Goal: Transaction & Acquisition: Purchase product/service

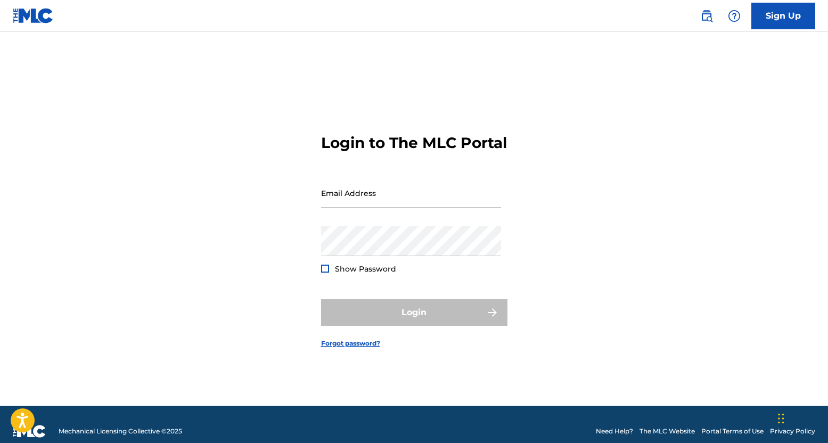
click at [375, 189] on input "Email Address" at bounding box center [411, 193] width 180 height 30
type input "[EMAIL_ADDRESS][DOMAIN_NAME]"
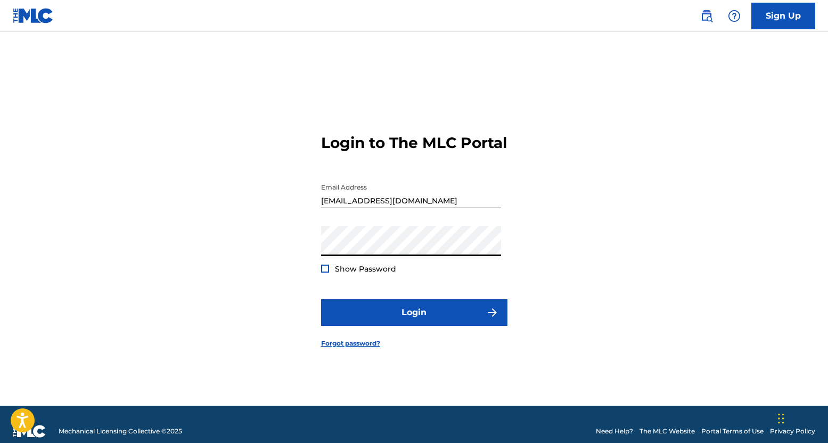
click at [321, 299] on button "Login" at bounding box center [414, 312] width 186 height 27
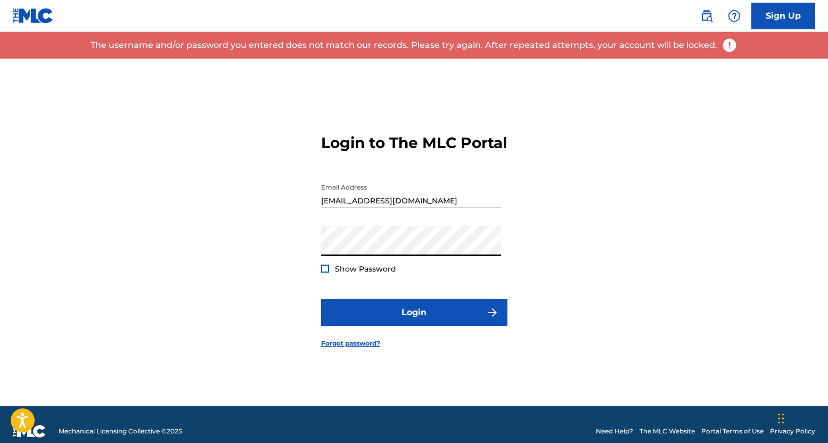
click at [321, 299] on button "Login" at bounding box center [414, 312] width 186 height 27
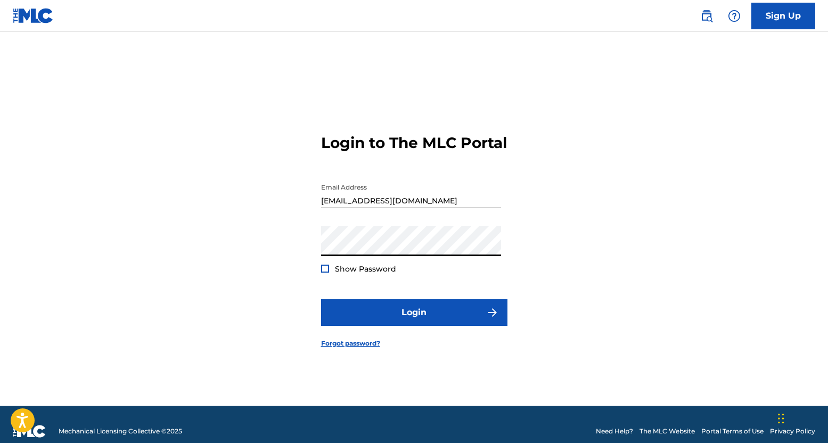
click at [321, 299] on button "Login" at bounding box center [414, 312] width 186 height 27
click at [365, 274] on span "Show Password" at bounding box center [365, 269] width 61 height 10
click at [329, 274] on div "Show Password" at bounding box center [358, 268] width 75 height 11
click at [322, 272] on div at bounding box center [325, 268] width 8 height 8
click at [321, 299] on button "Login" at bounding box center [414, 312] width 186 height 27
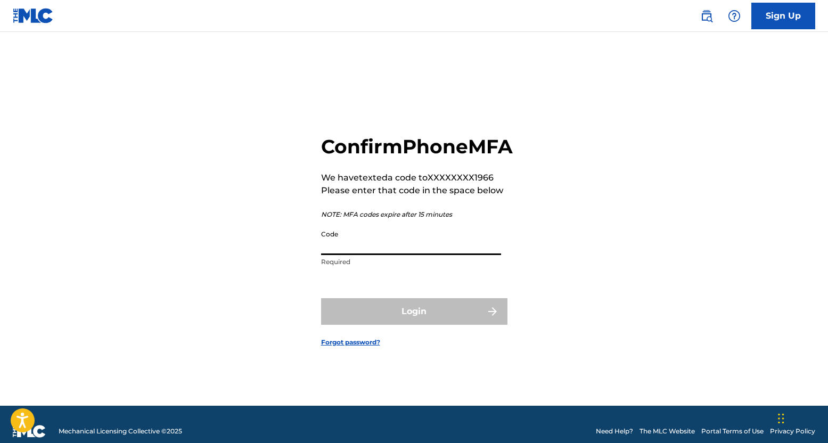
click at [363, 255] on input "Code" at bounding box center [411, 240] width 180 height 30
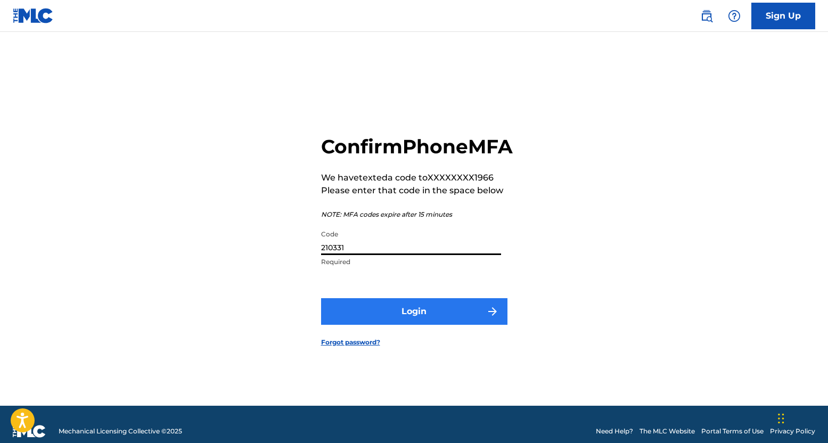
type input "210331"
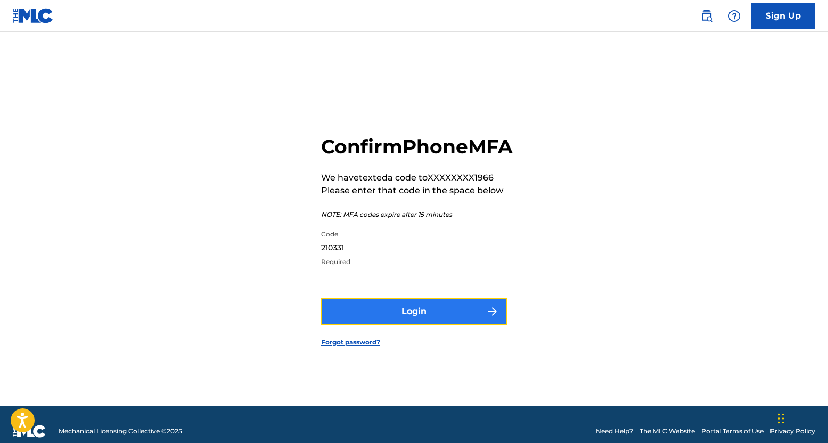
click at [361, 321] on button "Login" at bounding box center [414, 311] width 186 height 27
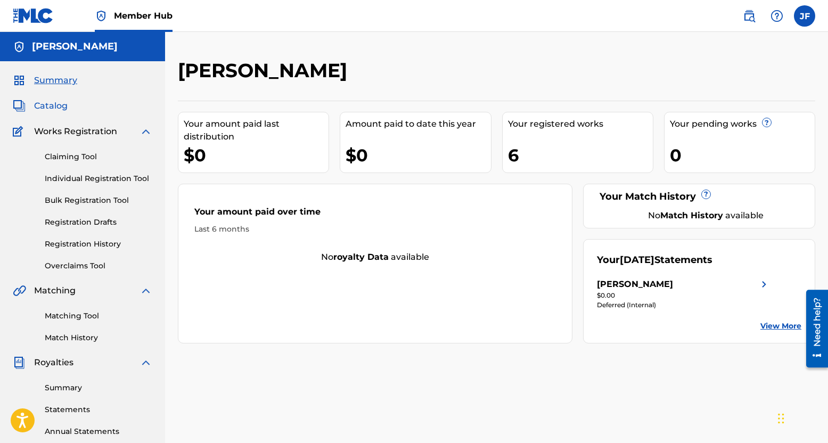
click at [57, 106] on span "Catalog" at bounding box center [51, 106] width 34 height 13
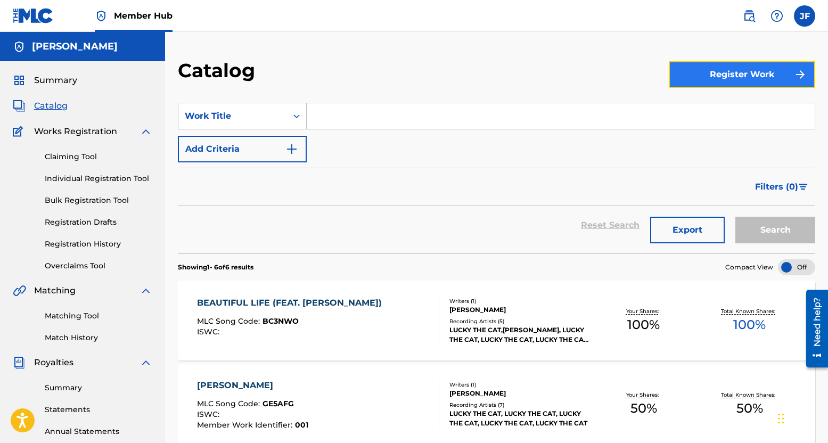
click at [723, 82] on button "Register Work" at bounding box center [741, 74] width 146 height 27
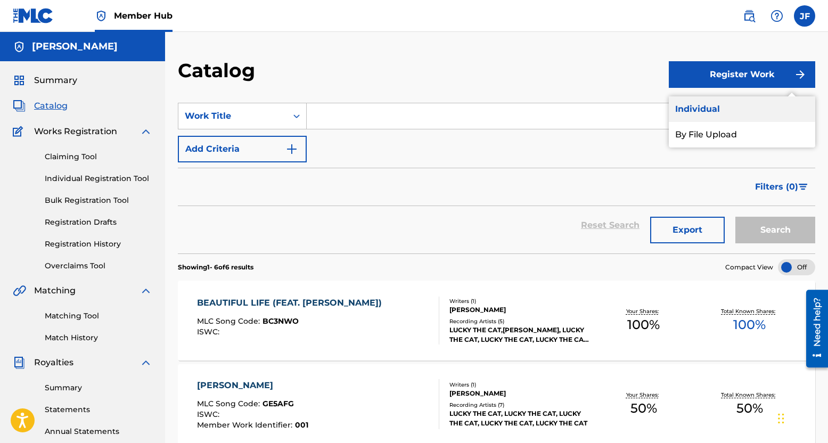
click at [710, 107] on link "Individual" at bounding box center [741, 109] width 146 height 26
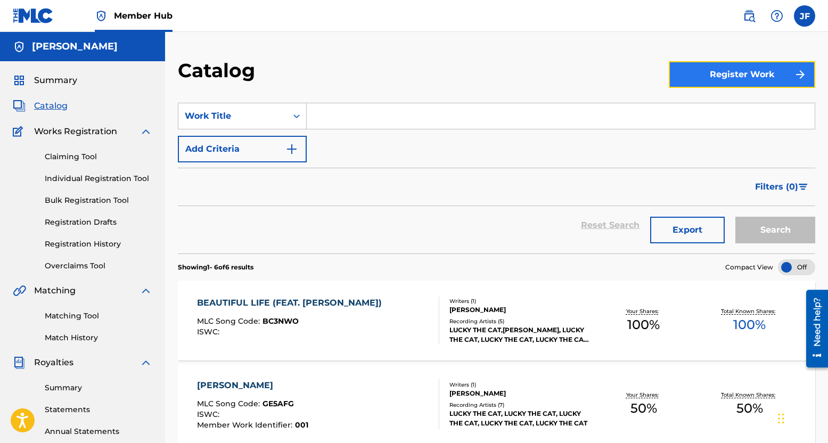
click at [703, 72] on button "Register Work" at bounding box center [741, 74] width 146 height 27
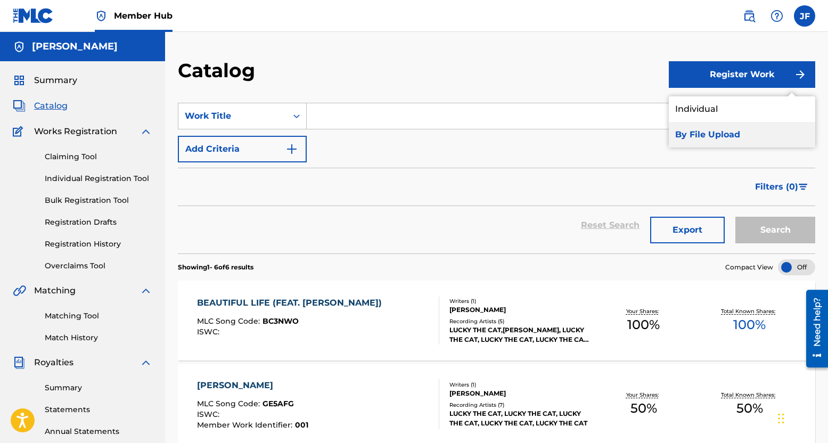
click at [696, 135] on link "By File Upload" at bounding box center [741, 135] width 146 height 26
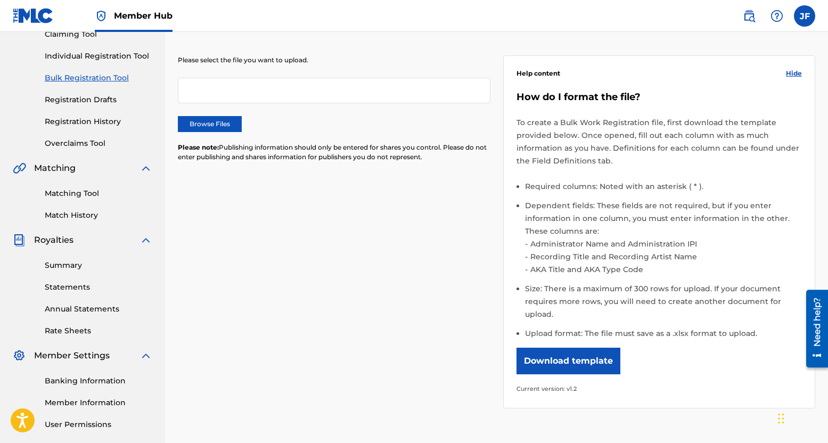
scroll to position [106, 0]
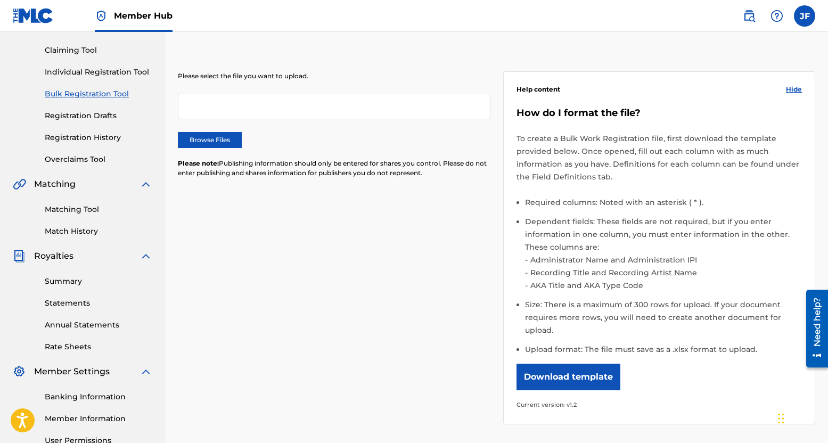
click at [219, 105] on div at bounding box center [334, 107] width 312 height 26
click at [219, 102] on div at bounding box center [334, 107] width 312 height 26
click at [197, 144] on label "Browse Files" at bounding box center [210, 140] width 64 height 16
click at [0, 0] on input "Browse Files" at bounding box center [0, 0] width 0 height 0
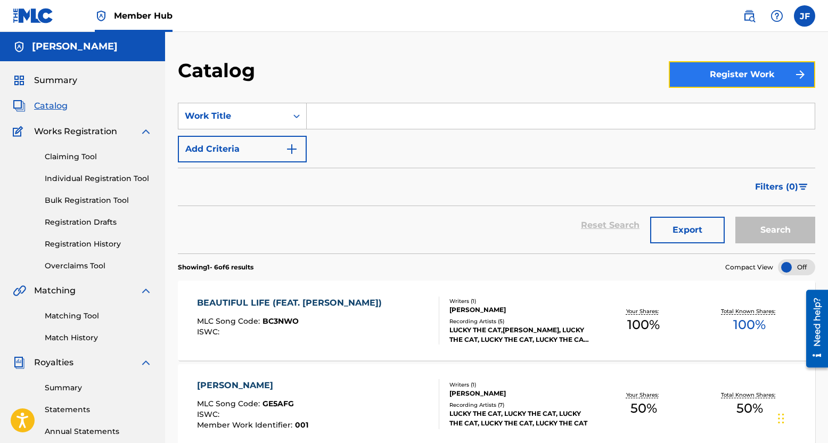
click at [724, 72] on button "Register Work" at bounding box center [741, 74] width 146 height 27
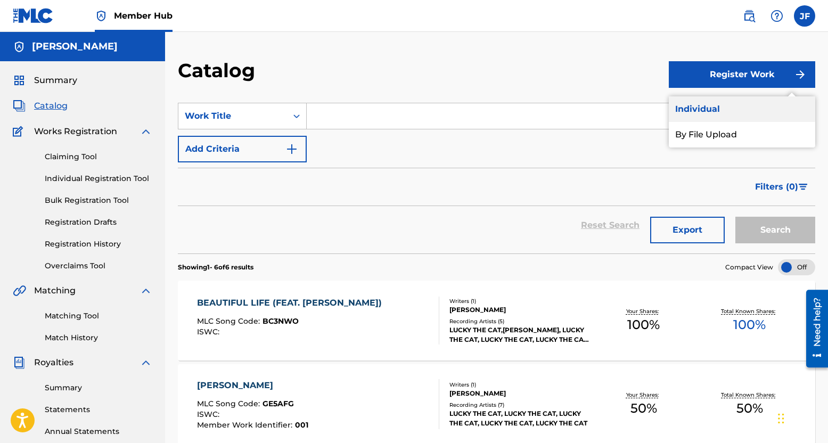
click at [702, 106] on link "Individual" at bounding box center [741, 109] width 146 height 26
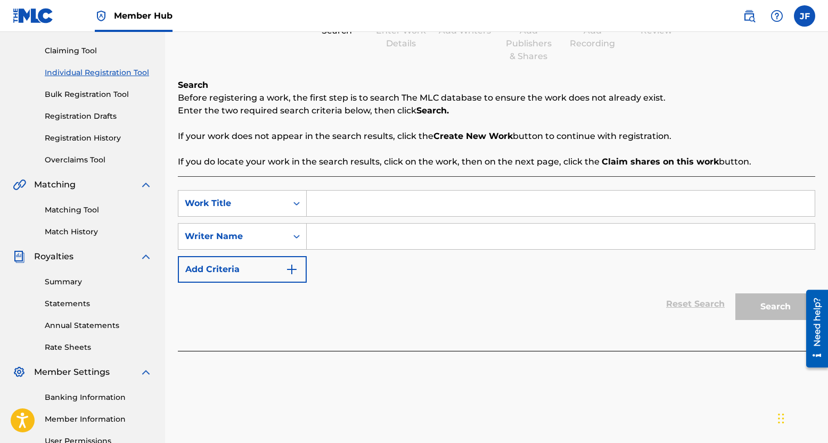
scroll to position [106, 0]
click at [384, 202] on input "Search Form" at bounding box center [561, 203] width 508 height 26
type input "Summer Nights"
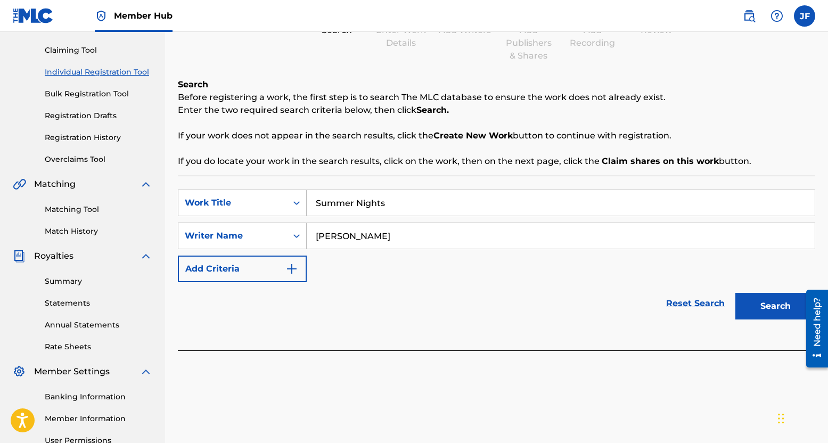
type input "John Falstrom Jr."
click at [486, 288] on div "Reset Search Search" at bounding box center [496, 303] width 637 height 43
click at [299, 237] on icon "Search Form" at bounding box center [296, 235] width 11 height 11
click at [299, 235] on icon "Search Form" at bounding box center [296, 236] width 6 height 4
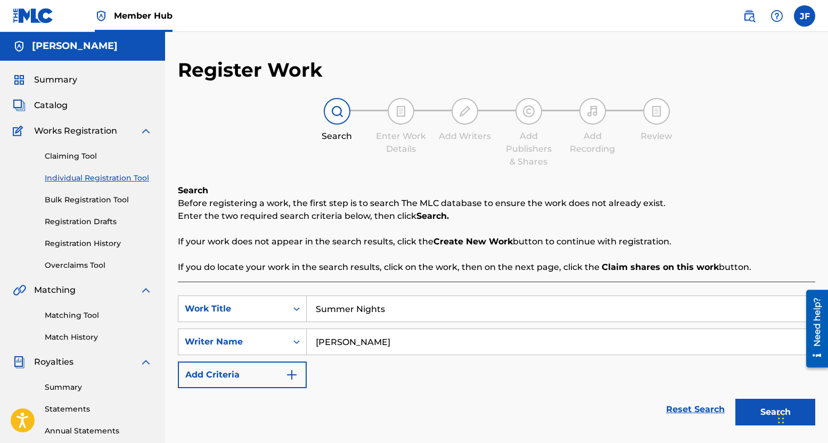
scroll to position [0, 0]
click at [801, 12] on label at bounding box center [803, 15] width 21 height 21
click at [804, 16] on input "JF John Falstrom jfalstrom2@gmail.com Notification Preferences Profile Log out" at bounding box center [804, 16] width 0 height 0
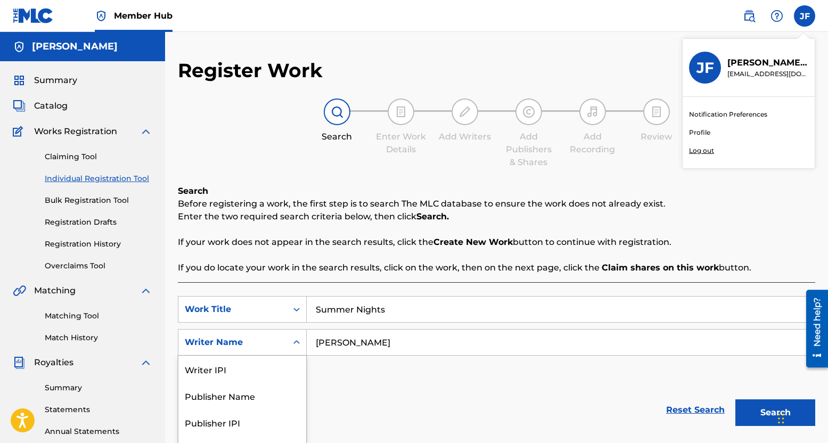
click at [296, 348] on div "5 results available. Use Up and Down to choose options, press Enter to select t…" at bounding box center [242, 342] width 129 height 27
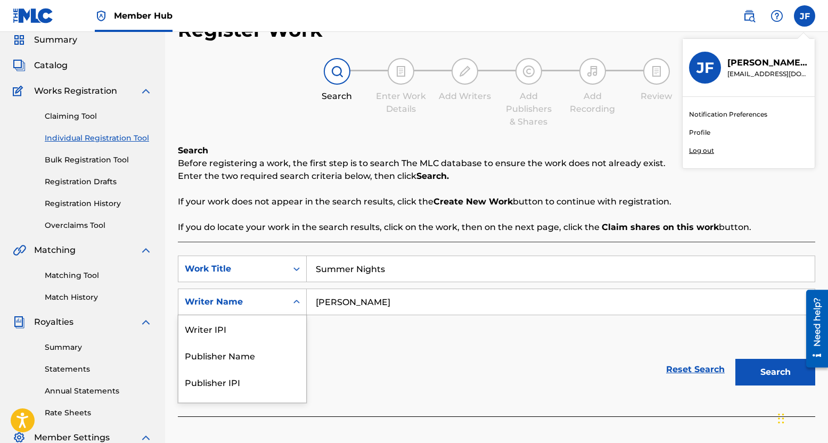
scroll to position [46, 0]
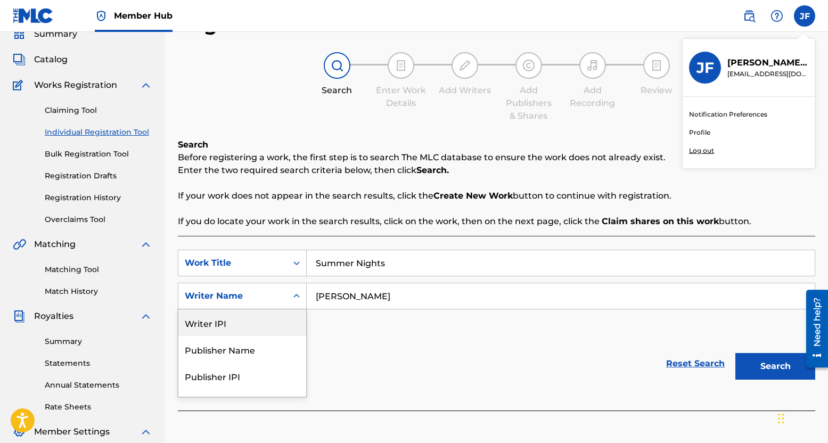
click at [234, 319] on div "Writer IPI" at bounding box center [242, 322] width 128 height 27
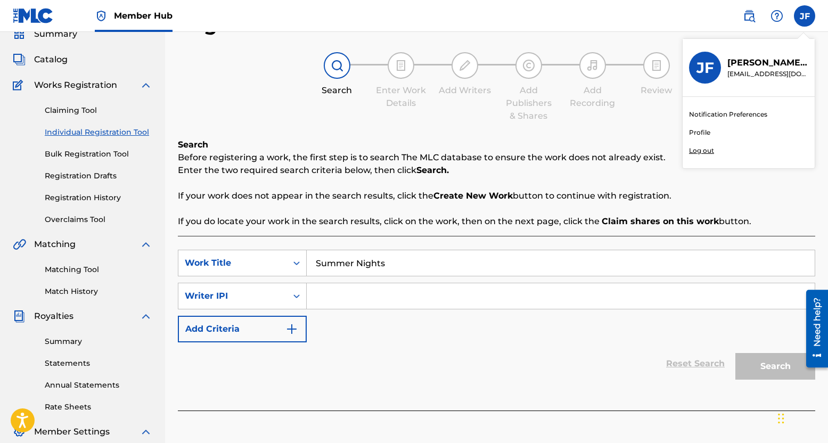
click at [346, 295] on input "Search Form" at bounding box center [561, 296] width 508 height 26
type input "1054068870"
click at [772, 376] on button "Search" at bounding box center [775, 366] width 80 height 27
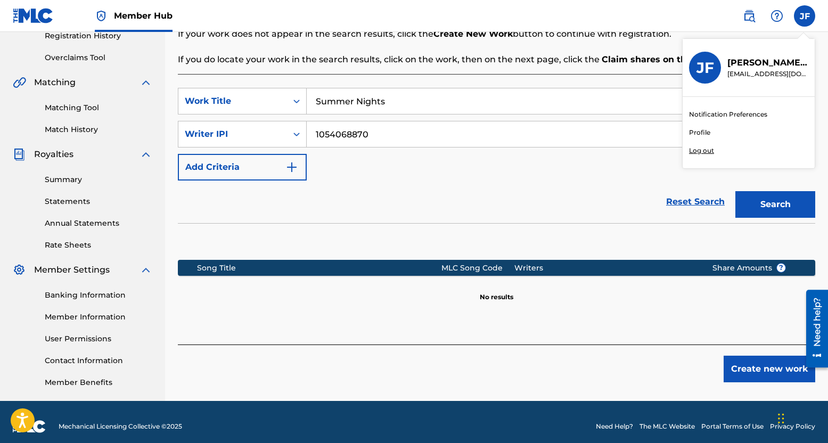
scroll to position [217, 0]
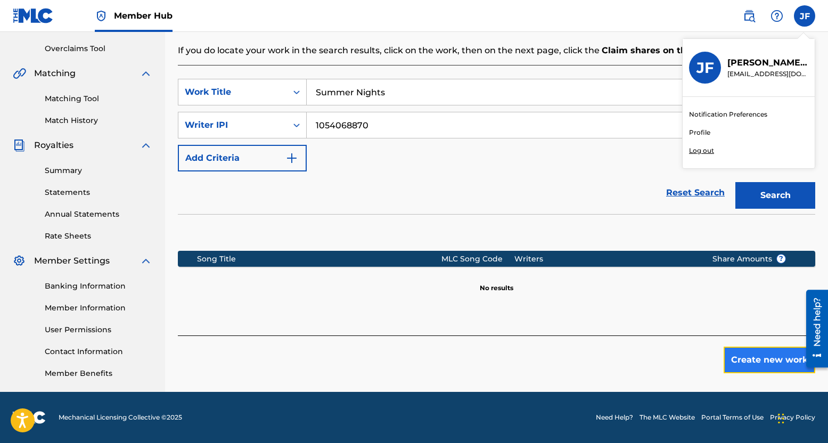
click at [750, 362] on button "Create new work" at bounding box center [769, 359] width 92 height 27
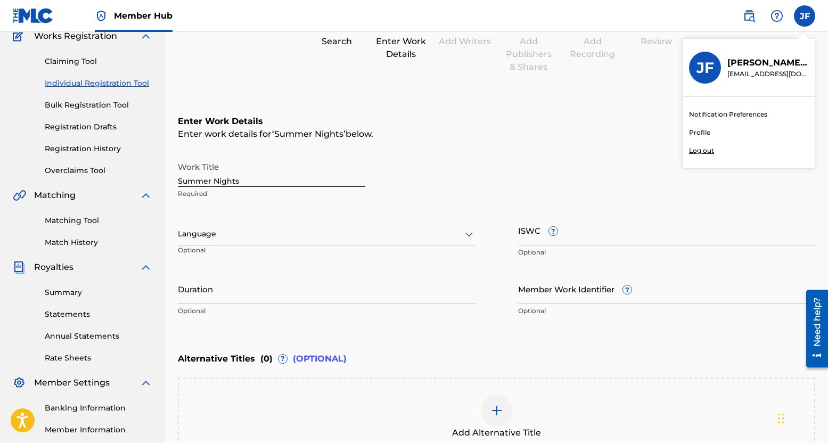
scroll to position [106, 0]
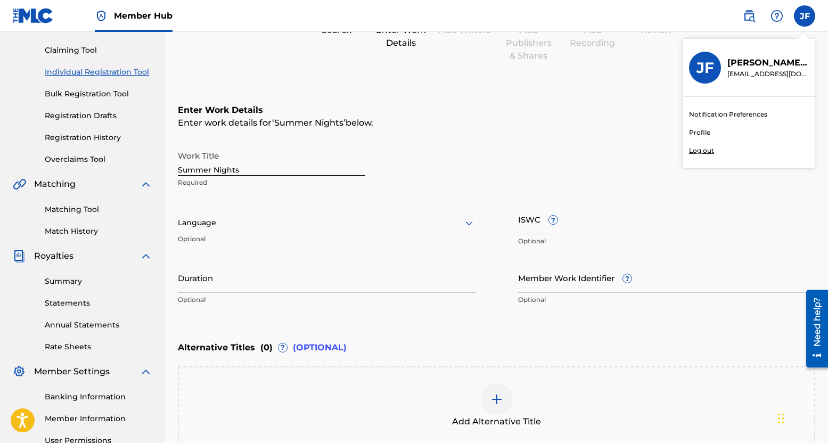
click at [232, 219] on div at bounding box center [326, 222] width 297 height 13
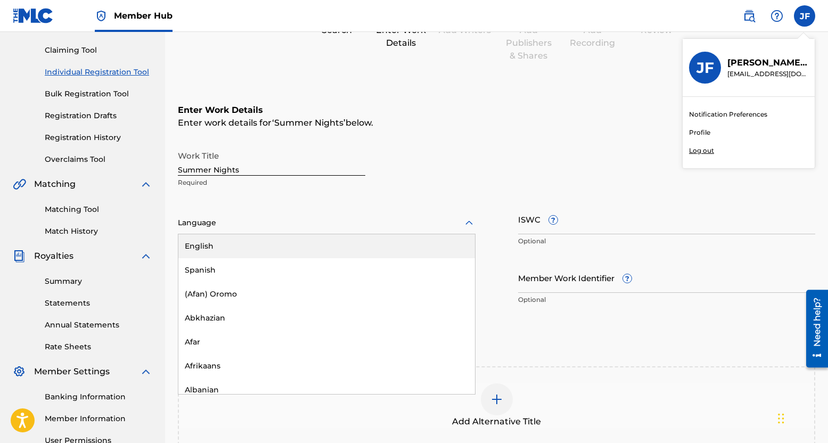
click at [246, 242] on div "English" at bounding box center [326, 246] width 296 height 24
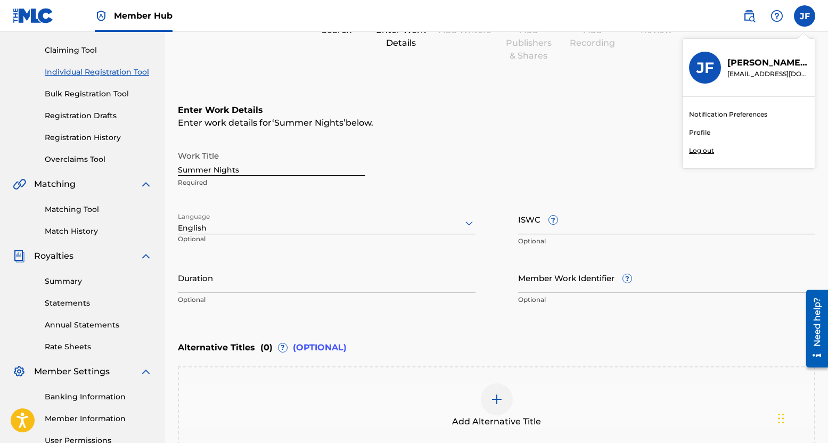
click at [607, 219] on input "ISWC ?" at bounding box center [666, 219] width 297 height 30
paste input "QZZ7W2553720"
type input "QZZ7W2553720"
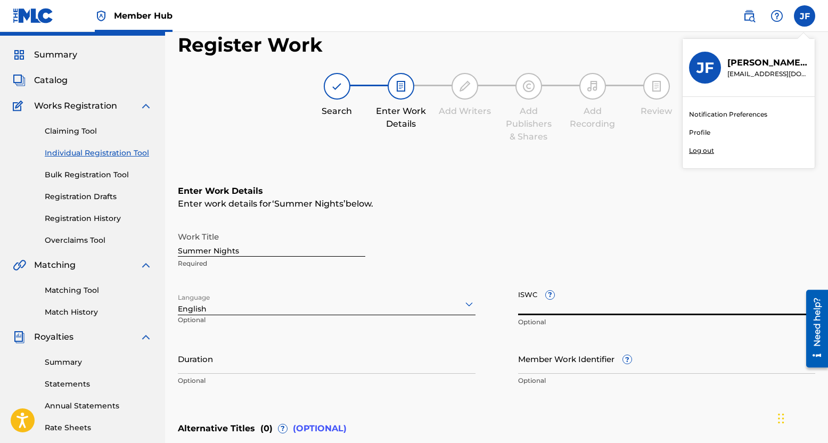
scroll to position [0, 0]
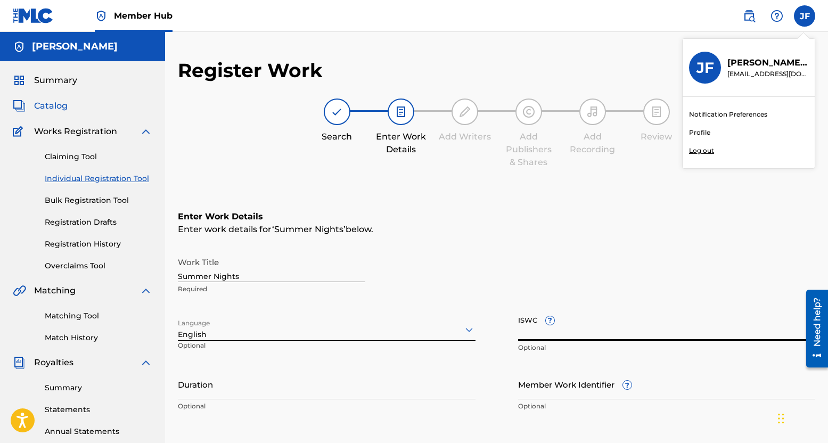
click at [49, 110] on span "Catalog" at bounding box center [51, 106] width 34 height 13
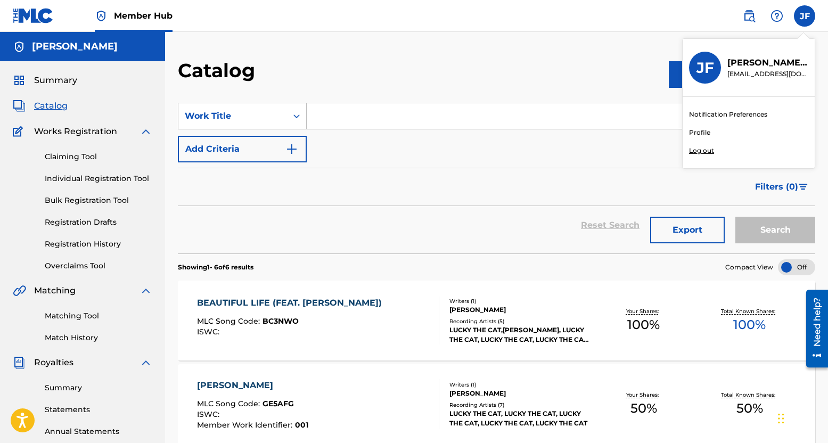
click at [348, 111] on input "Search Form" at bounding box center [561, 116] width 508 height 26
type input "g"
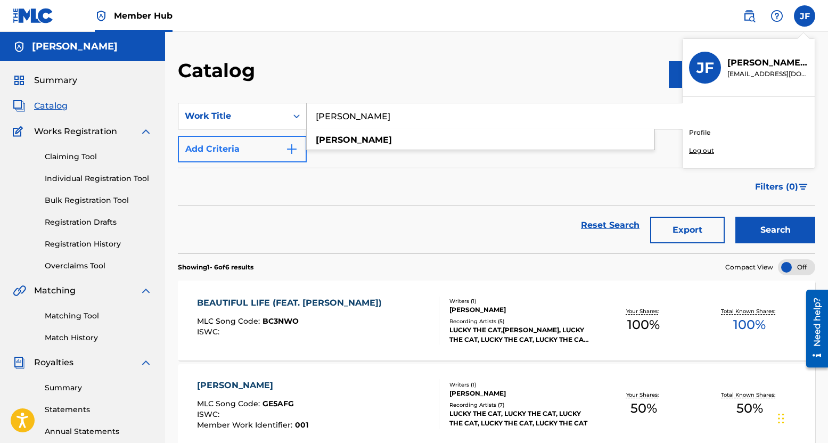
type input "gabriel"
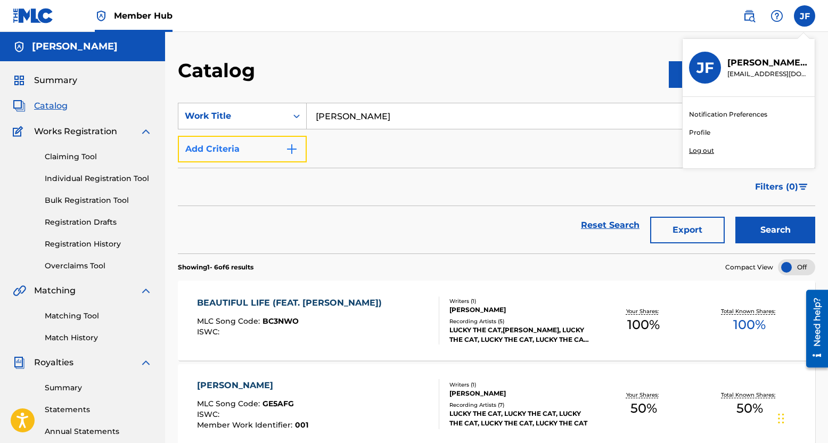
click at [255, 145] on button "Add Criteria" at bounding box center [242, 149] width 129 height 27
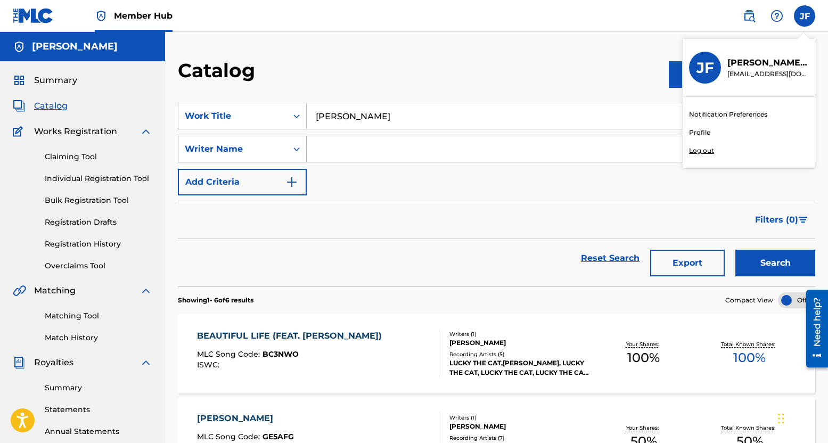
click at [298, 154] on div "Search Form" at bounding box center [296, 148] width 19 height 19
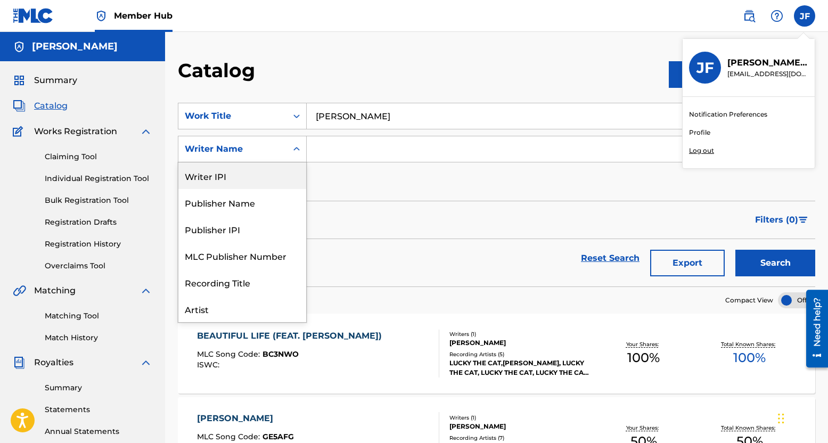
click at [244, 184] on div "Writer IPI" at bounding box center [242, 175] width 128 height 27
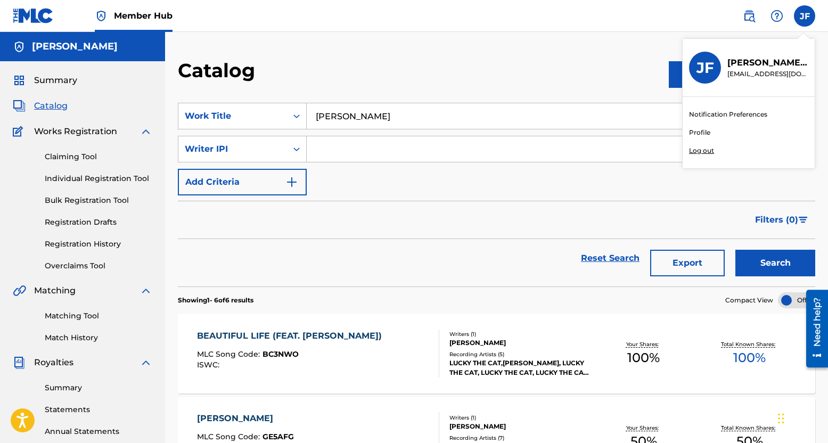
click at [333, 161] on div "SearchWithCriteriabc855c98-97b2-4e0a-8cf0-f457b91a4f57 Work Title gabriel Searc…" at bounding box center [496, 149] width 637 height 93
click at [338, 151] on input "Search Form" at bounding box center [551, 149] width 488 height 26
click at [315, 150] on input "154068870" at bounding box center [551, 149] width 488 height 26
click at [318, 150] on input "154068870" at bounding box center [551, 149] width 488 height 26
type input "1054068870"
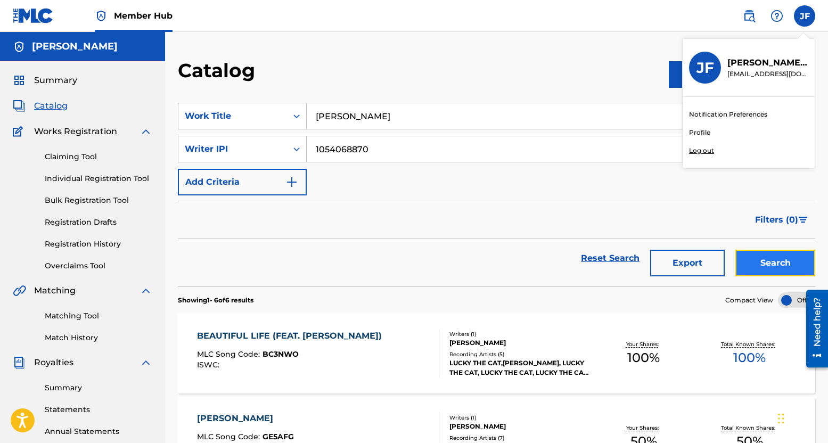
click at [758, 259] on button "Search" at bounding box center [775, 263] width 80 height 27
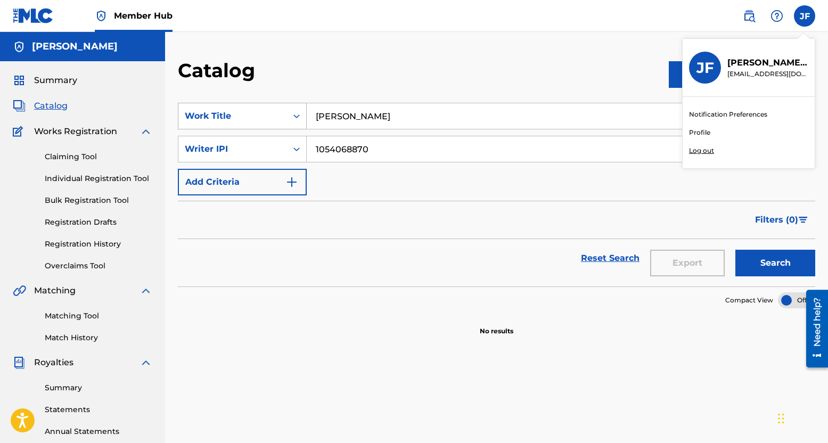
click at [291, 113] on div "Search Form" at bounding box center [296, 115] width 19 height 19
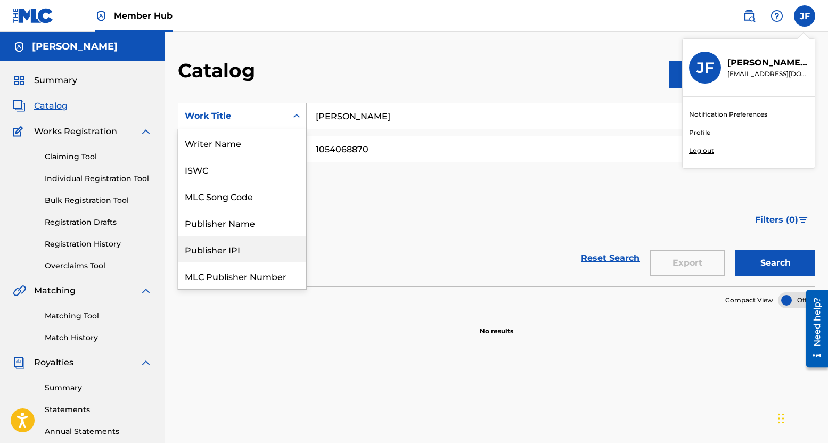
click at [355, 119] on input "gabriel" at bounding box center [561, 116] width 508 height 26
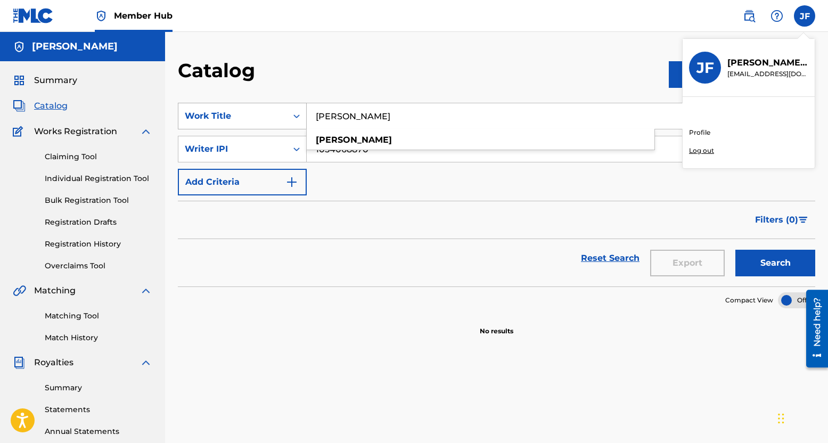
drag, startPoint x: 364, startPoint y: 118, endPoint x: 218, endPoint y: 114, distance: 145.9
click at [220, 115] on div "SearchWithCriteriabc855c98-97b2-4e0a-8cf0-f457b91a4f57 Work Title gabriel gabri…" at bounding box center [496, 116] width 637 height 27
type input "temptation"
click at [735, 250] on button "Search" at bounding box center [775, 263] width 80 height 27
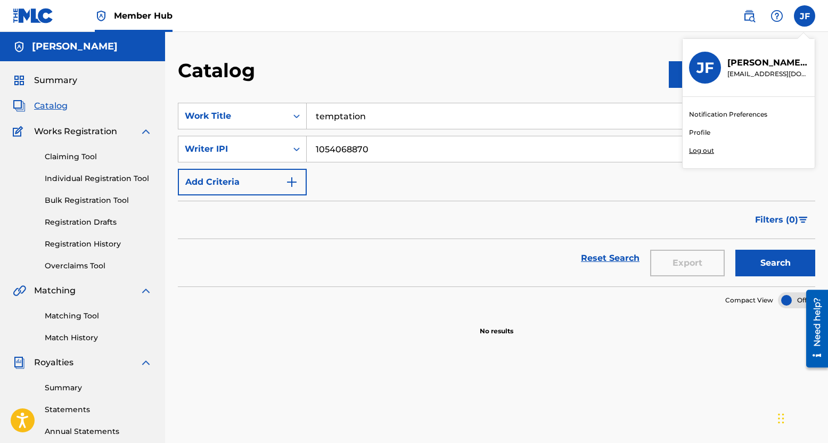
drag, startPoint x: 800, startPoint y: 15, endPoint x: 808, endPoint y: 15, distance: 7.5
click at [802, 16] on label at bounding box center [803, 15] width 21 height 21
click at [804, 16] on input "JF John Falstrom jfalstrom2@gmail.com Notification Preferences Profile Log out" at bounding box center [804, 16] width 0 height 0
click at [631, 57] on div "Catalog Register Work SearchWithCriteriabc855c98-97b2-4e0a-8cf0-f457b91a4f57 Wo…" at bounding box center [496, 320] width 663 height 577
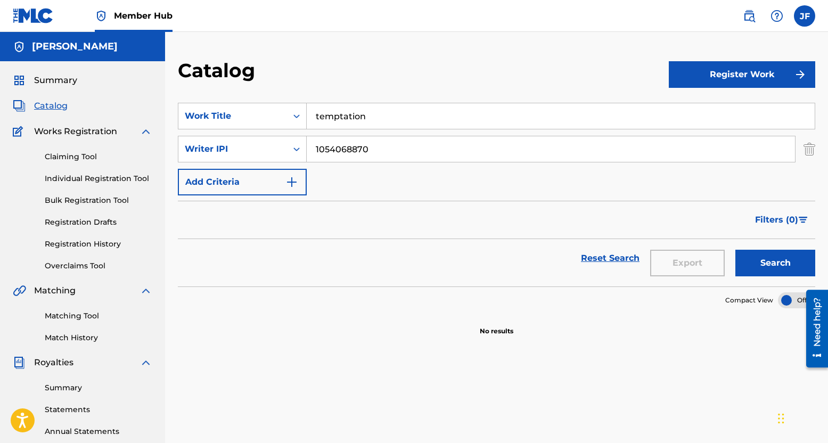
click at [71, 89] on div "Summary Catalog Works Registration Claiming Tool Individual Registration Tool B…" at bounding box center [82, 335] width 165 height 548
click at [64, 79] on span "Summary" at bounding box center [55, 80] width 43 height 13
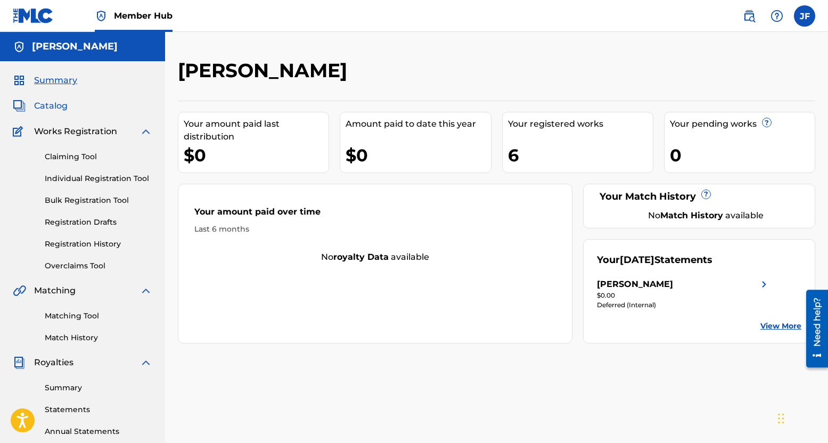
click at [38, 101] on span "Catalog" at bounding box center [51, 106] width 34 height 13
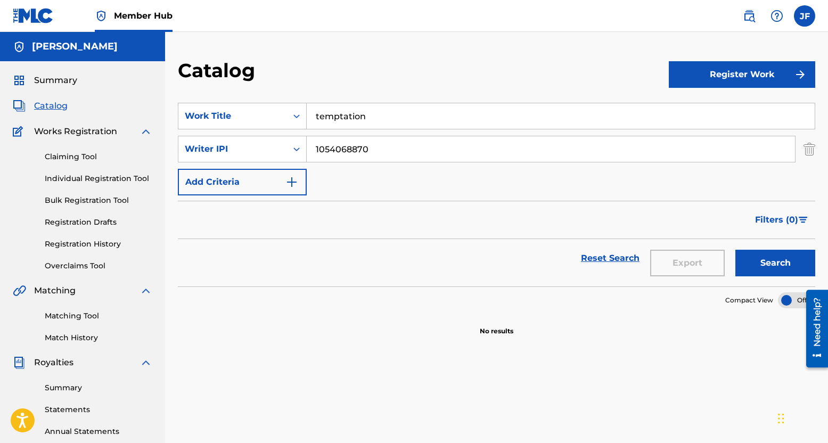
click at [388, 122] on input "temptation" at bounding box center [561, 116] width 508 height 26
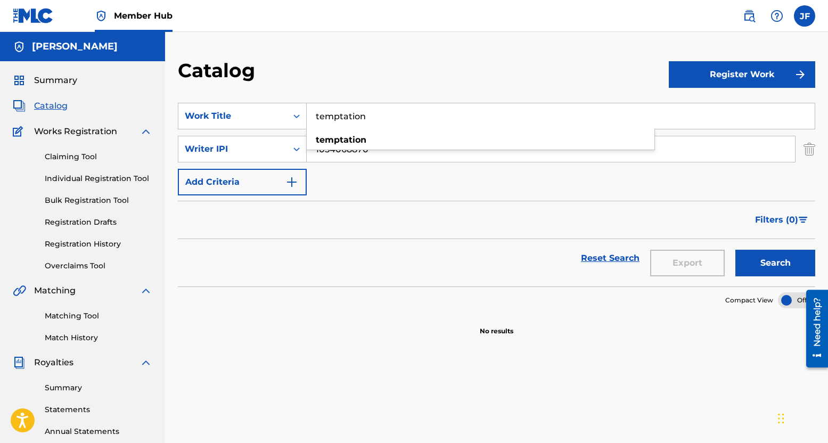
click at [352, 169] on div "SearchWithCriteriabc855c98-97b2-4e0a-8cf0-f457b91a4f57 Work Title temptation te…" at bounding box center [496, 149] width 637 height 93
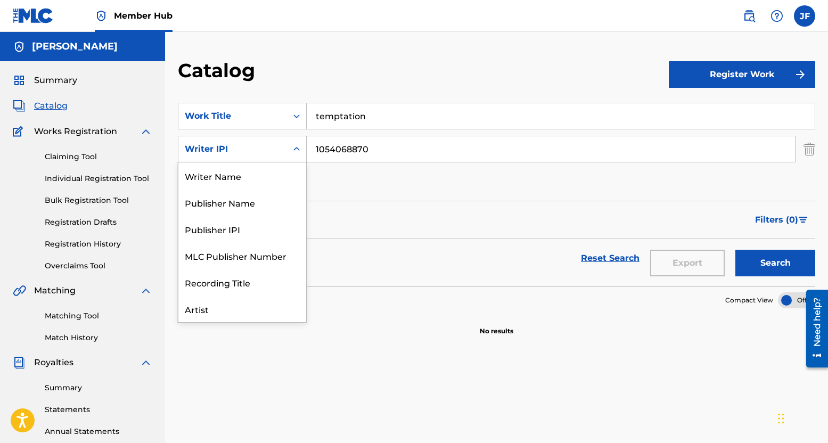
click at [300, 147] on icon "Search Form" at bounding box center [296, 149] width 11 height 11
click at [226, 250] on div "Artist" at bounding box center [242, 255] width 128 height 27
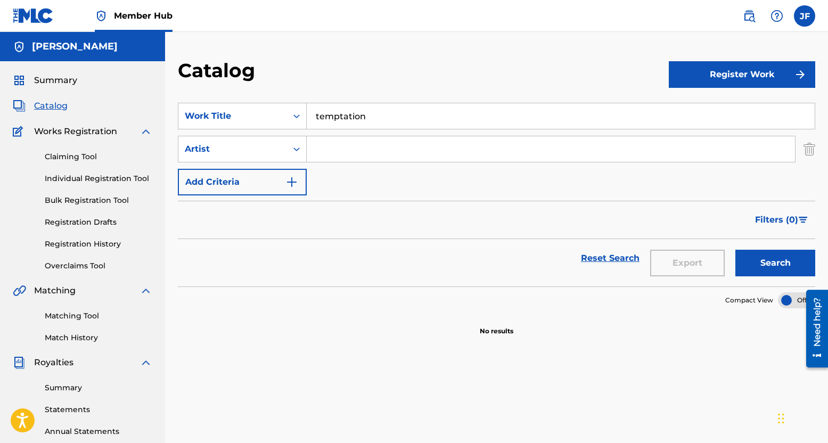
click at [375, 147] on input "Search Form" at bounding box center [551, 149] width 488 height 26
type input "lucky the cat"
click at [735, 250] on button "Search" at bounding box center [775, 263] width 80 height 27
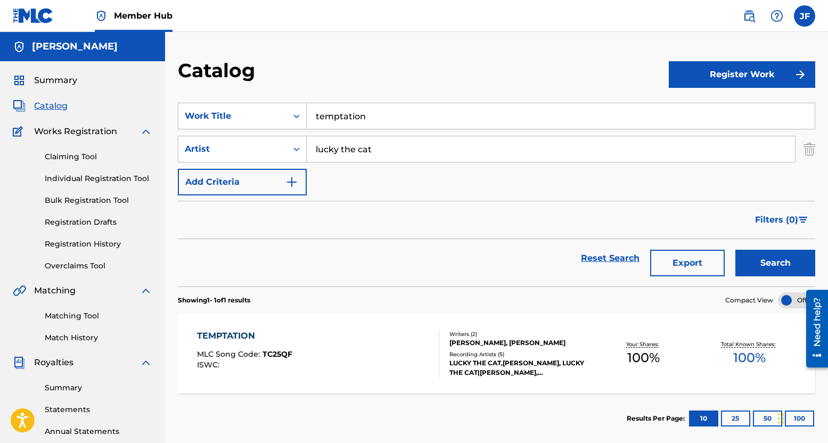
click at [242, 334] on div "TEMPTATION" at bounding box center [244, 335] width 95 height 13
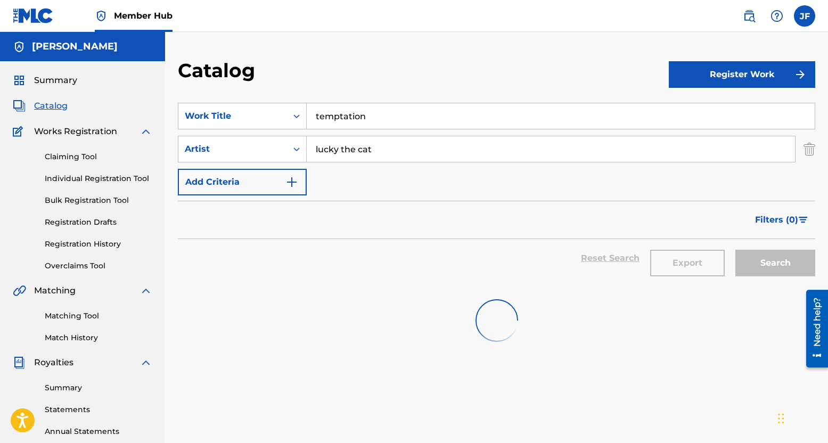
click at [349, 112] on input "temptation" at bounding box center [561, 116] width 508 height 26
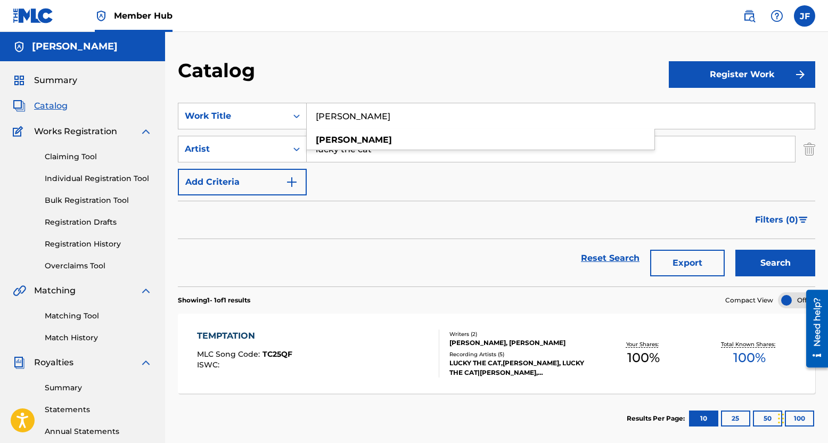
type input "gabriel"
click at [735, 250] on button "Search" at bounding box center [775, 263] width 80 height 27
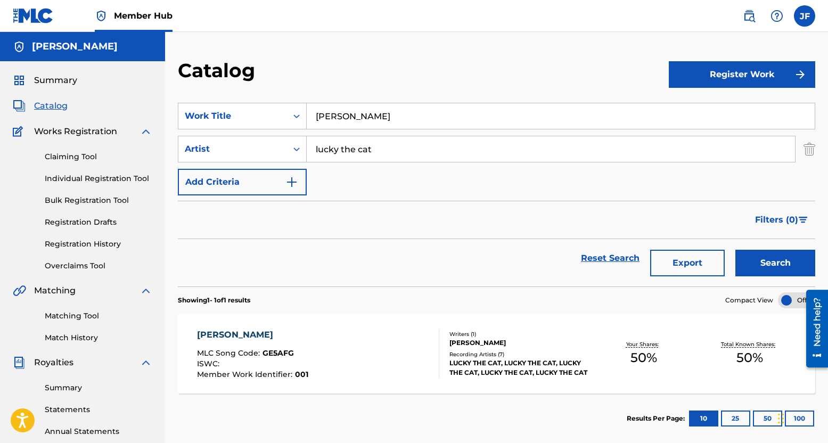
click at [287, 346] on div "[PERSON_NAME] MLC Song Code : GE5AFG ISWC : Member Work Identifier : 001" at bounding box center [252, 353] width 111 height 50
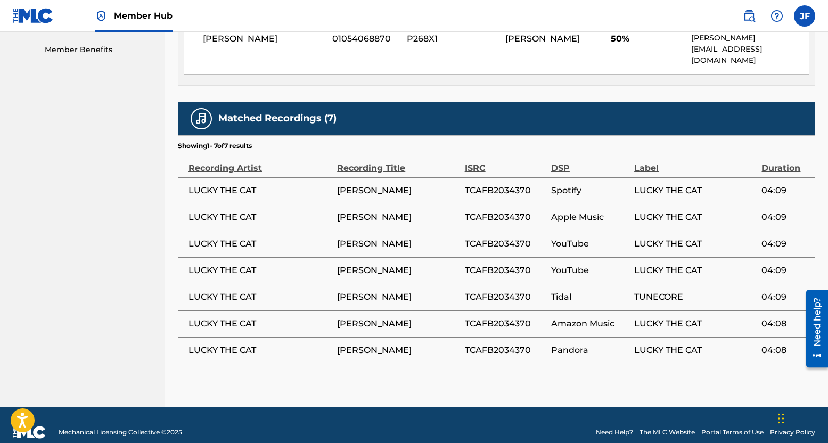
scroll to position [544, 0]
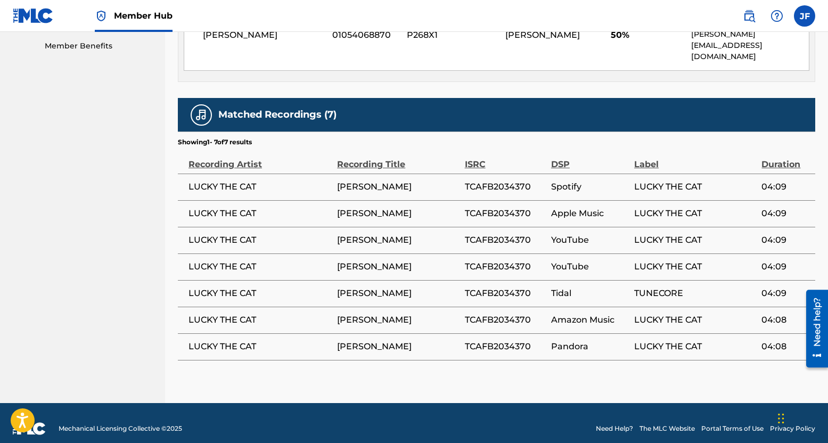
click at [606, 424] on link "Need Help?" at bounding box center [614, 429] width 37 height 10
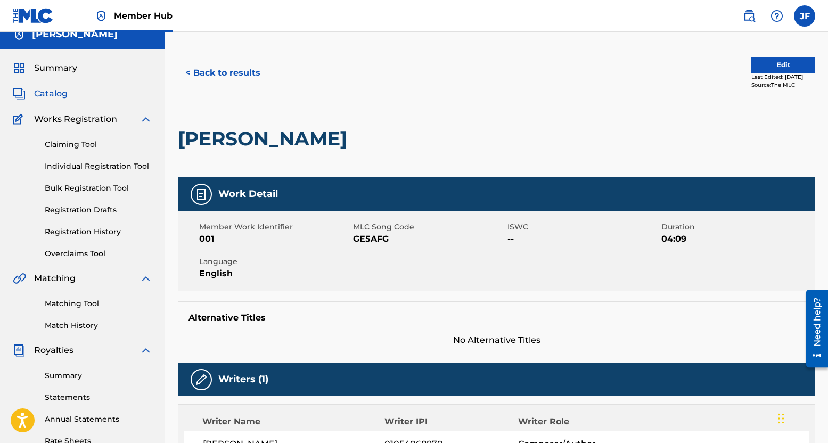
scroll to position [0, 0]
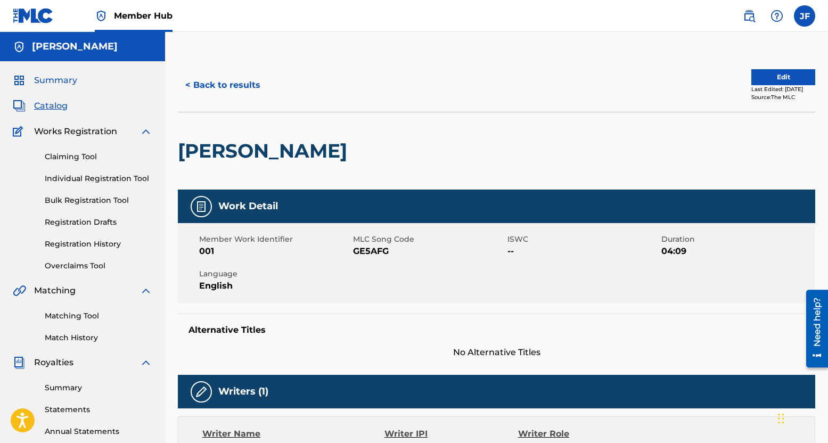
click at [41, 85] on span "Summary" at bounding box center [55, 80] width 43 height 13
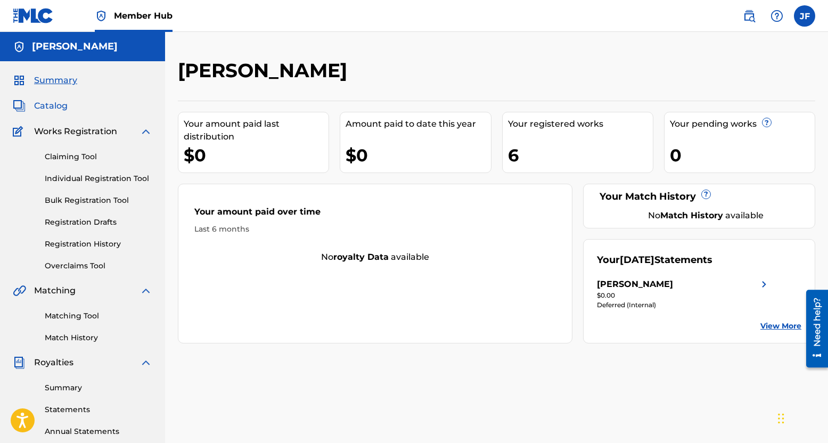
click at [63, 101] on span "Catalog" at bounding box center [51, 106] width 34 height 13
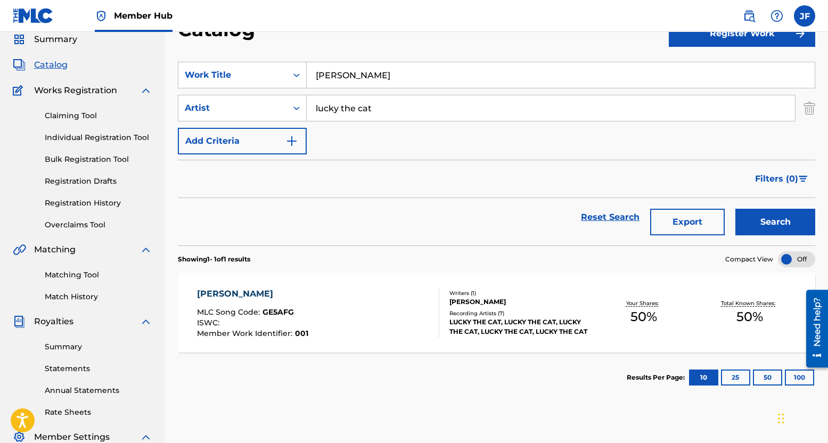
scroll to position [53, 0]
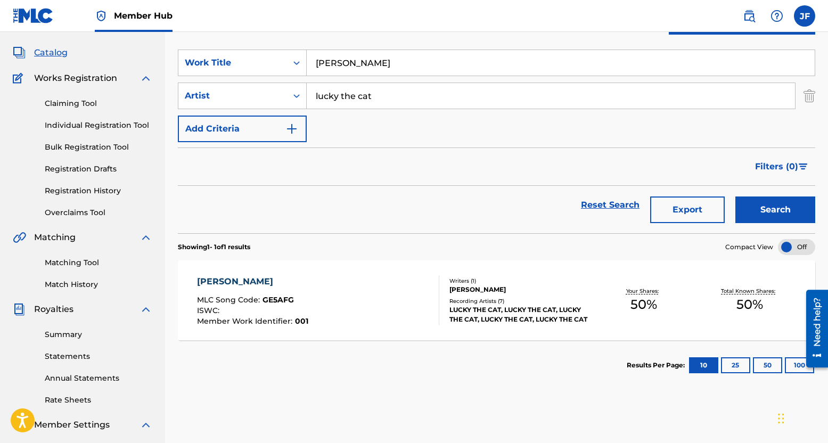
click at [329, 155] on div "Filters ( 0 )" at bounding box center [496, 166] width 637 height 38
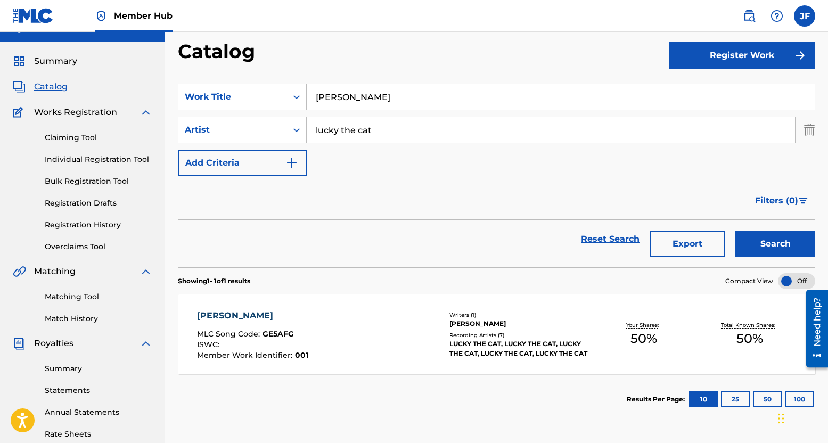
scroll to position [0, 0]
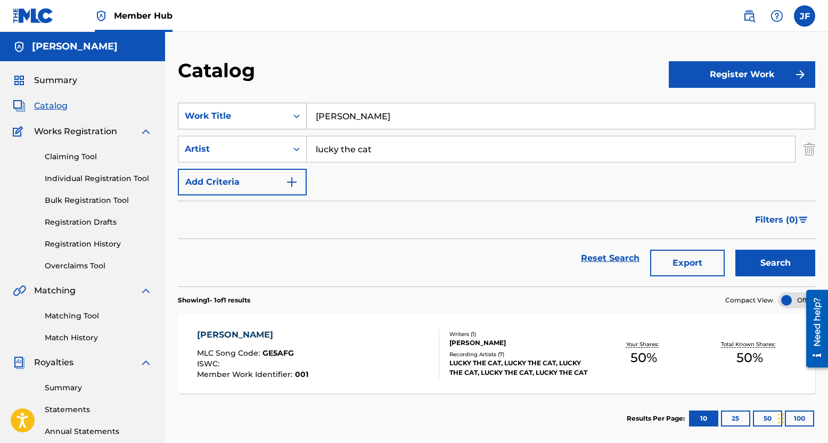
drag, startPoint x: 385, startPoint y: 106, endPoint x: 286, endPoint y: 110, distance: 98.5
click at [287, 111] on div "SearchWithCriteriabc855c98-97b2-4e0a-8cf0-f457b91a4f57 Work Title gabriel" at bounding box center [496, 116] width 637 height 27
drag, startPoint x: 381, startPoint y: 153, endPoint x: 252, endPoint y: 151, distance: 129.3
click at [252, 151] on div "SearchWithCriteriaeae875d4-000a-4ed7-b55d-c4eafd33ec70 Artist lucky the cat" at bounding box center [496, 149] width 637 height 27
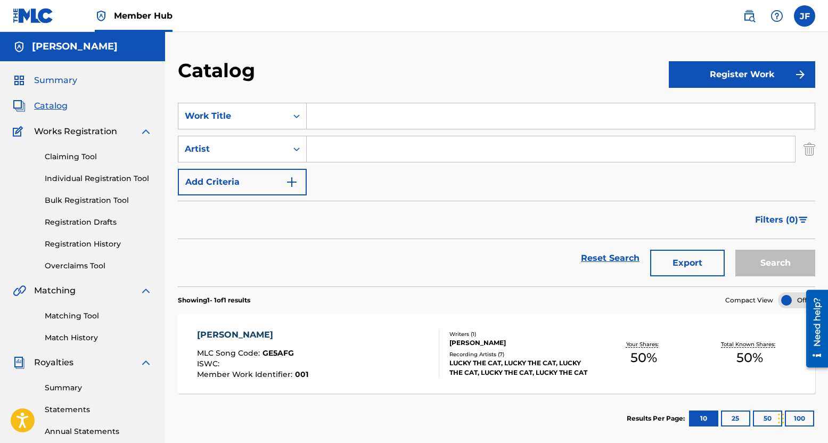
click at [55, 83] on span "Summary" at bounding box center [55, 80] width 43 height 13
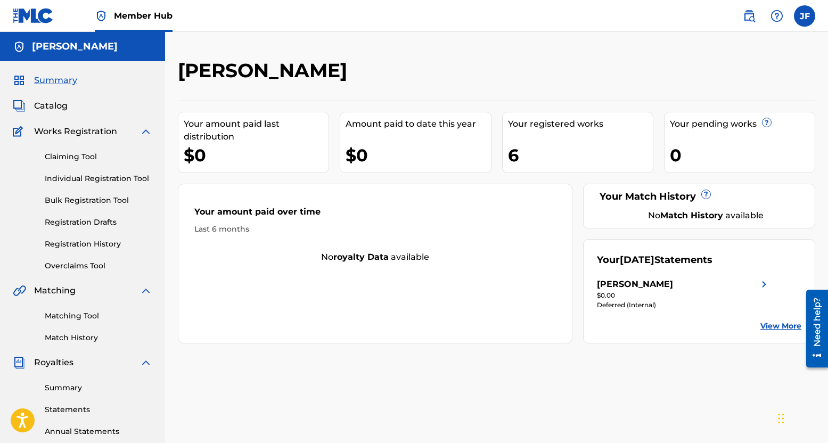
click at [513, 399] on div "JOHN FALSTROM Your amount paid last distribution $0 Amount paid to date this ye…" at bounding box center [496, 334] width 663 height 550
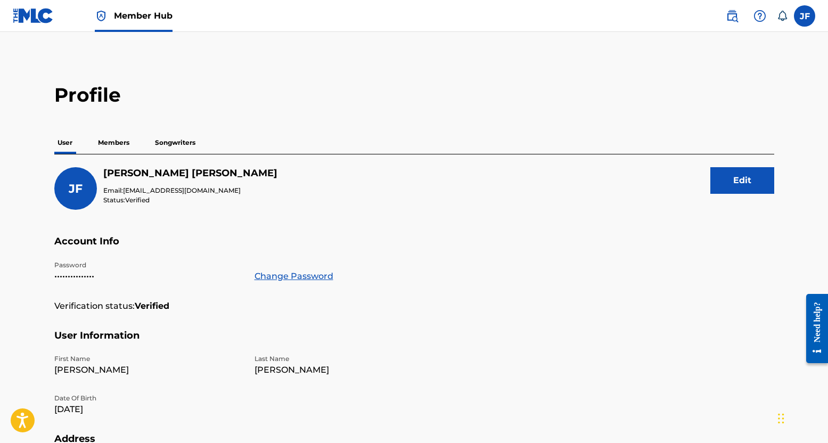
click at [108, 135] on p "Members" at bounding box center [114, 142] width 38 height 22
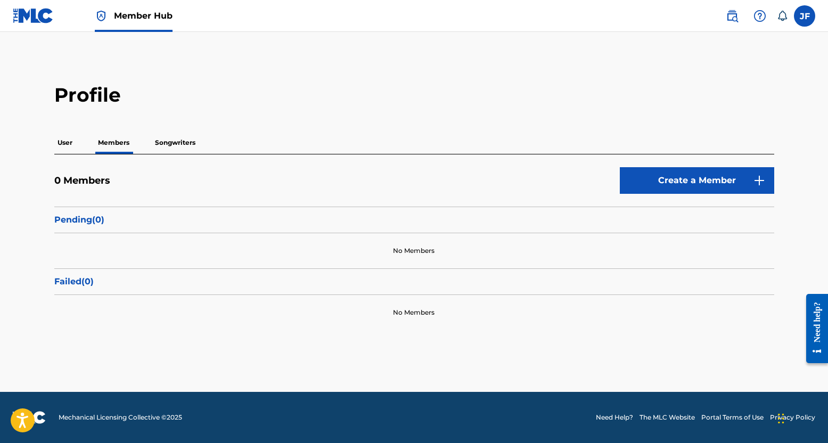
click at [173, 139] on p "Songwriters" at bounding box center [175, 142] width 47 height 22
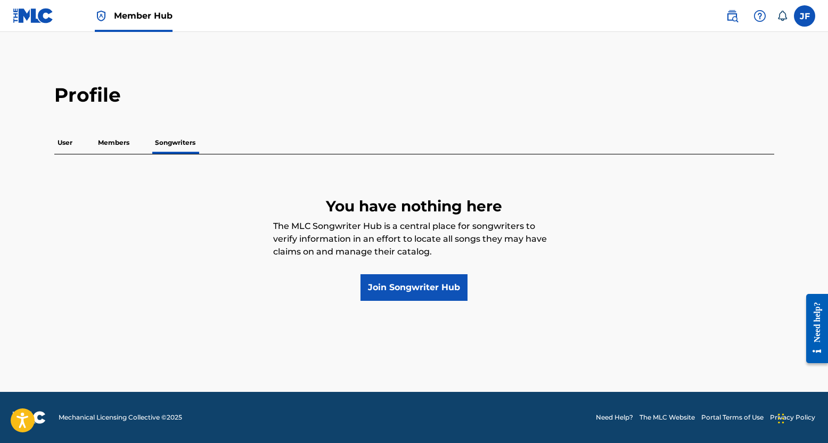
click at [123, 139] on p "Members" at bounding box center [114, 142] width 38 height 22
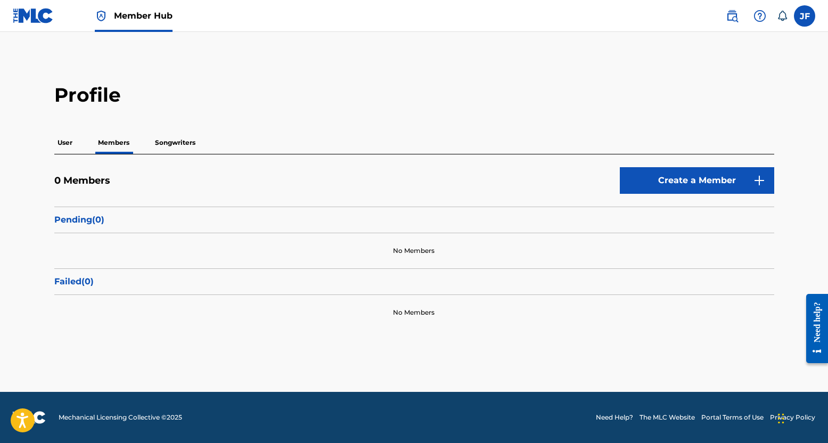
click at [56, 143] on p "User" at bounding box center [64, 142] width 21 height 22
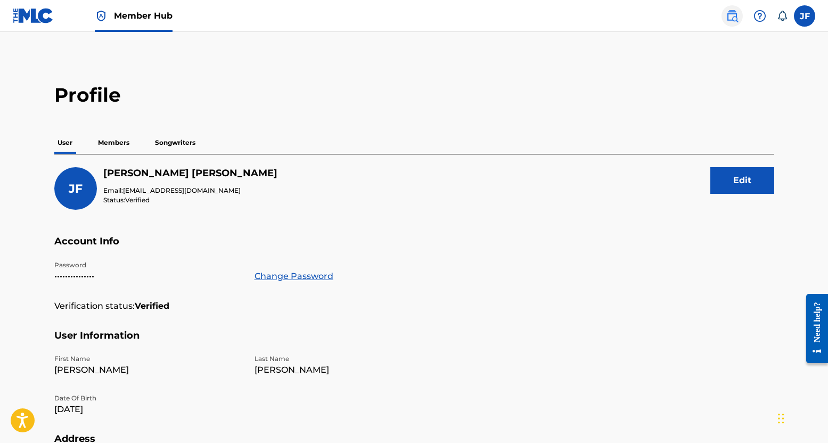
click at [734, 18] on img at bounding box center [731, 16] width 13 height 13
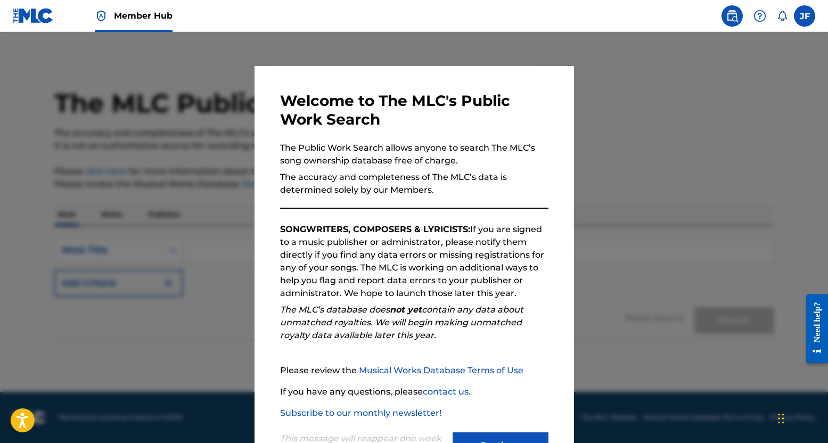
click at [663, 133] on div at bounding box center [414, 253] width 828 height 443
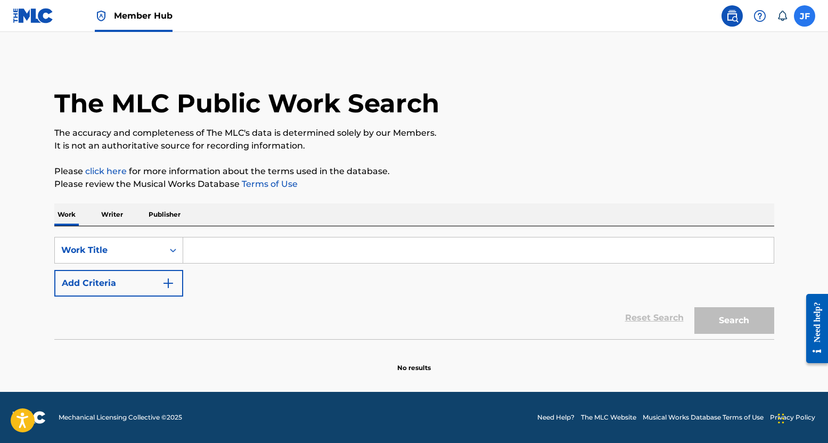
click at [810, 21] on label at bounding box center [803, 15] width 21 height 21
click at [804, 16] on input "[PERSON_NAME] [EMAIL_ADDRESS][DOMAIN_NAME] Notification Preferences Profile Log…" at bounding box center [804, 16] width 0 height 0
click at [440, 114] on div "The MLC Public Work Search" at bounding box center [413, 98] width 719 height 78
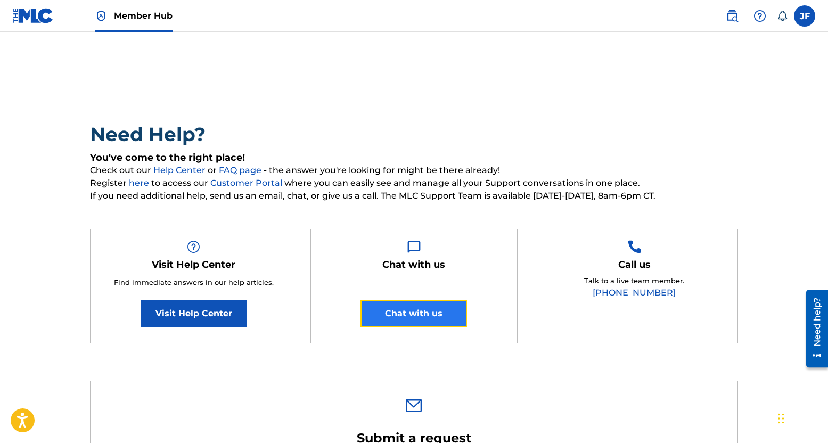
click at [437, 320] on button "Chat with us" at bounding box center [413, 313] width 106 height 27
click at [423, 137] on h2 "Need Help?" at bounding box center [414, 134] width 648 height 24
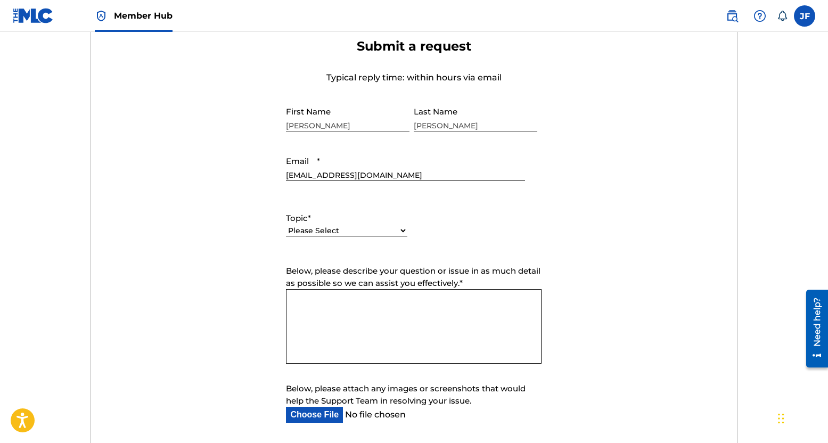
scroll to position [426, 0]
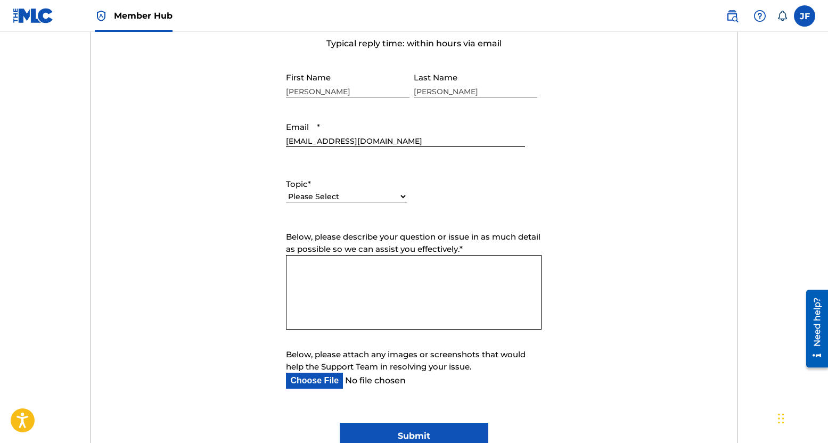
click at [340, 195] on select "Please Select I need help with my account I need help with managing my catalog …" at bounding box center [346, 196] width 121 height 11
select select "I need help with managing my catalog"
click at [286, 191] on select "Please Select I need help with my account I need help with managing my catalog …" at bounding box center [346, 196] width 121 height 11
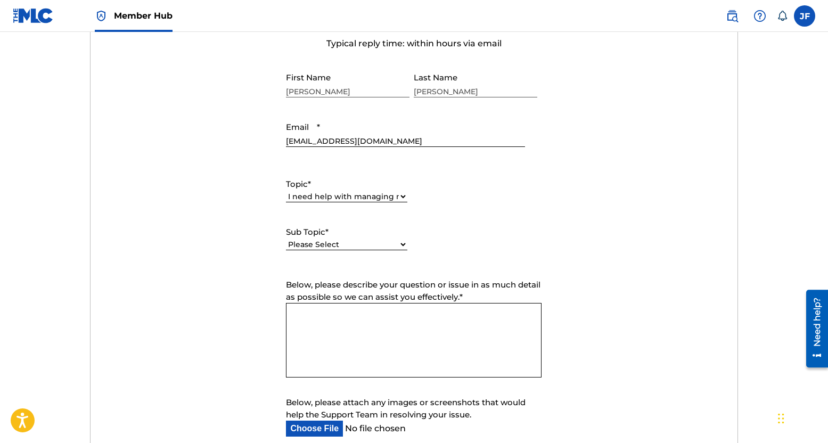
click at [375, 328] on textarea "Below, please describe your question or issue in as much detail as possible so …" at bounding box center [413, 340] width 255 height 75
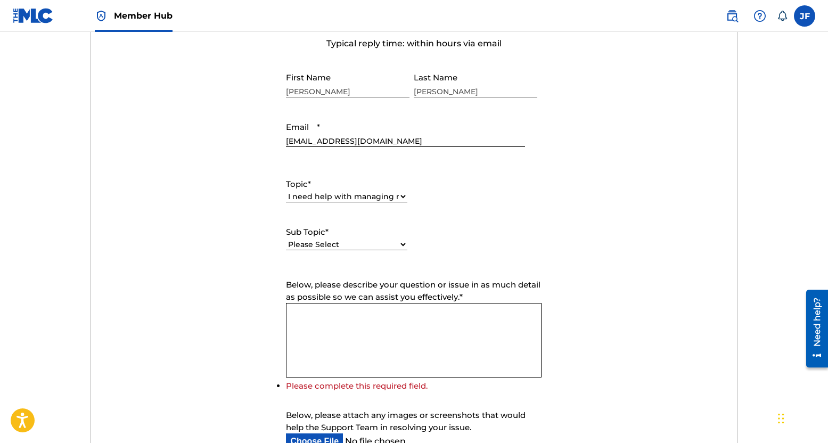
click at [364, 240] on select "Please Select I need help with CWR I need help registering my work(s) in The ML…" at bounding box center [346, 244] width 121 height 11
select select "I need help registering my work(s) in The MLC Portal"
click at [286, 239] on select "Please Select I need help with CWR I need help registering my work(s) in The ML…" at bounding box center [346, 244] width 121 height 11
click at [342, 335] on textarea "Below, please describe your question or issue in as much detail as possible so …" at bounding box center [413, 340] width 255 height 75
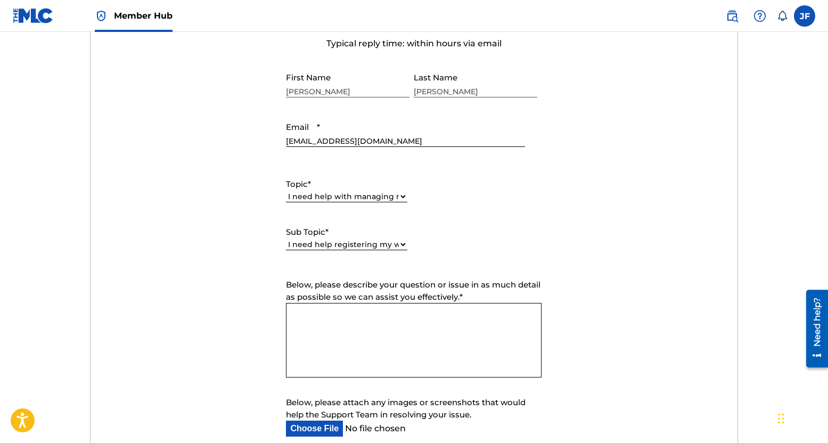
type textarea "H"
drag, startPoint x: 334, startPoint y: 328, endPoint x: 327, endPoint y: 328, distance: 6.9
click at [327, 328] on textarea "I was just wondering if i did something wrong because my songs dont have an ISW…" at bounding box center [413, 340] width 255 height 75
click at [454, 342] on textarea "I was just wondering if i did something wrong because my songs do not have an I…" at bounding box center [413, 340] width 255 height 75
click at [431, 327] on textarea "I was just wondering if i did something wrong because my songs do not have an I…" at bounding box center [413, 340] width 255 height 75
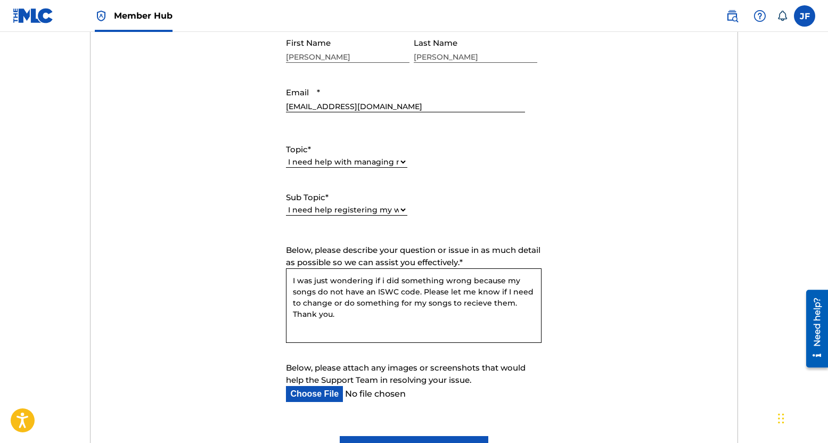
scroll to position [479, 0]
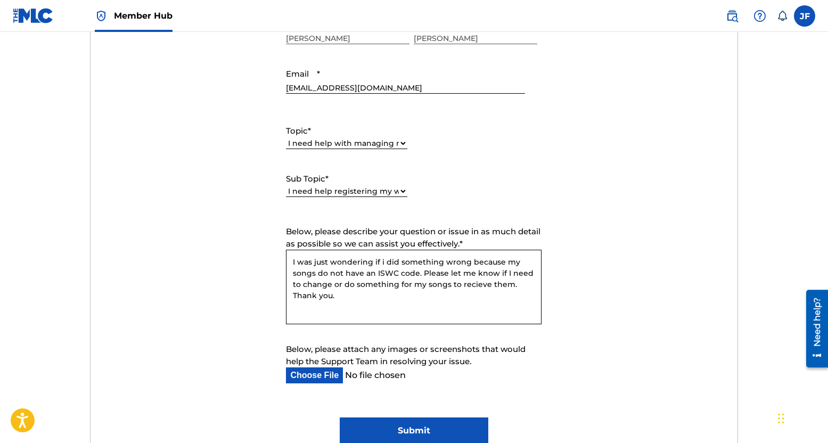
drag, startPoint x: 398, startPoint y: 285, endPoint x: 503, endPoint y: 279, distance: 106.1
click at [516, 287] on textarea "I was just wondering if i did something wrong because my songs do not have an I…" at bounding box center [413, 287] width 255 height 75
type textarea "I was just wondering if i did something wrong because my songs do not have an I…"
click at [183, 233] on form "Submit a request Typical reply time: within hours via email First Name John Las…" at bounding box center [413, 197] width 647 height 493
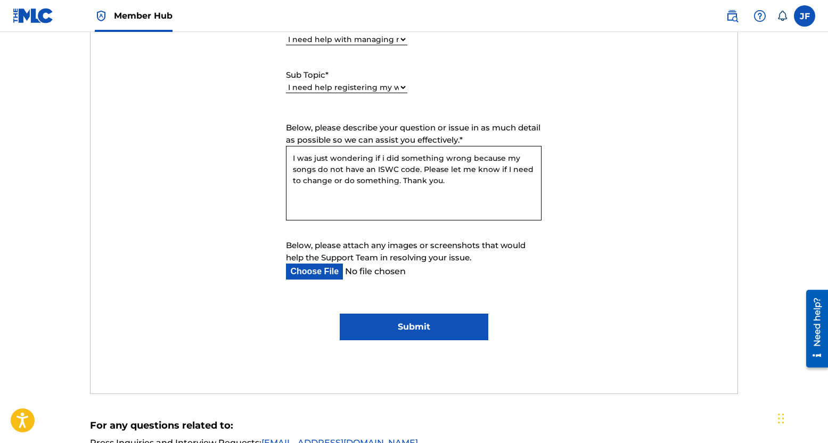
scroll to position [585, 0]
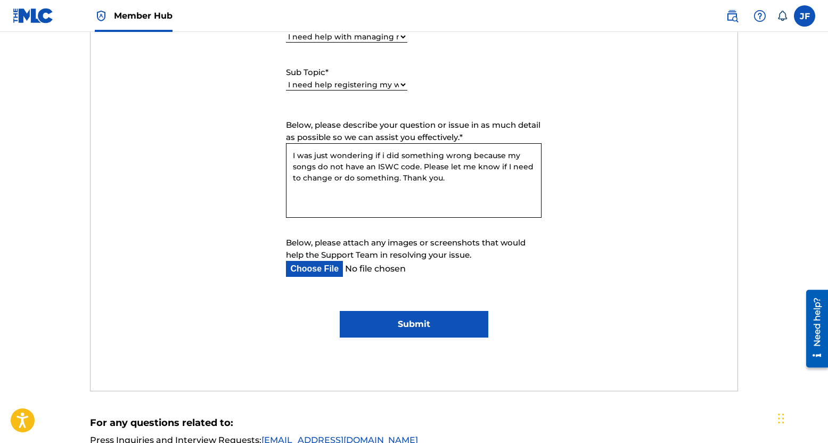
click at [289, 264] on input "Below, please attach any images or screenshots that would help the Support Team…" at bounding box center [405, 269] width 238 height 16
type input "C:\fakepath\Screenshot 2025-09-24 083800.png"
click at [156, 206] on form "Submit a request Typical reply time: within hours via email First Name John Las…" at bounding box center [413, 91] width 647 height 493
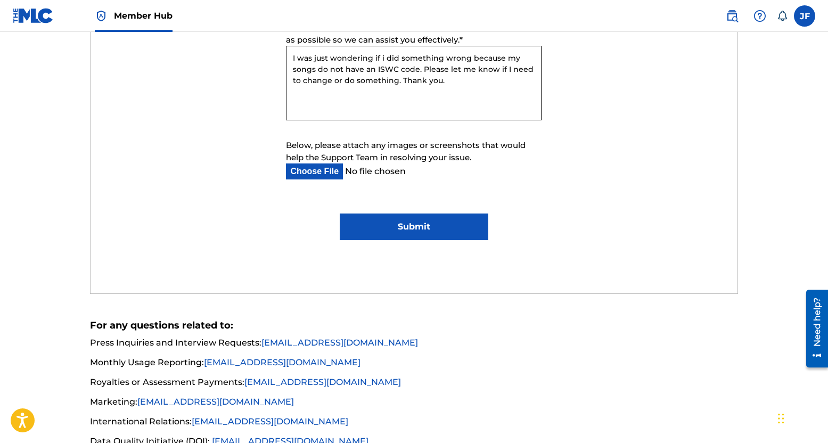
scroll to position [692, 0]
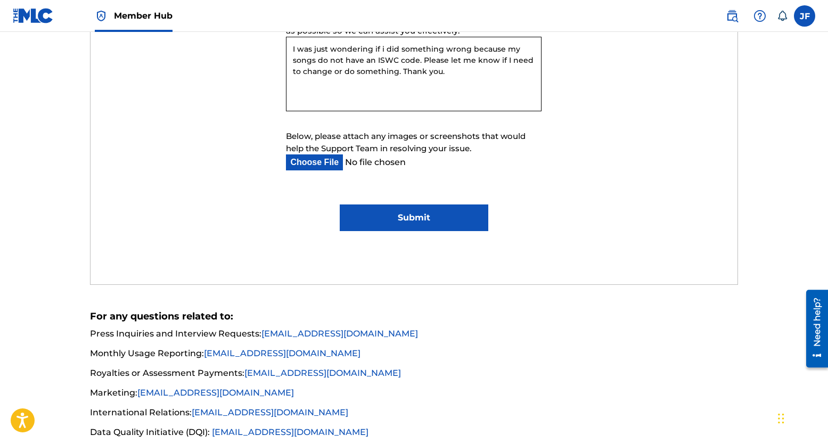
click at [358, 219] on input "Submit" at bounding box center [414, 217] width 148 height 27
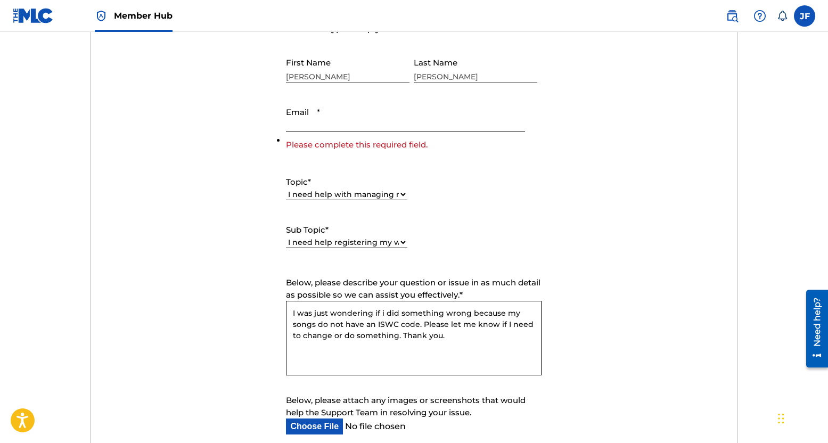
scroll to position [385, 0]
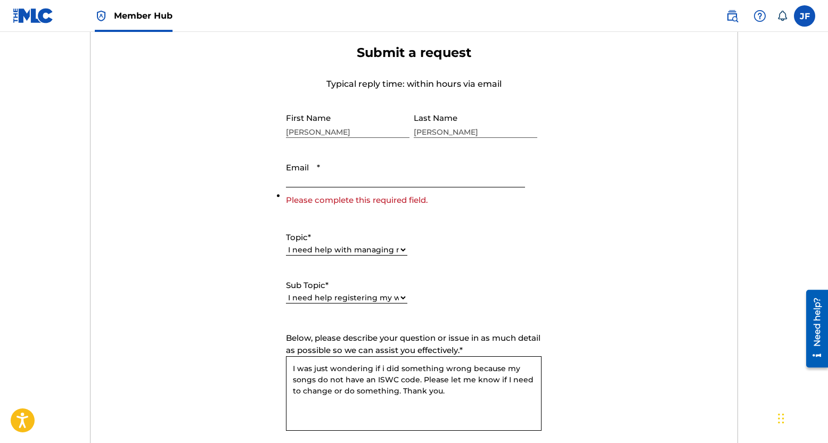
click at [300, 176] on input "Email *" at bounding box center [405, 172] width 238 height 30
type input "[EMAIL_ADDRESS][DOMAIN_NAME]"
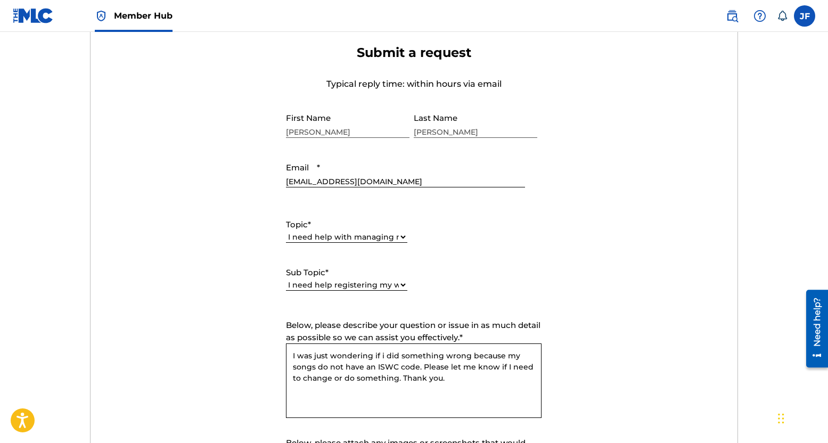
click at [196, 197] on form "Submit a request Typical reply time: within hours via email First Name John Las…" at bounding box center [413, 291] width 647 height 493
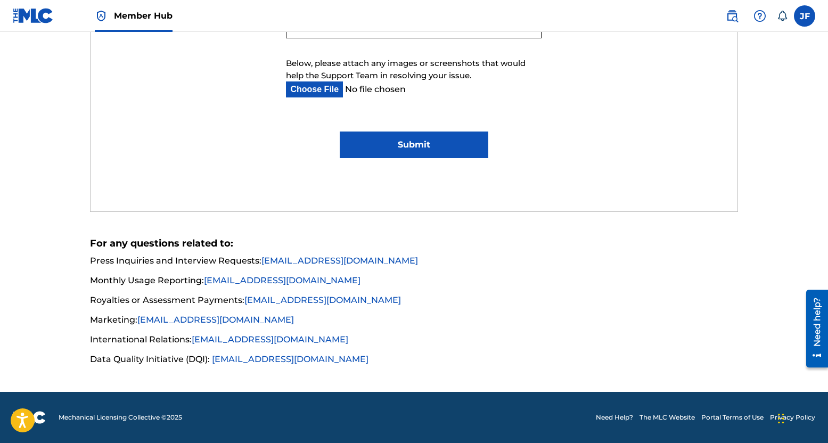
click at [381, 144] on input "Submit" at bounding box center [414, 144] width 148 height 27
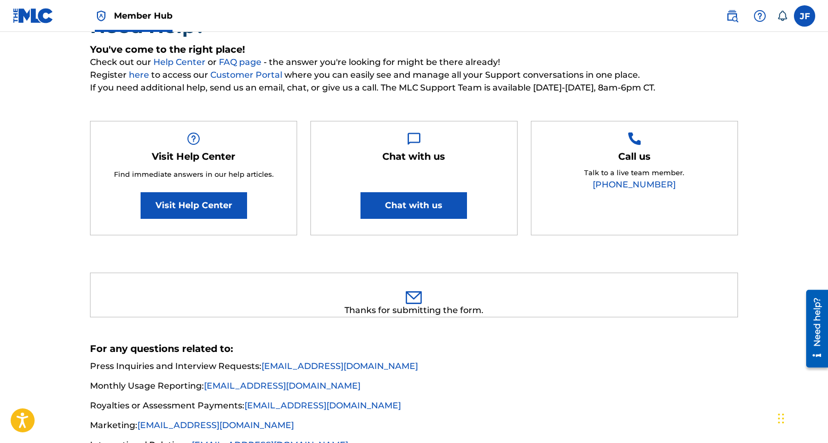
scroll to position [0, 0]
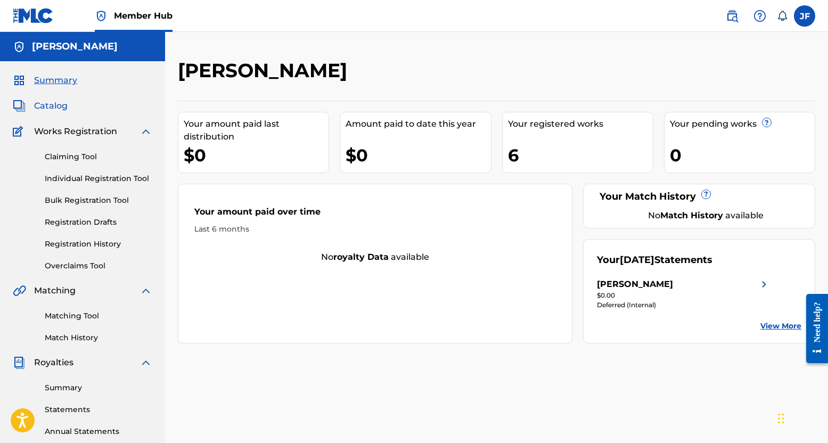
click at [44, 105] on span "Catalog" at bounding box center [51, 106] width 34 height 13
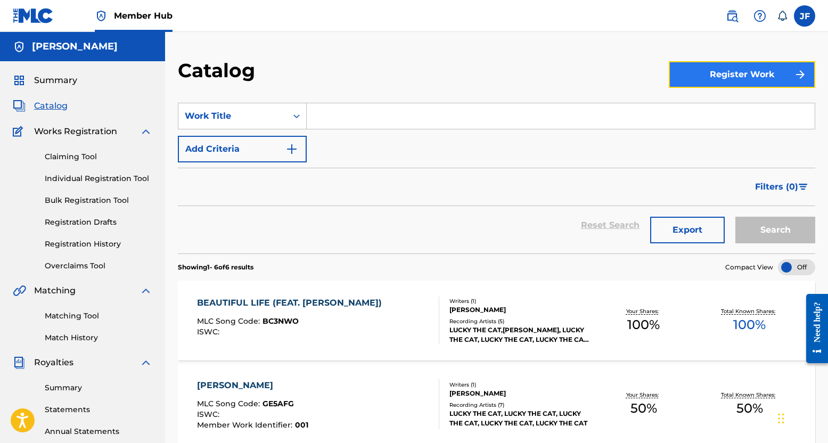
click at [732, 81] on button "Register Work" at bounding box center [741, 74] width 146 height 27
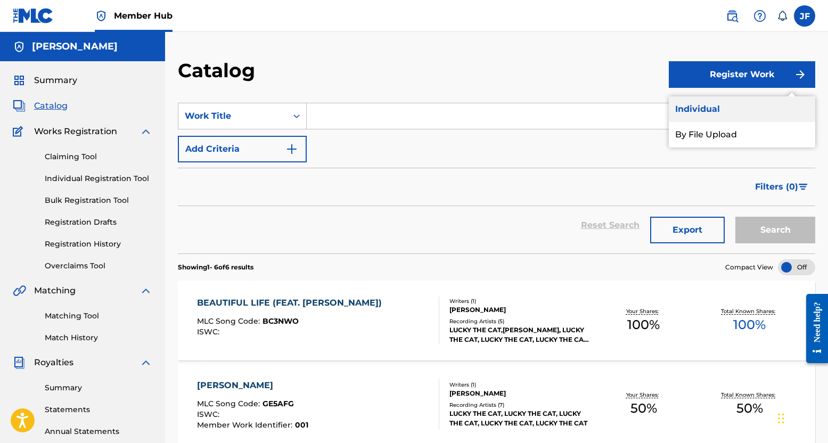
click at [708, 111] on link "Individual" at bounding box center [741, 109] width 146 height 26
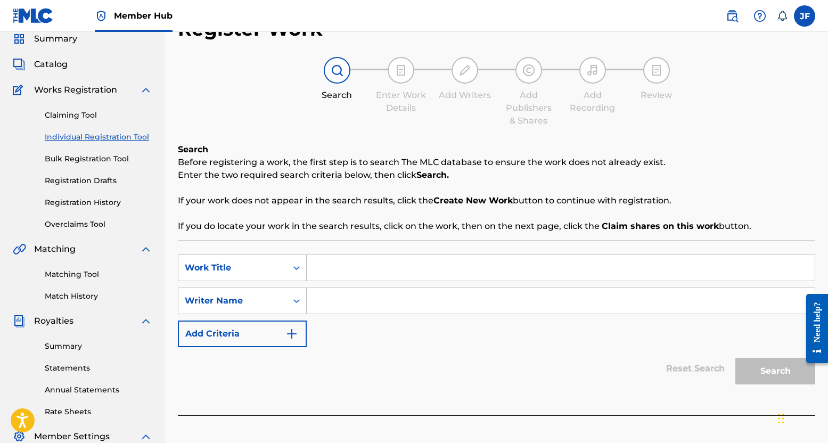
scroll to position [106, 0]
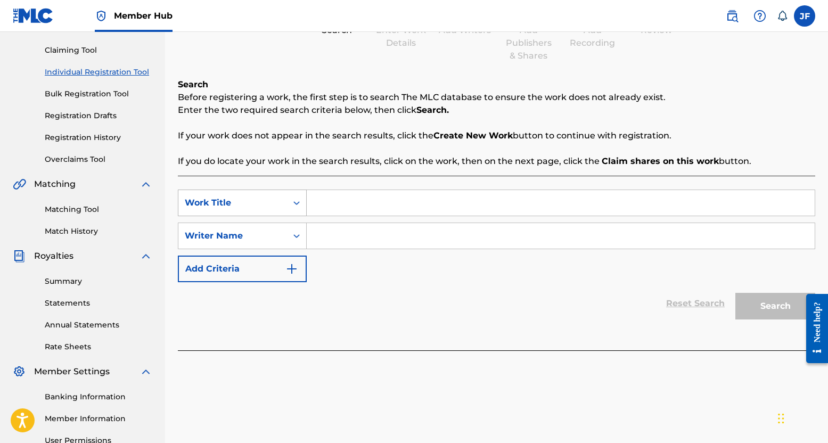
click at [287, 208] on div "Search Form" at bounding box center [296, 202] width 19 height 19
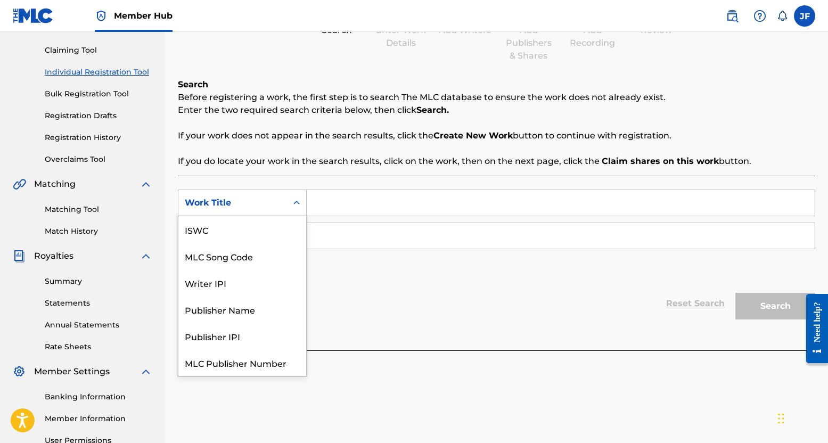
scroll to position [27, 0]
click at [384, 202] on input "Search Form" at bounding box center [561, 203] width 508 height 26
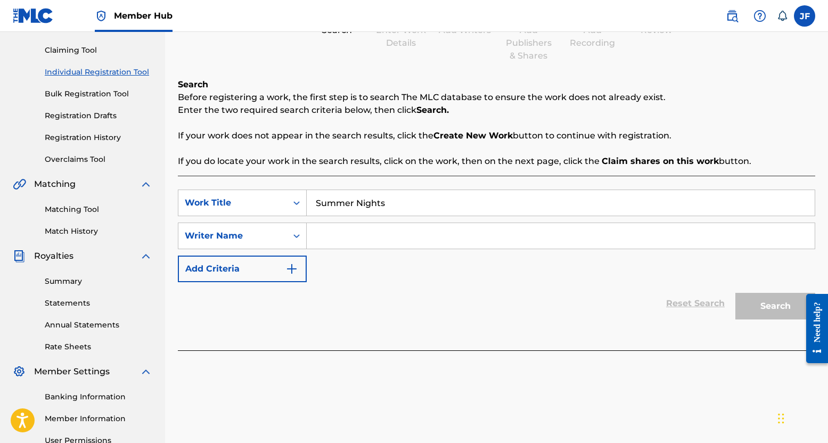
type input "Summer Nights"
type input "1054068870"
click at [759, 307] on button "Search" at bounding box center [775, 306] width 80 height 27
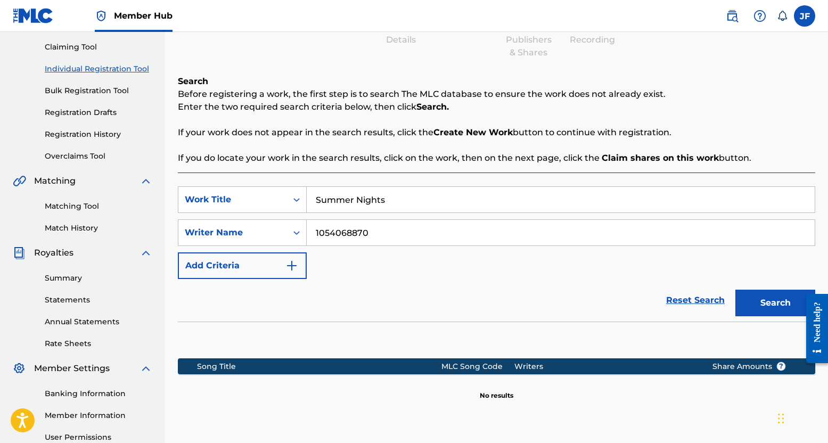
scroll to position [160, 0]
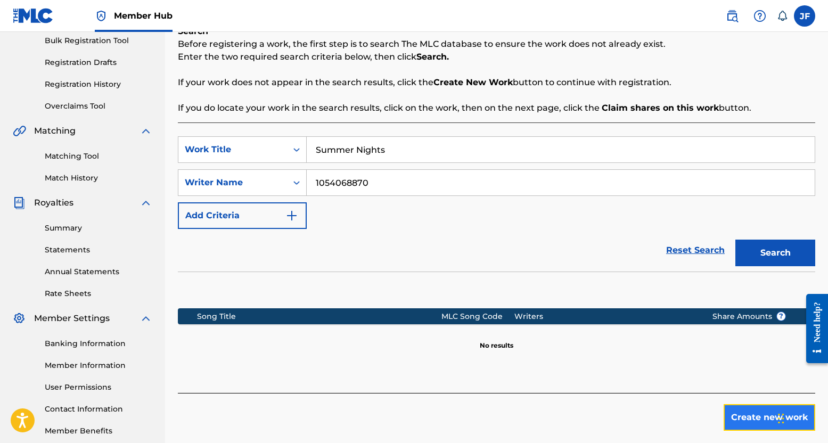
click at [751, 421] on button "Create new work" at bounding box center [769, 417] width 92 height 27
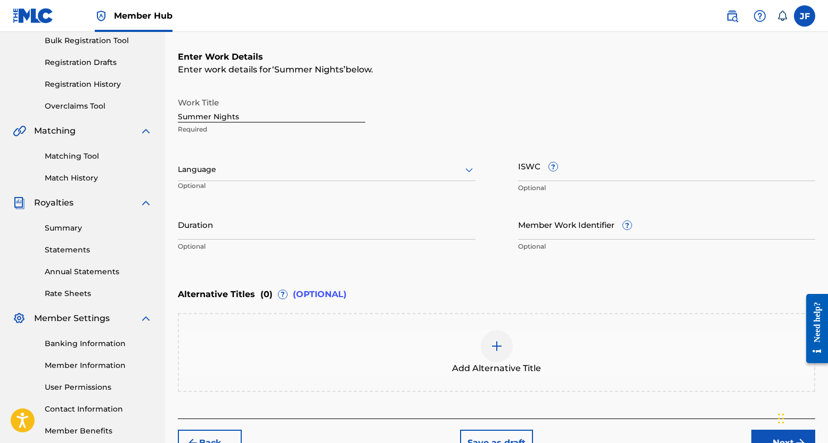
click at [229, 171] on div at bounding box center [326, 169] width 297 height 13
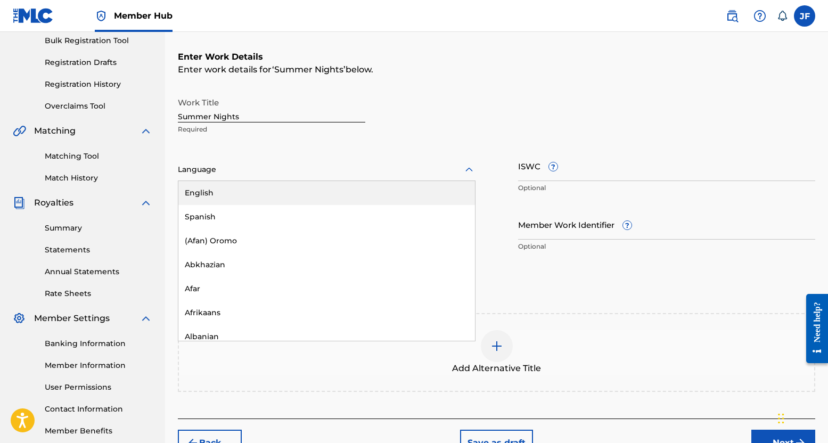
click at [221, 194] on div "English" at bounding box center [326, 193] width 296 height 24
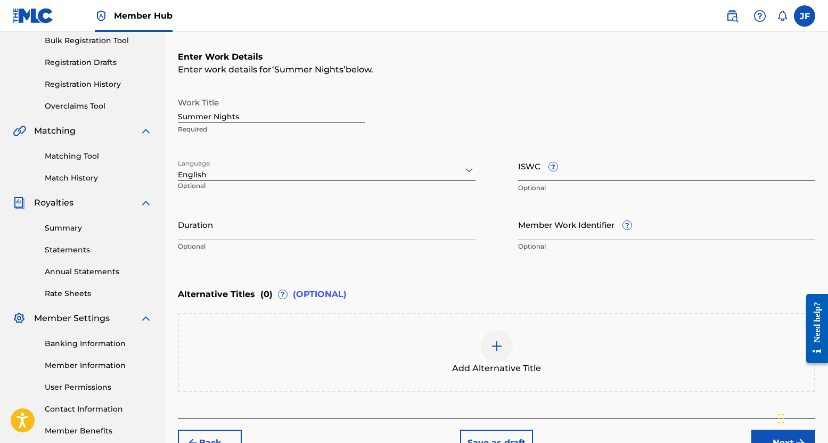
click at [530, 166] on input "ISWC ?" at bounding box center [666, 166] width 297 height 30
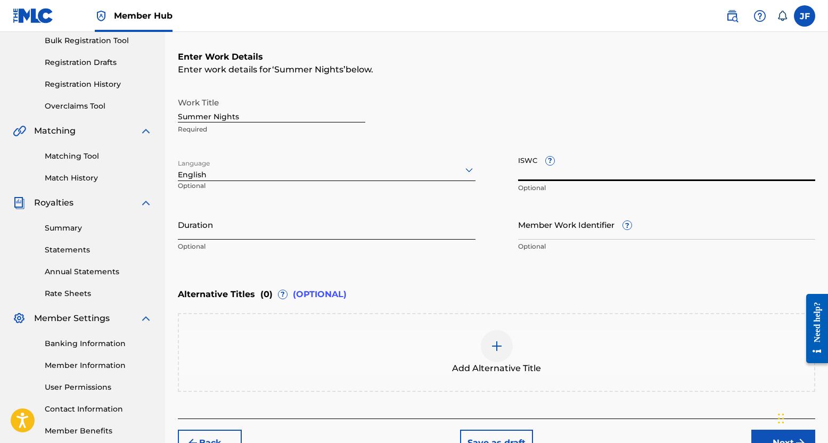
click at [280, 235] on input "Duration" at bounding box center [326, 224] width 297 height 30
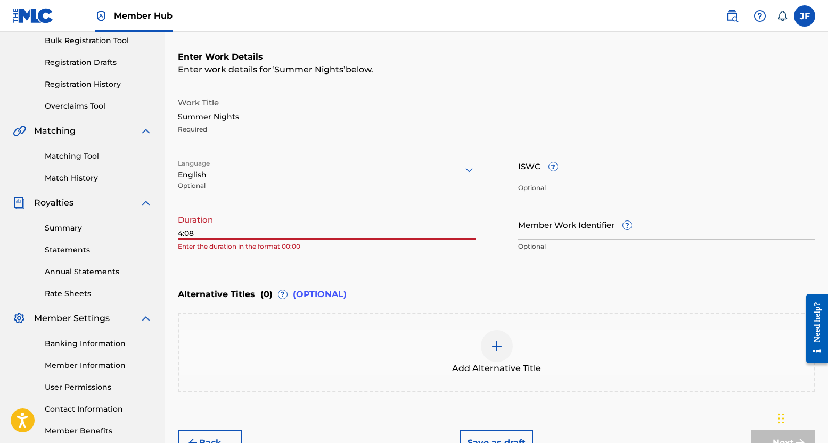
click at [181, 231] on input "4:08" at bounding box center [326, 224] width 297 height 30
click at [178, 233] on input "4:08" at bounding box center [326, 224] width 297 height 30
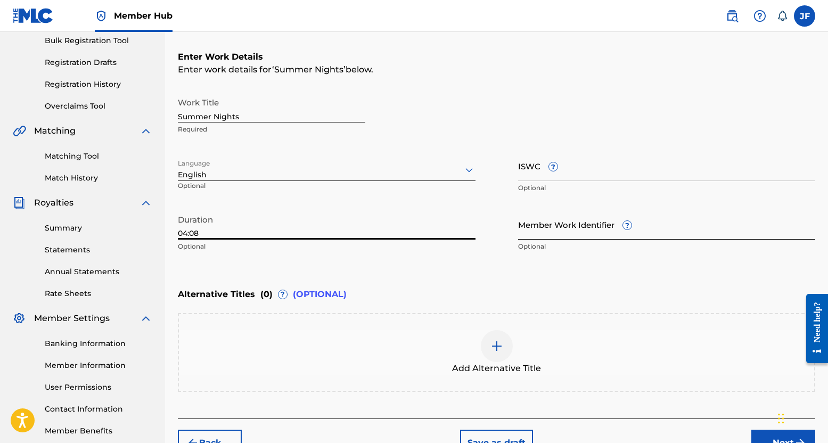
type input "04:08"
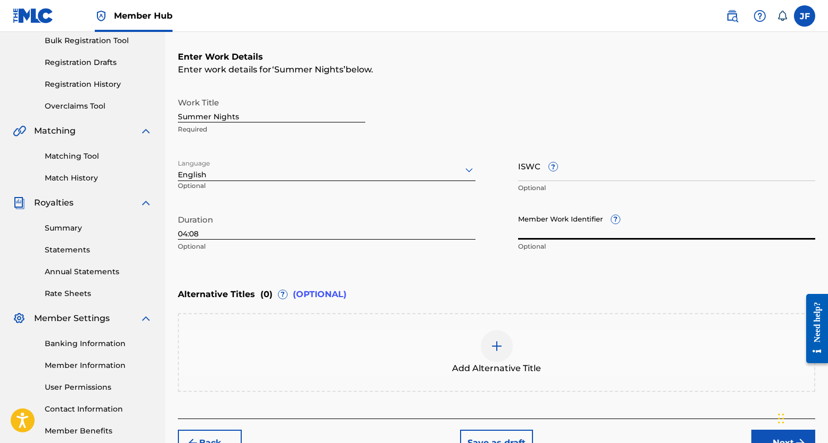
click at [572, 230] on input "Member Work Identifier ?" at bounding box center [666, 224] width 297 height 30
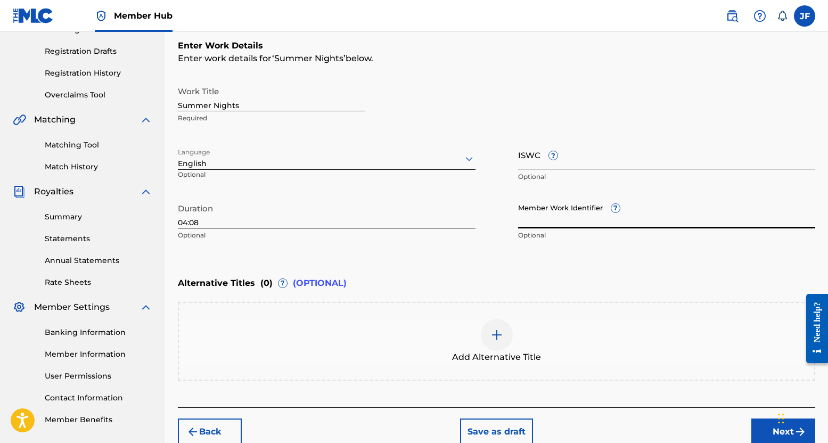
scroll to position [224, 0]
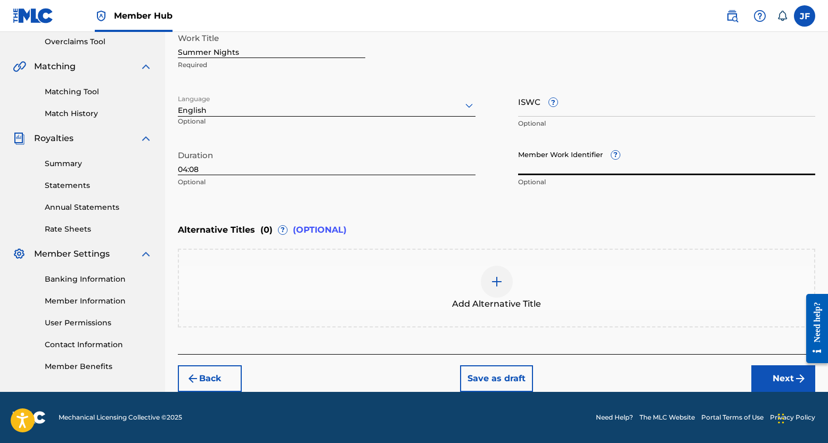
click at [499, 285] on img at bounding box center [496, 281] width 13 height 13
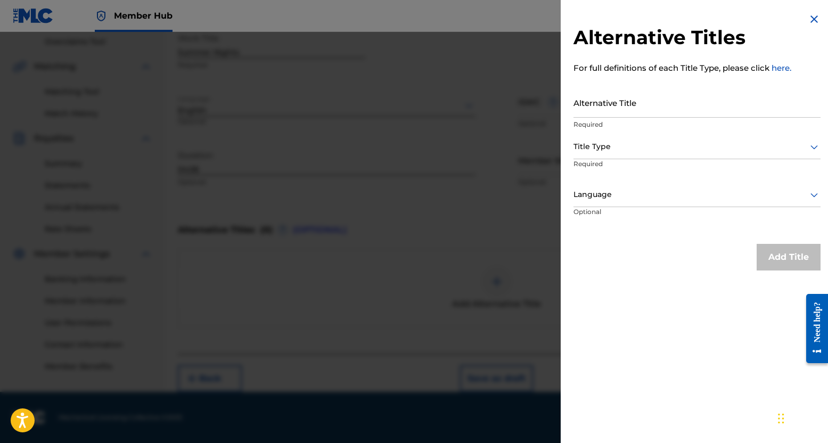
click at [605, 146] on div at bounding box center [696, 146] width 247 height 13
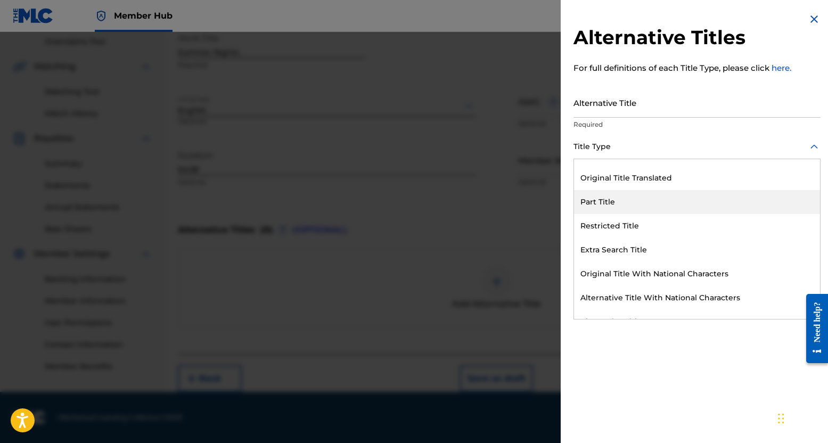
scroll to position [104, 0]
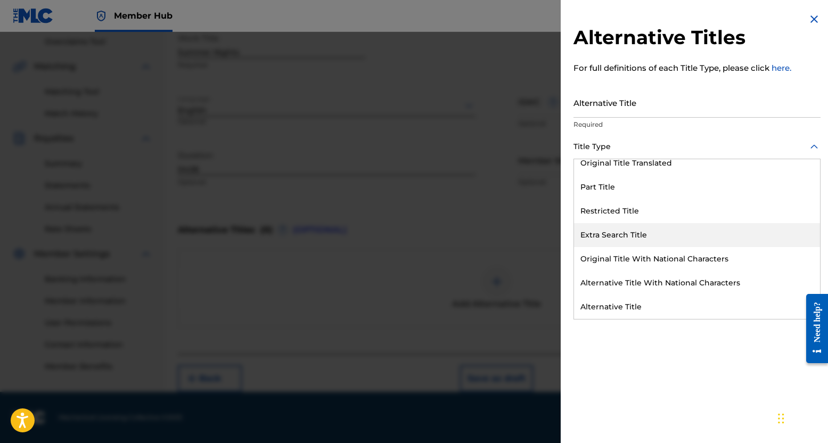
click at [638, 238] on div "Extra Search Title" at bounding box center [697, 235] width 246 height 24
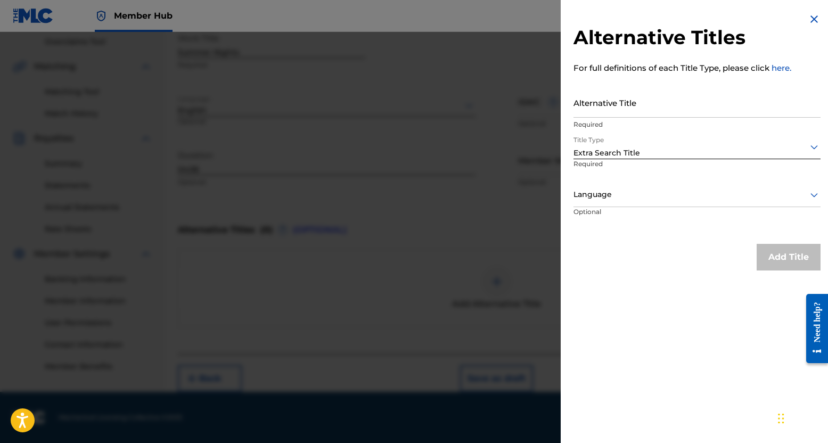
click at [625, 189] on div at bounding box center [696, 194] width 247 height 13
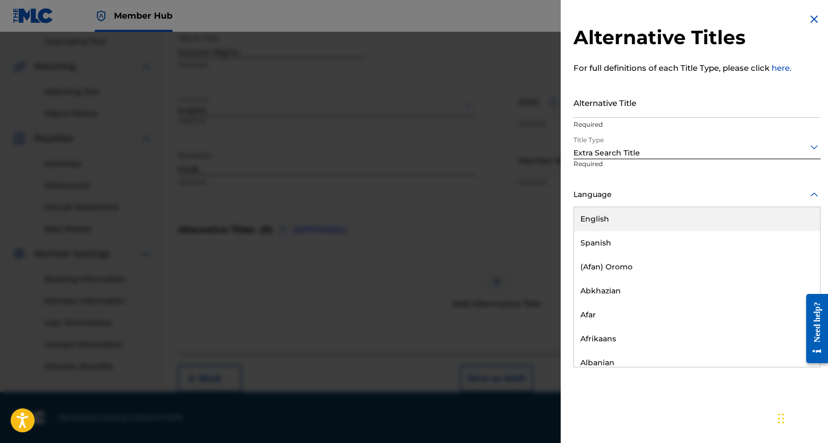
click at [621, 215] on div "English" at bounding box center [697, 219] width 246 height 24
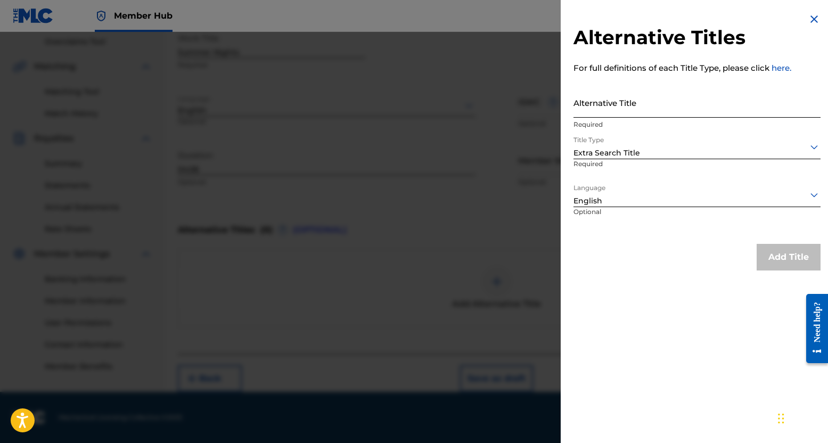
click at [625, 102] on input "Alternative Title" at bounding box center [696, 102] width 247 height 30
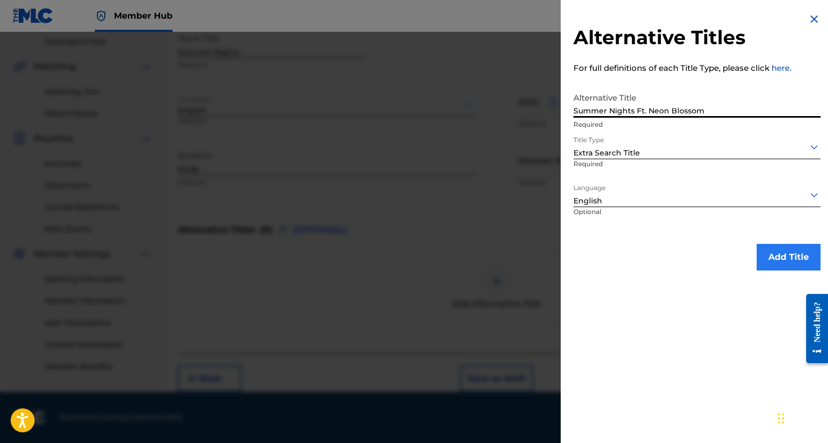
type input "Summer Nights Ft. Neon Blossom"
click at [781, 253] on button "Add Title" at bounding box center [788, 257] width 64 height 27
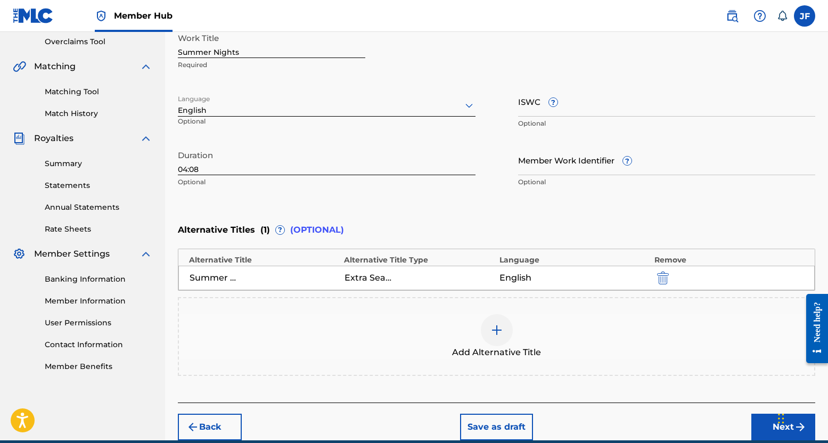
scroll to position [272, 0]
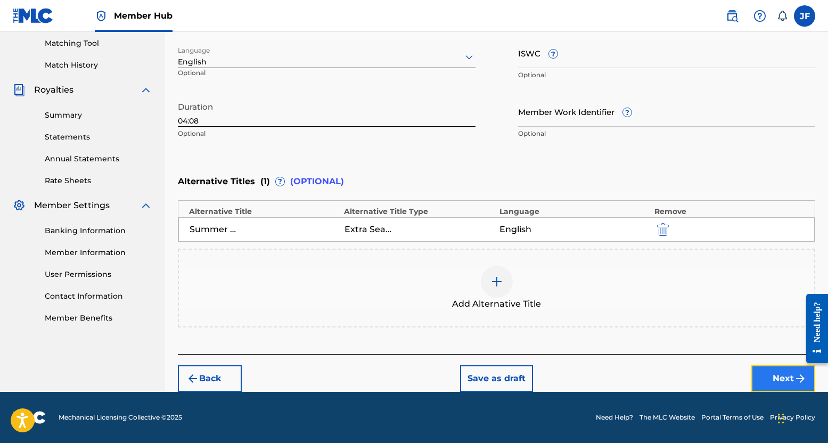
click at [768, 375] on button "Next" at bounding box center [783, 378] width 64 height 27
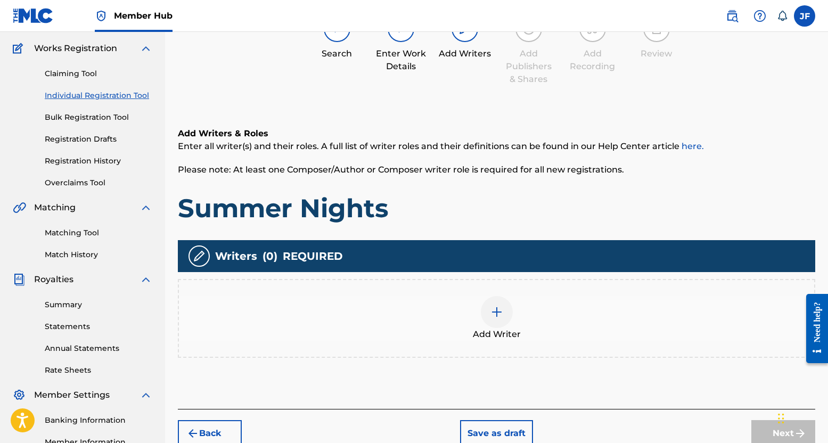
scroll to position [101, 0]
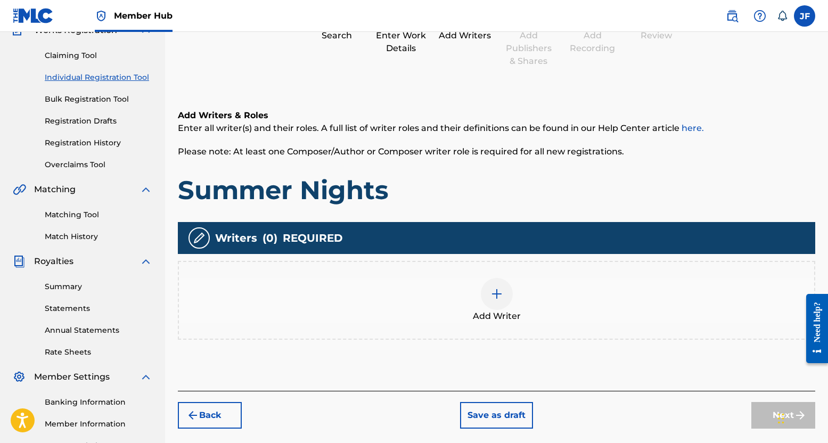
click at [503, 300] on div at bounding box center [497, 294] width 32 height 32
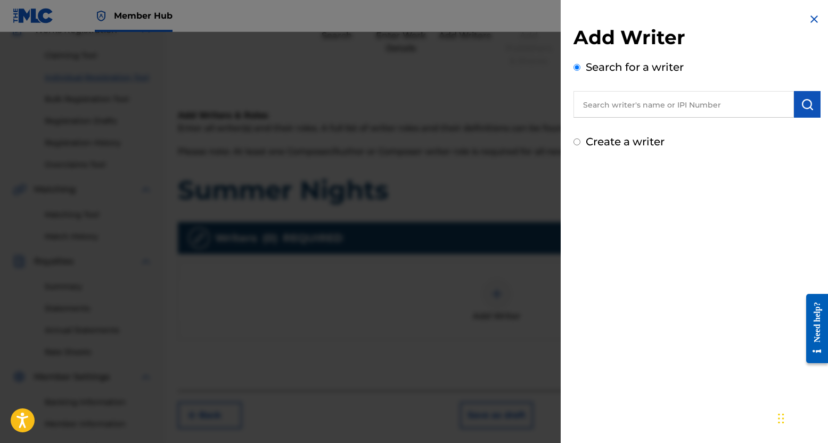
click at [640, 97] on input "text" at bounding box center [683, 104] width 220 height 27
click at [688, 108] on input "1054068870" at bounding box center [683, 104] width 220 height 27
click at [803, 103] on img "submit" at bounding box center [806, 104] width 13 height 13
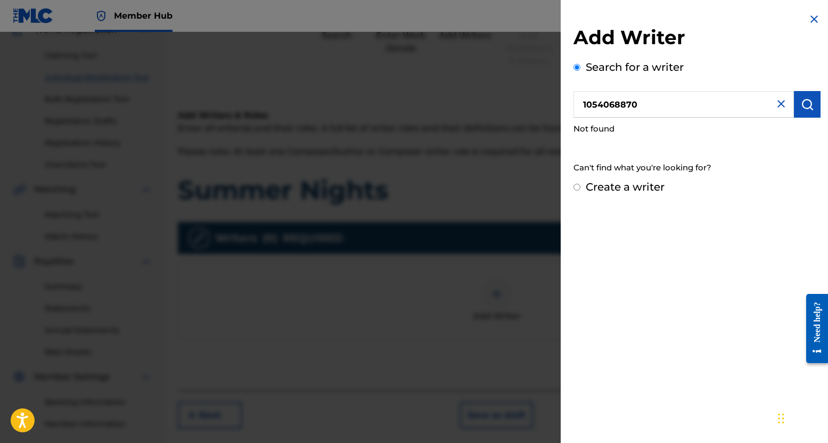
click at [679, 100] on input "1054068870" at bounding box center [683, 104] width 220 height 27
type input "john falstrom"
click at [671, 119] on div "john falstrom" at bounding box center [683, 128] width 220 height 19
drag, startPoint x: 651, startPoint y: 104, endPoint x: 472, endPoint y: 76, distance: 181.1
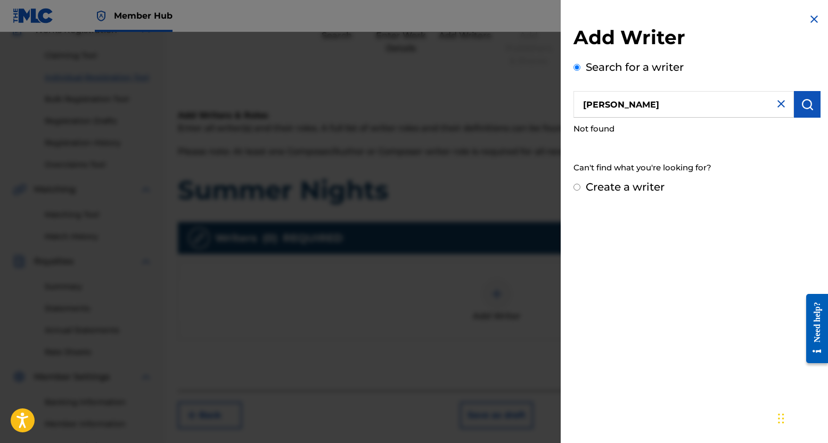
click at [474, 76] on div "Add Writer Search for a writer john falstrom Not found Can't find what you're l…" at bounding box center [414, 237] width 828 height 411
click at [774, 101] on img at bounding box center [780, 103] width 13 height 13
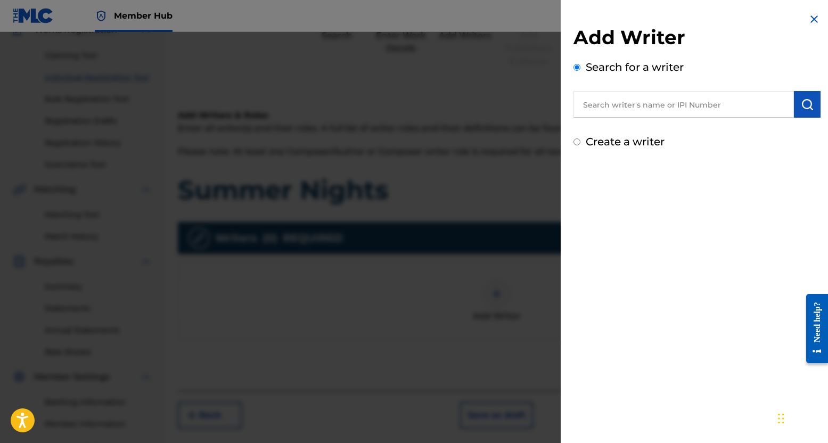
click at [674, 104] on input "text" at bounding box center [683, 104] width 220 height 27
type input "1054068968"
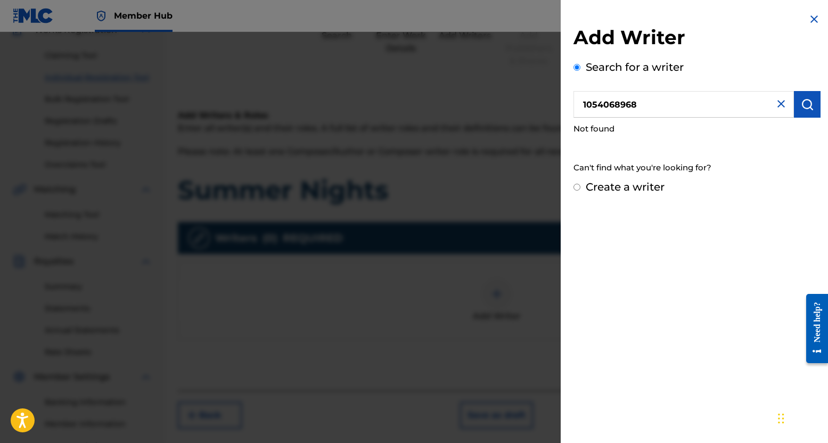
click at [209, 141] on div at bounding box center [414, 253] width 828 height 443
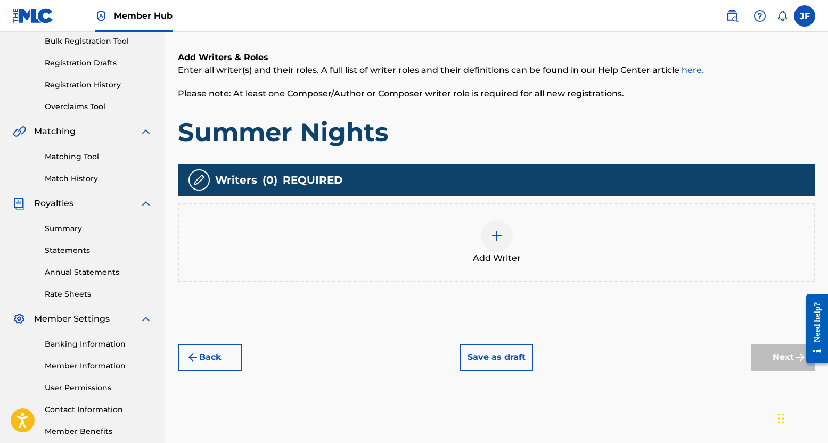
scroll to position [160, 0]
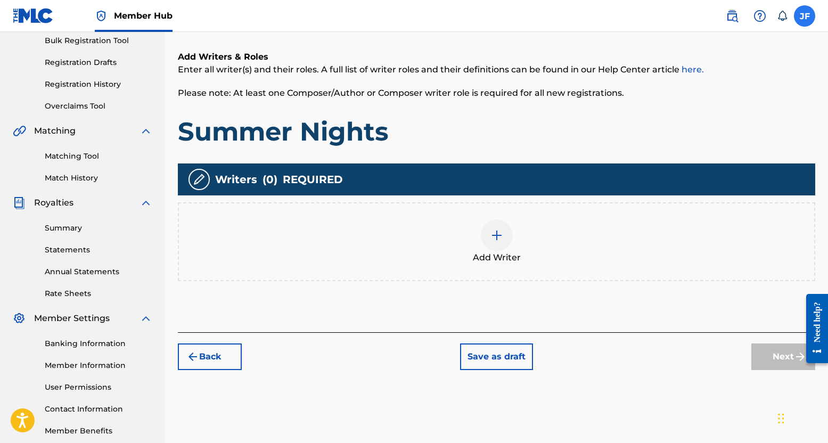
click at [807, 9] on label at bounding box center [803, 15] width 21 height 21
click at [804, 16] on input "JF John Falstrom jfalstrom2@gmail.com Notification Preferences Profile Log out" at bounding box center [804, 16] width 0 height 0
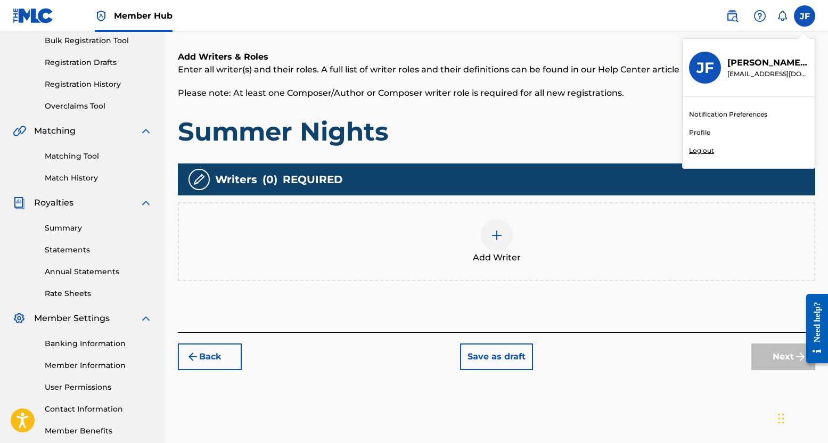
click at [490, 239] on img at bounding box center [496, 235] width 13 height 13
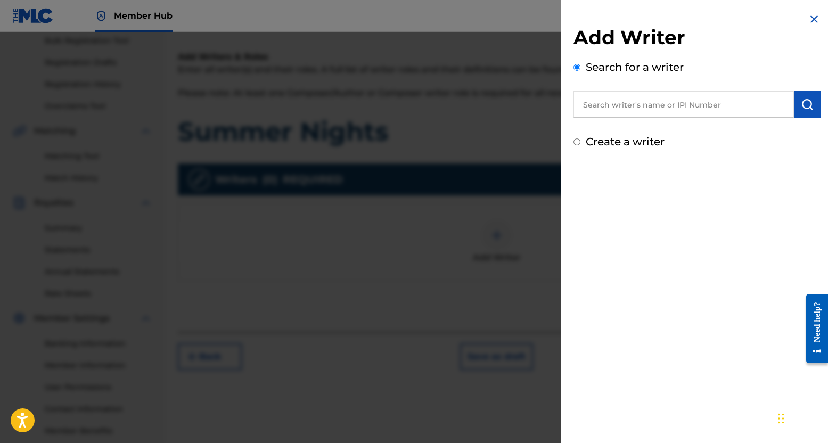
click at [609, 99] on input "text" at bounding box center [683, 104] width 220 height 27
click at [568, 150] on div "Add Writer Search for a writer Create a writer" at bounding box center [696, 81] width 272 height 162
click at [578, 145] on input "Create a writer" at bounding box center [576, 141] width 7 height 7
radio input "false"
radio input "true"
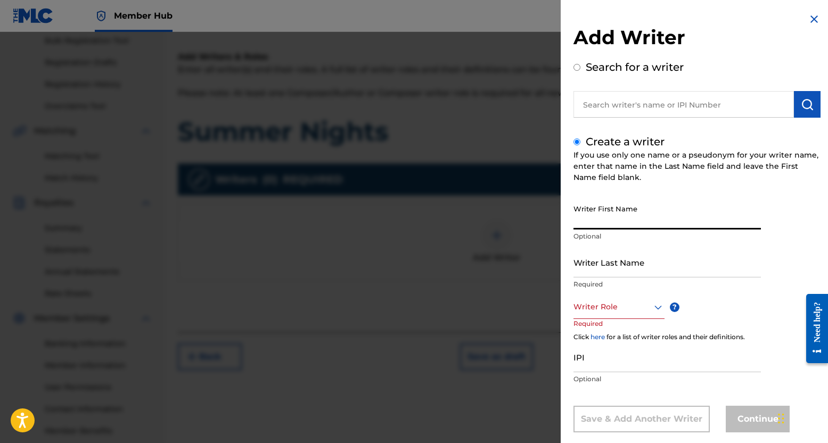
click at [595, 203] on input "Writer First Name" at bounding box center [666, 214] width 187 height 30
type input "[PERSON_NAME]"
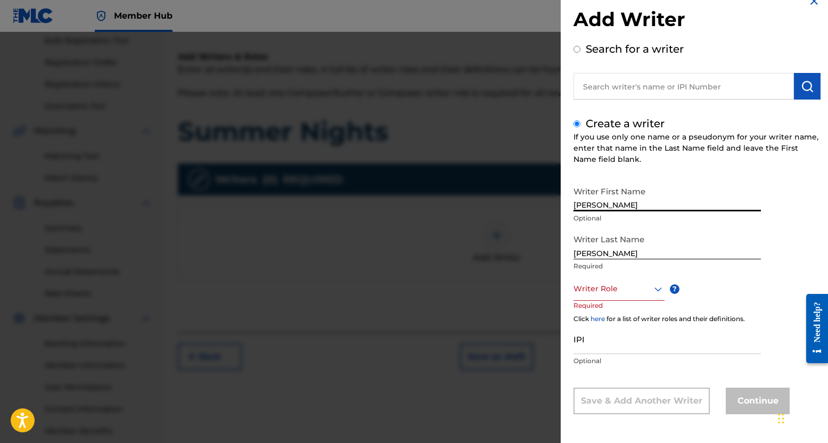
click at [633, 285] on div at bounding box center [618, 288] width 91 height 13
click at [621, 313] on div "Composer/Author" at bounding box center [619, 313] width 90 height 24
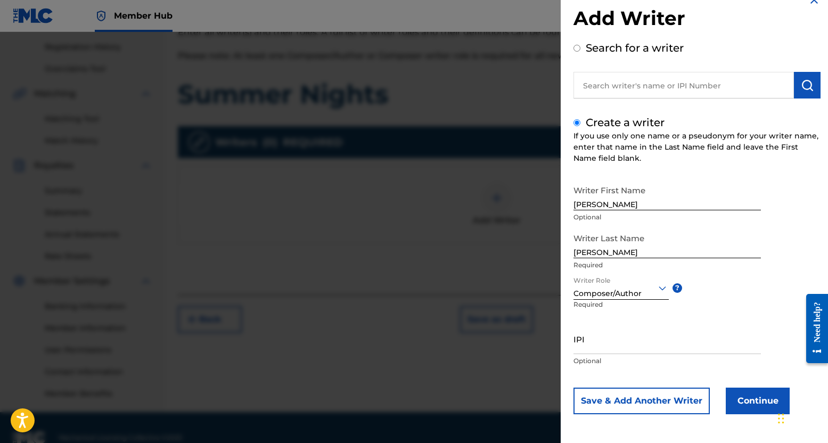
scroll to position [213, 0]
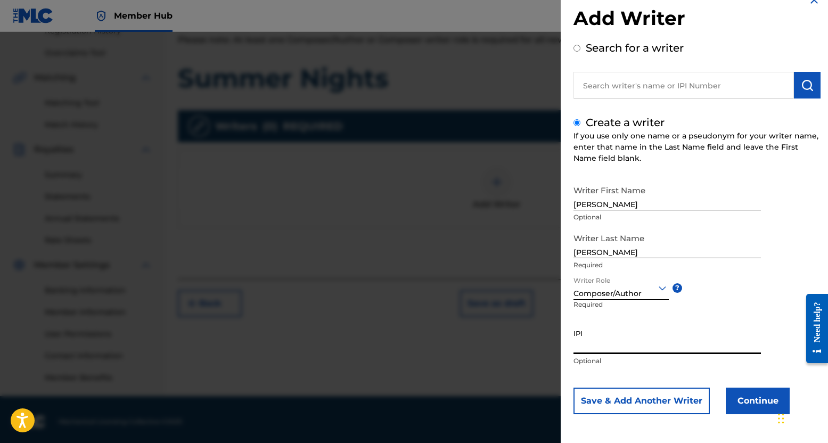
click at [592, 344] on input "IPI" at bounding box center [666, 339] width 187 height 30
type input "1054068870"
click at [749, 398] on button "Continue" at bounding box center [757, 400] width 64 height 27
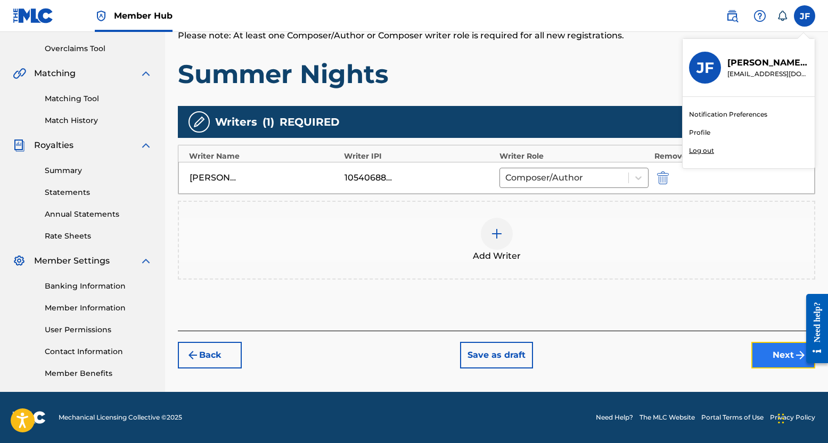
click at [771, 350] on button "Next" at bounding box center [783, 355] width 64 height 27
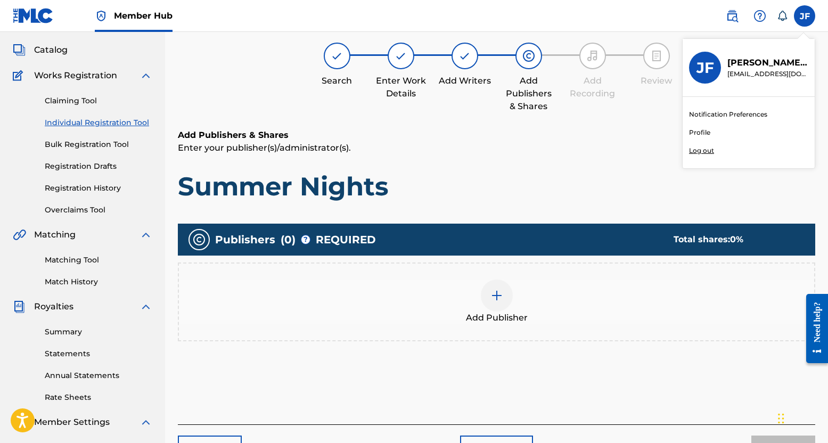
scroll to position [48, 0]
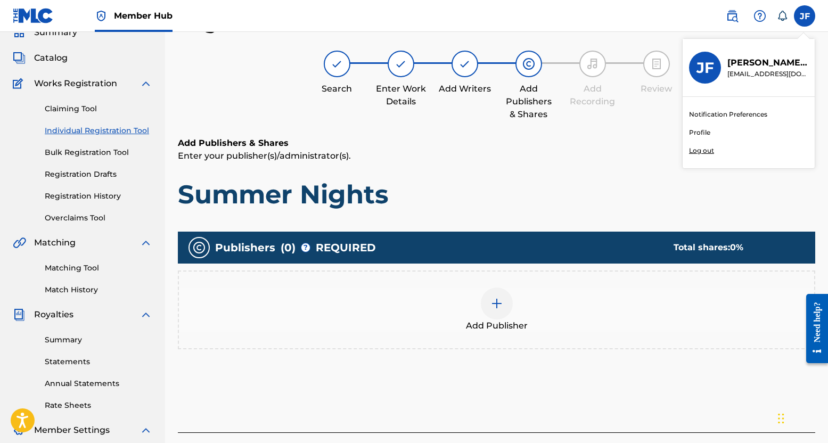
click at [493, 307] on img at bounding box center [496, 303] width 13 height 13
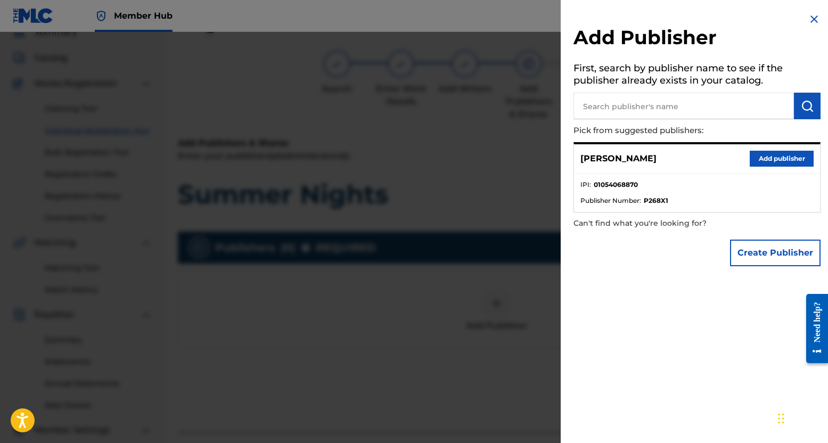
click at [619, 112] on input "text" at bounding box center [683, 106] width 220 height 27
type input "d"
click at [738, 247] on button "Create Publisher" at bounding box center [775, 252] width 90 height 27
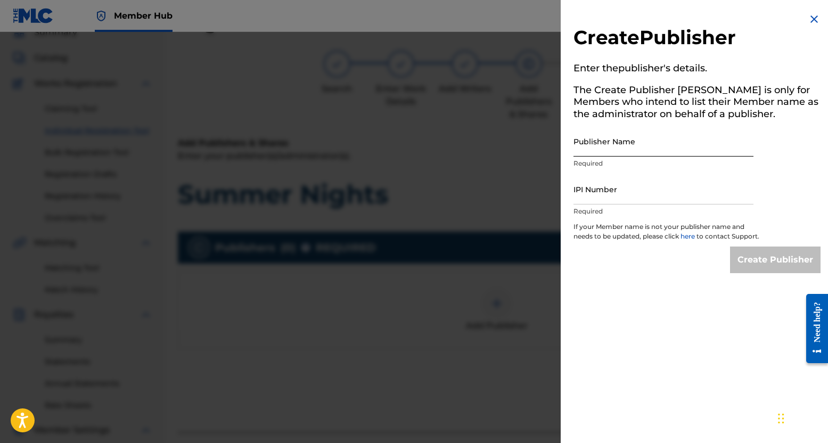
click at [637, 149] on input "Publisher Name" at bounding box center [663, 141] width 180 height 30
type input "John Falstrom Jr."
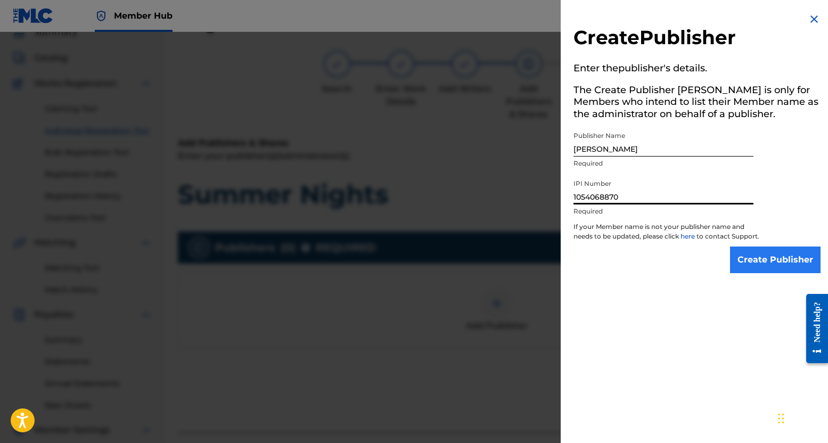
type input "1054068870"
click at [757, 262] on input "Create Publisher" at bounding box center [775, 259] width 90 height 27
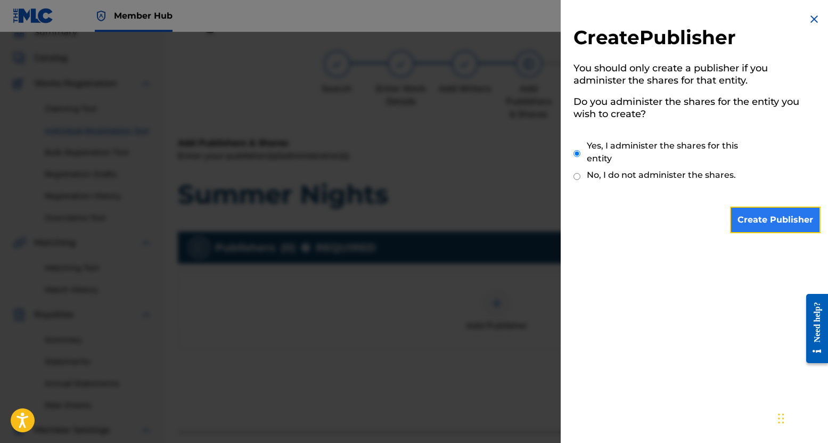
click at [757, 225] on input "Create Publisher" at bounding box center [775, 219] width 90 height 27
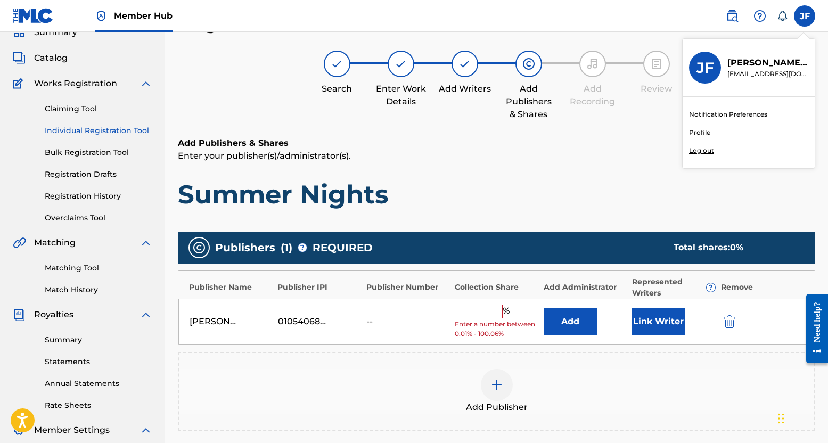
click at [487, 308] on input "text" at bounding box center [478, 311] width 48 height 14
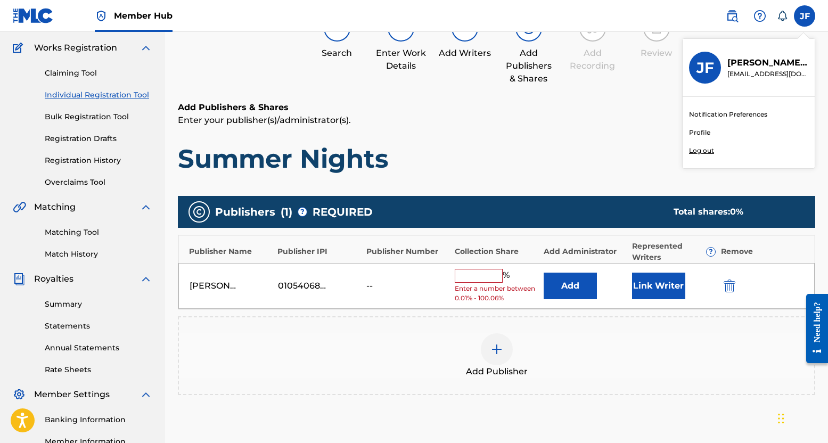
scroll to position [101, 0]
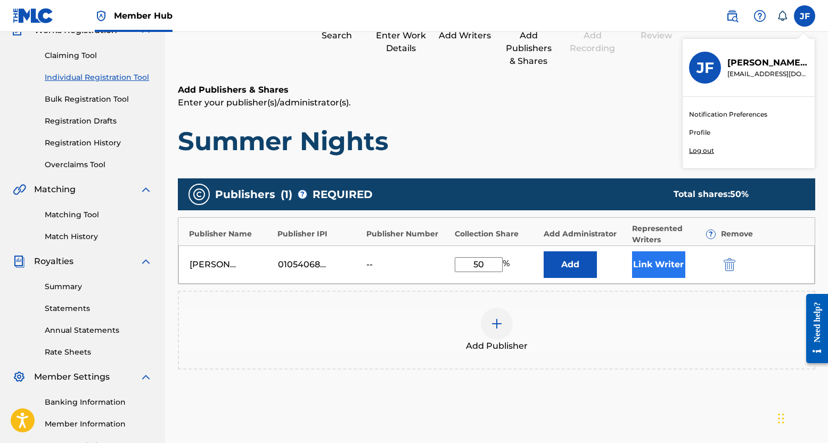
type input "50"
click at [646, 270] on button "Link Writer" at bounding box center [658, 264] width 53 height 27
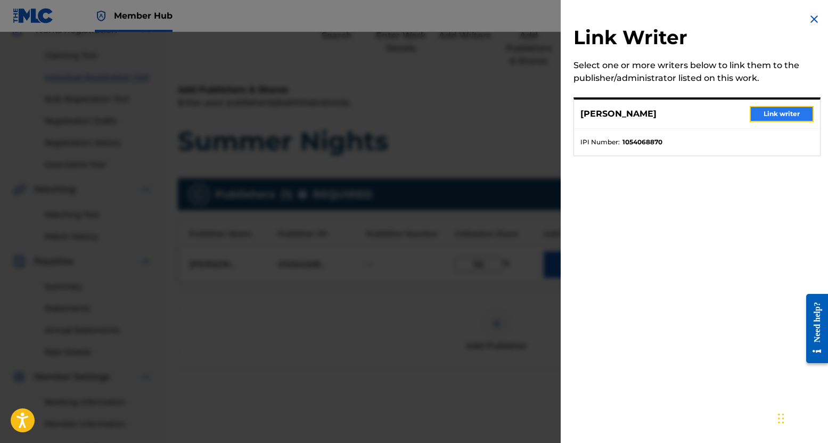
click at [779, 113] on button "Link writer" at bounding box center [781, 114] width 64 height 16
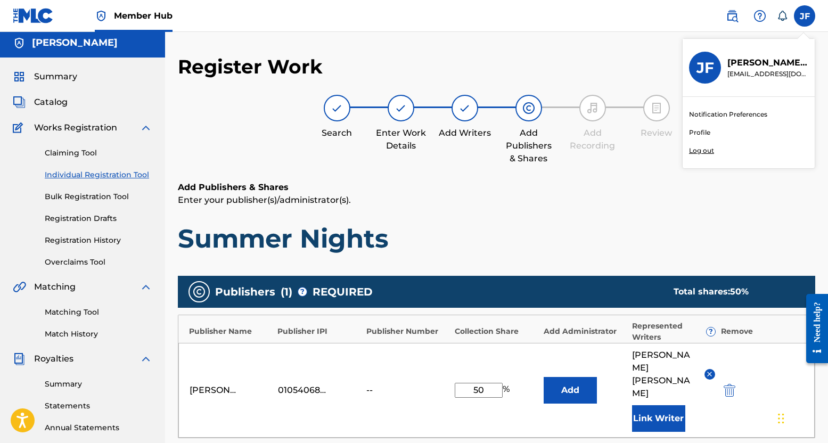
scroll to position [0, 0]
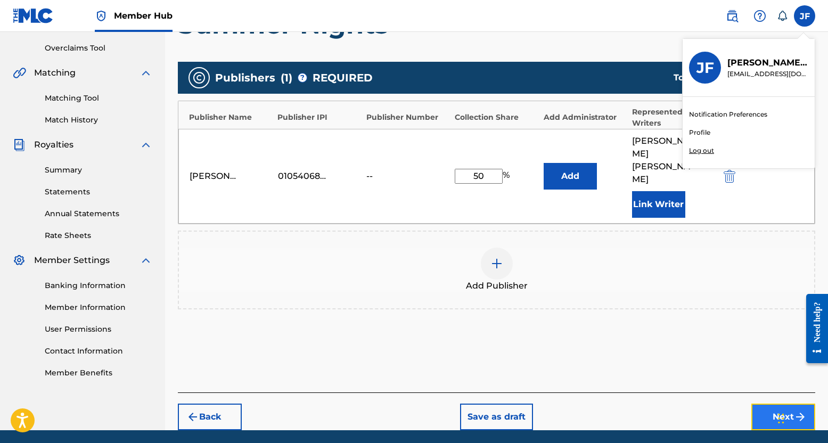
click at [759, 403] on button "Next" at bounding box center [783, 416] width 64 height 27
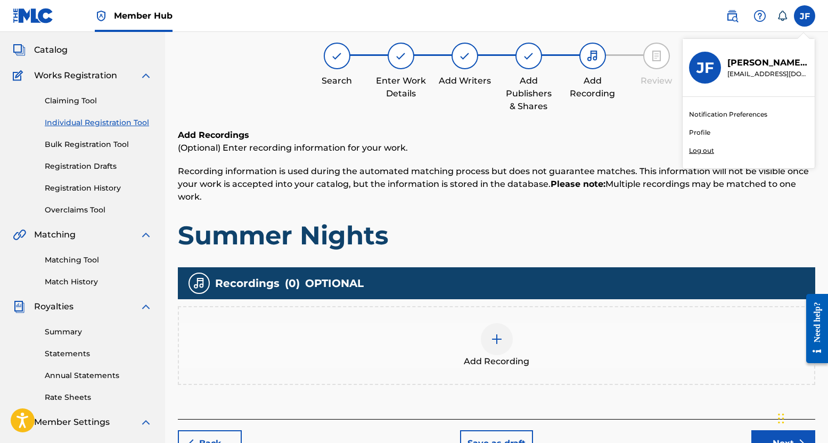
scroll to position [48, 0]
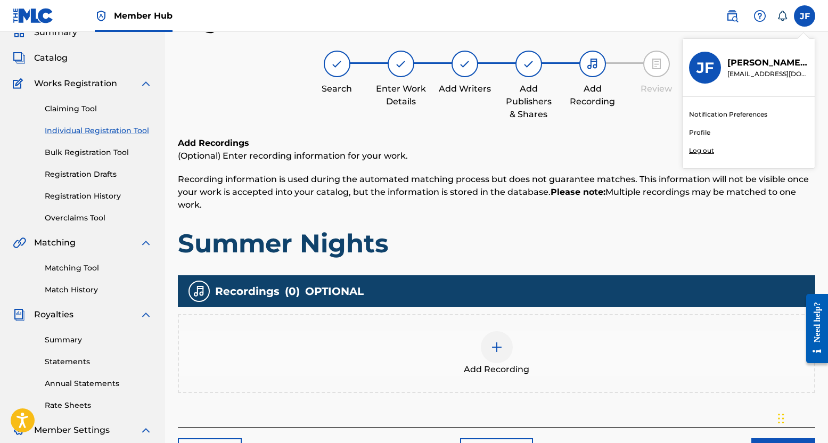
click at [502, 351] on img at bounding box center [496, 347] width 13 height 13
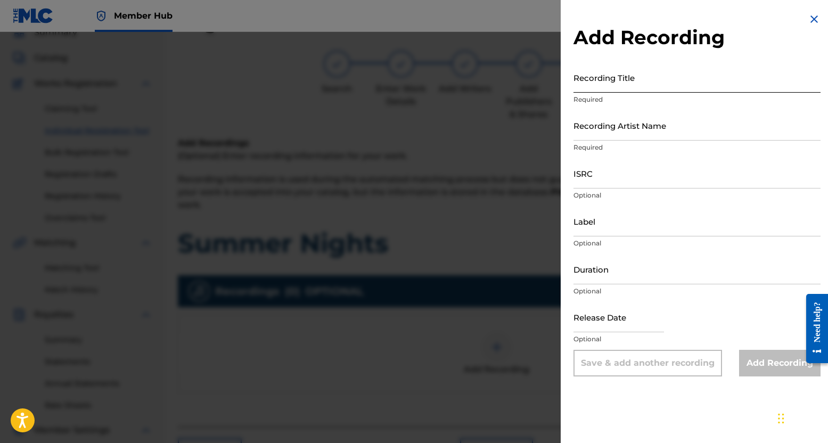
click at [611, 89] on input "Recording Title" at bounding box center [696, 77] width 247 height 30
type input "Summer Nights Ft. Neon Blossom"
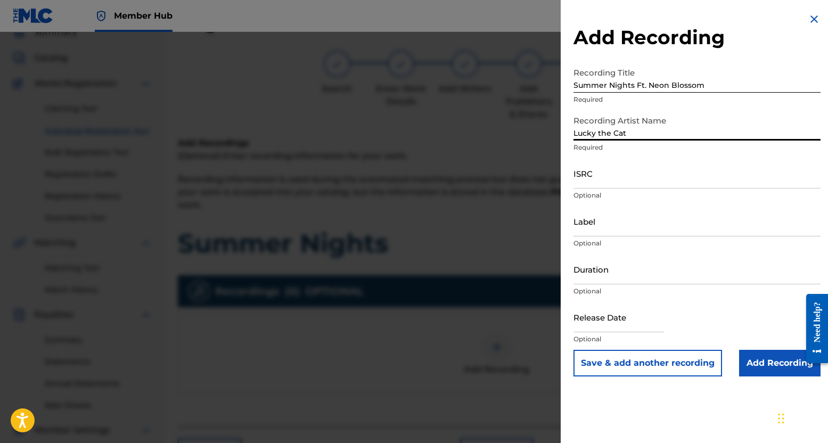
type input "Lucky the Cat"
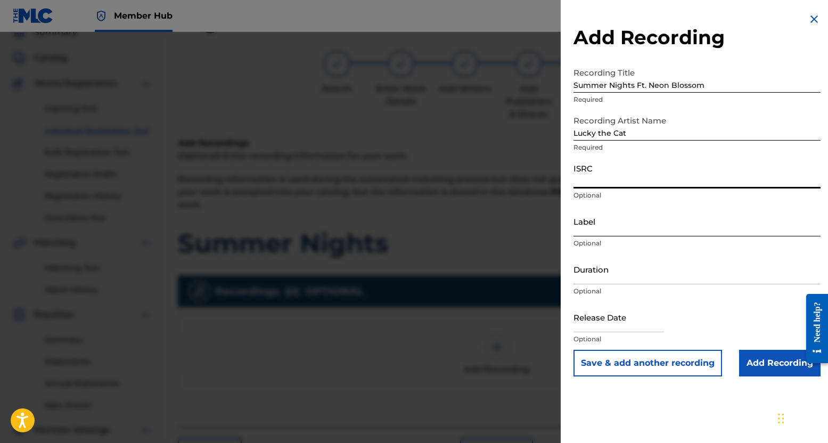
paste input "QZZ7W2553720"
type input "QZZ7W2553720"
click at [624, 226] on input "Label" at bounding box center [696, 221] width 247 height 30
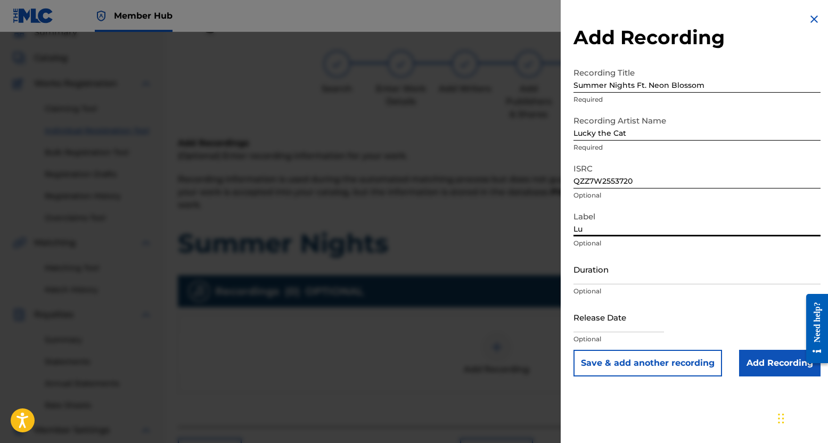
type input "L"
type input "Falstrom Audio"
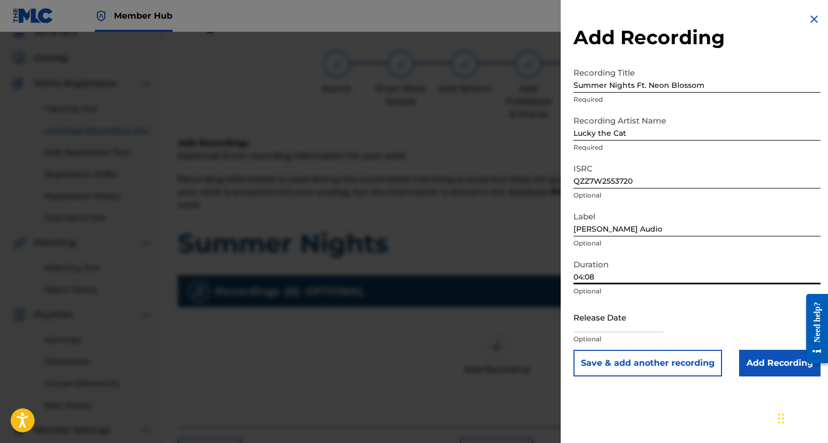
type input "04:08"
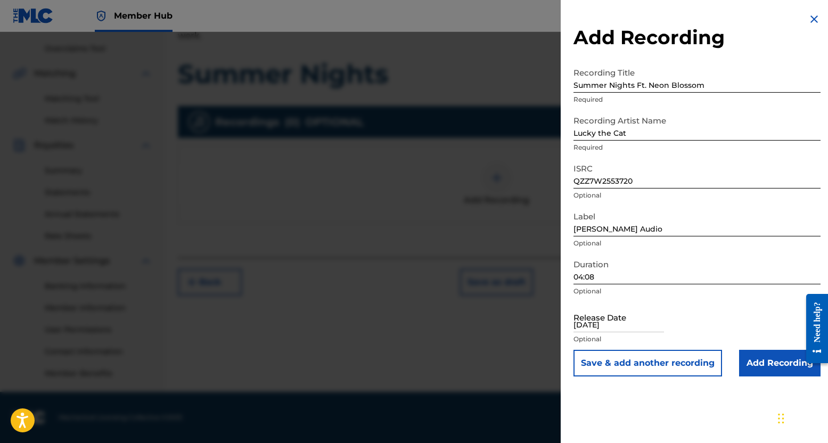
scroll to position [0, 0]
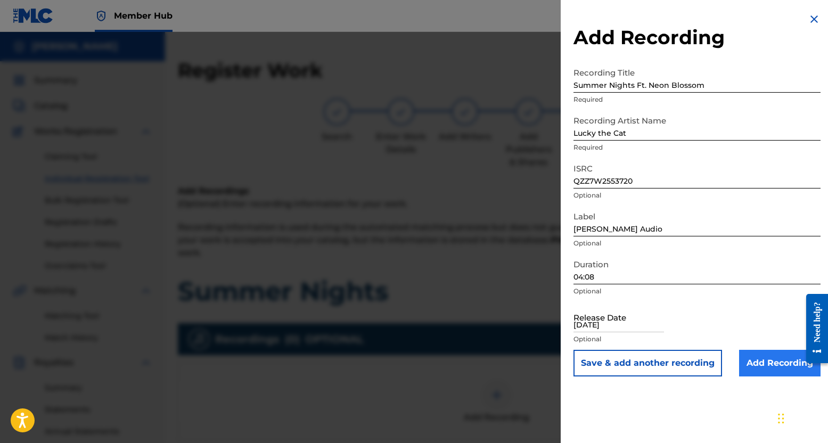
type input "09/26/25"
click at [768, 370] on input "Add Recording" at bounding box center [779, 363] width 81 height 27
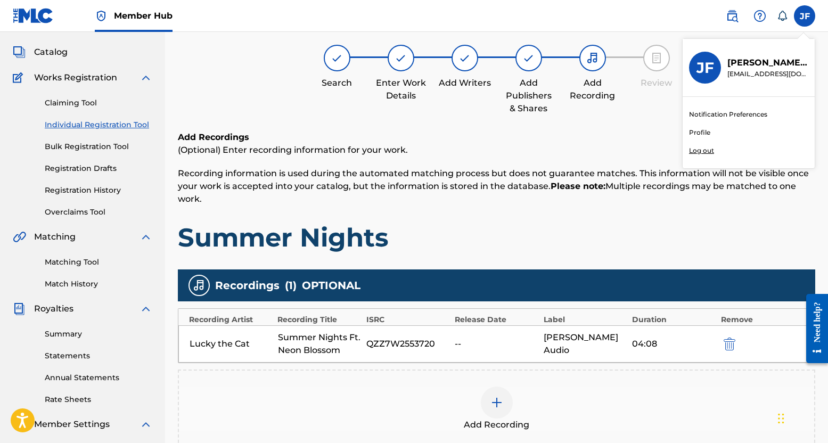
scroll to position [213, 0]
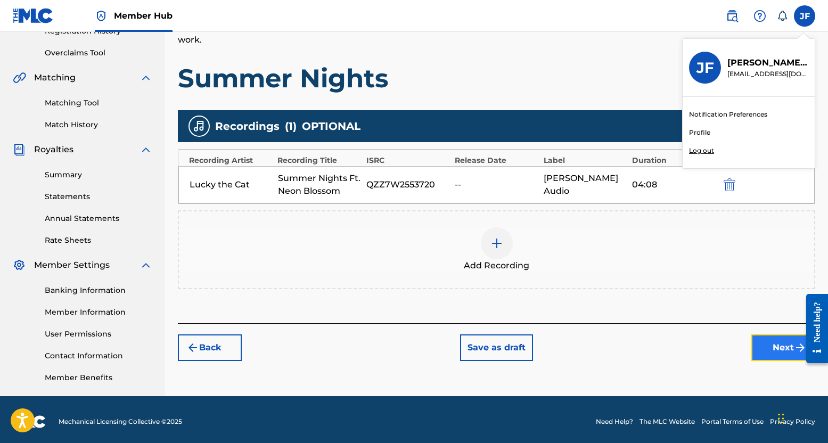
click at [769, 343] on button "Next" at bounding box center [783, 347] width 64 height 27
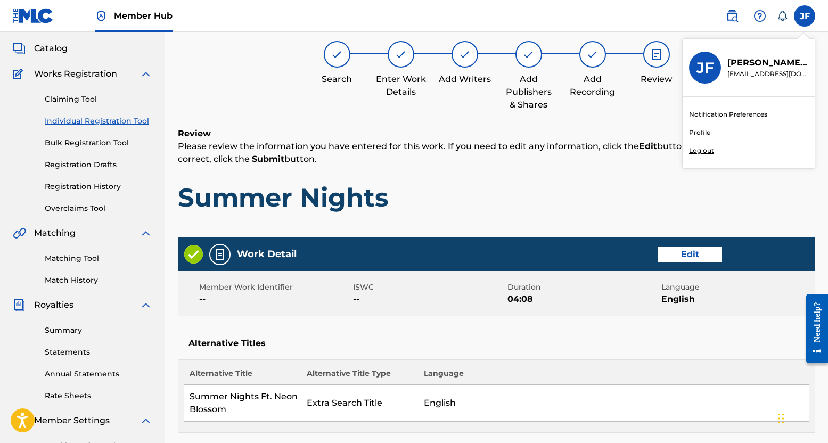
scroll to position [0, 0]
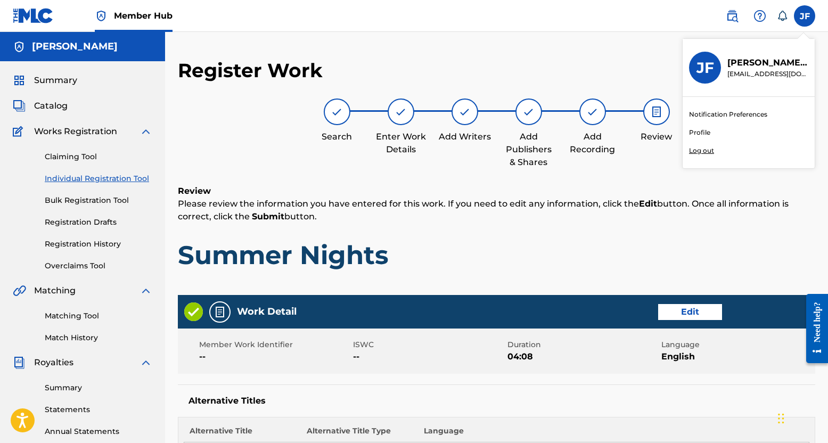
click at [696, 324] on div "Work Detail Edit" at bounding box center [496, 312] width 637 height 34
click at [703, 302] on div "Work Detail Edit" at bounding box center [496, 312] width 637 height 34
click at [702, 305] on button "Edit" at bounding box center [690, 312] width 64 height 16
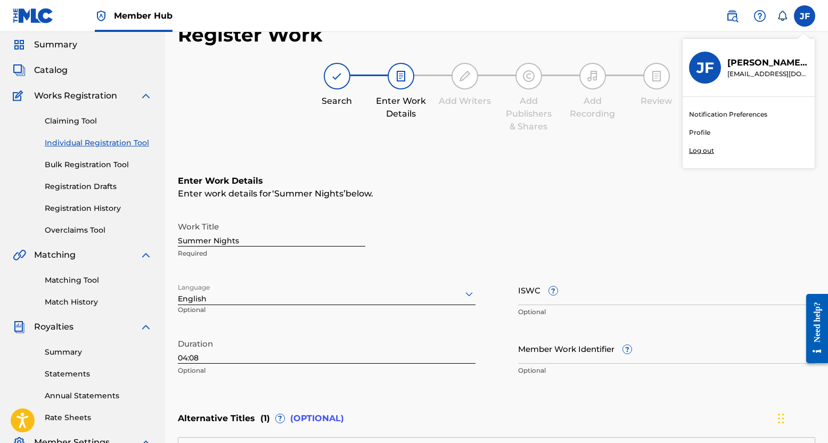
scroll to position [53, 0]
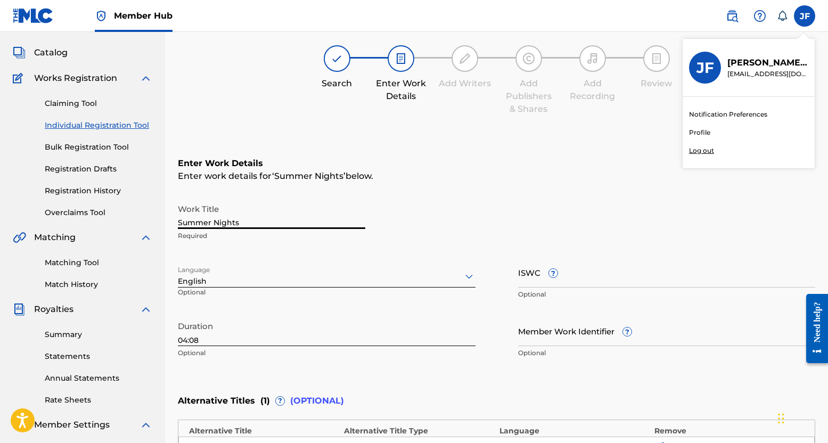
click at [243, 221] on input "Summer Nights" at bounding box center [271, 214] width 187 height 30
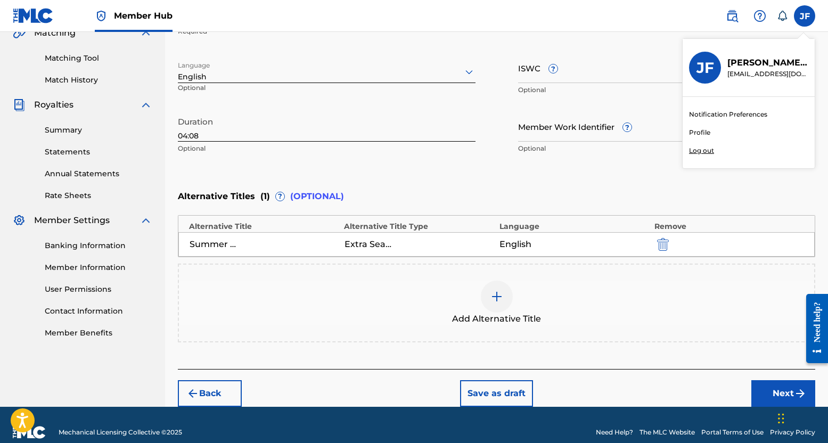
scroll to position [266, 0]
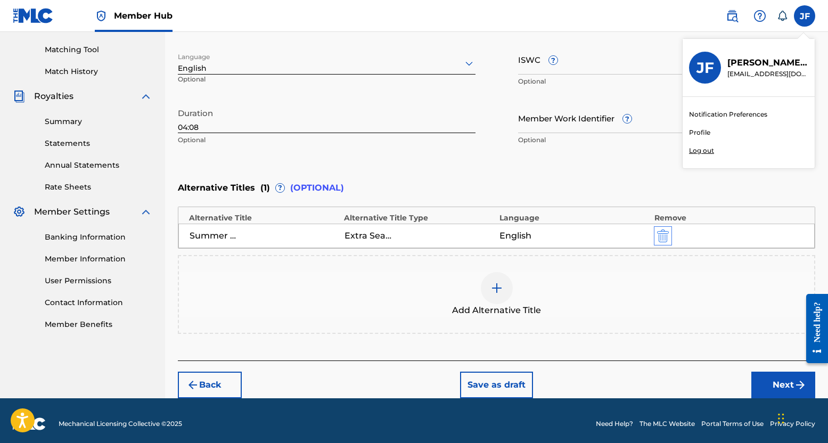
type input "Summer Nights Ft. Neon Blossom"
click at [663, 234] on img "submit" at bounding box center [663, 235] width 12 height 13
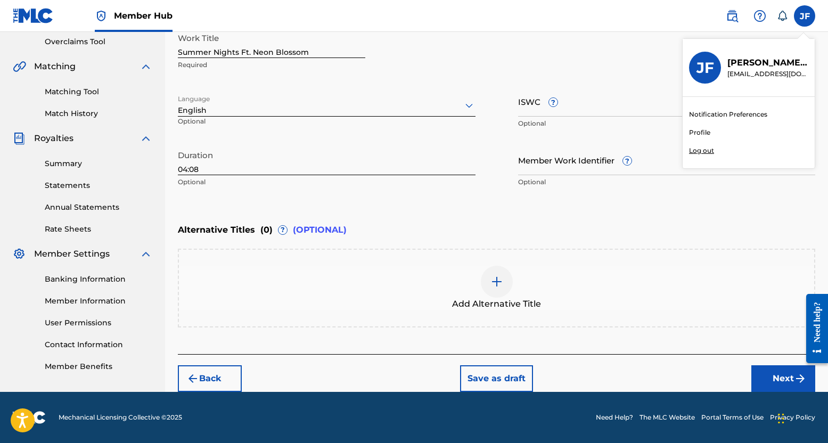
click at [522, 283] on div "Add Alternative Title" at bounding box center [496, 288] width 635 height 45
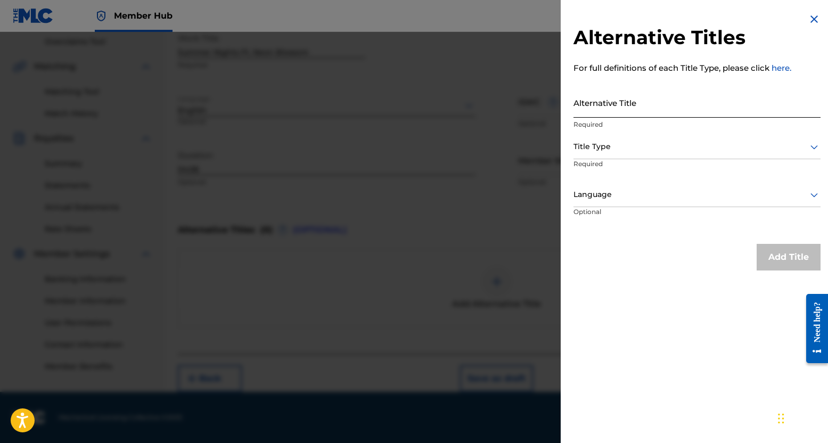
click at [626, 105] on input "Alternative Title" at bounding box center [696, 102] width 247 height 30
type input "Summer Nights"
click at [594, 156] on div "Title Type" at bounding box center [696, 147] width 247 height 24
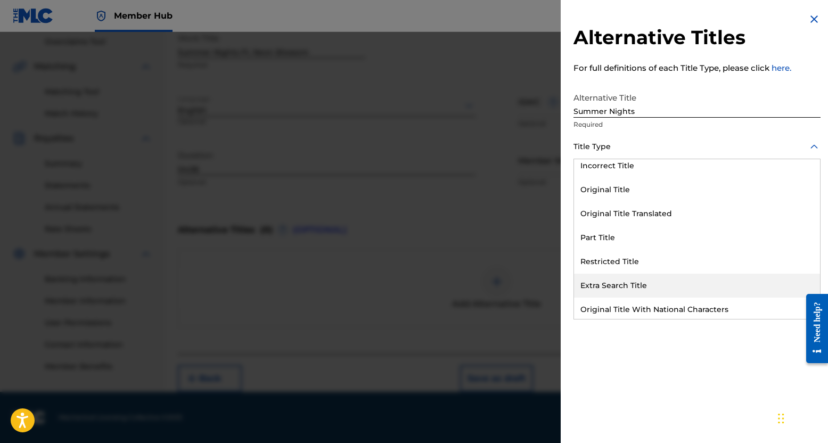
scroll to position [104, 0]
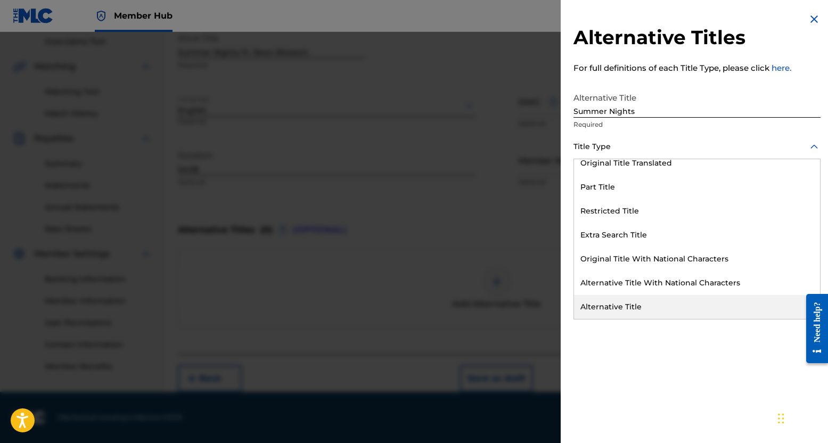
click at [634, 306] on div "Alternative Title" at bounding box center [697, 307] width 246 height 24
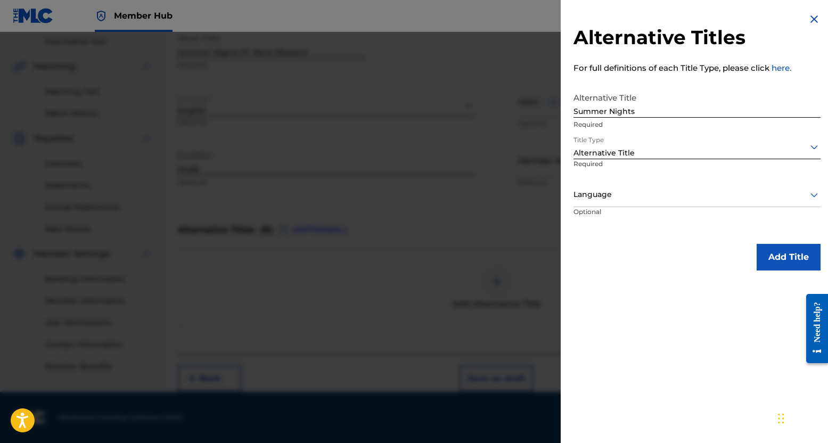
click at [614, 201] on div "Language" at bounding box center [696, 195] width 247 height 24
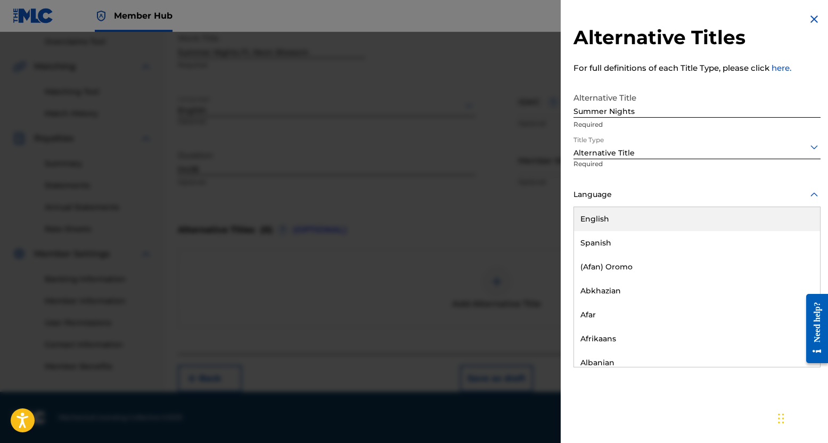
click at [608, 220] on div "English" at bounding box center [697, 219] width 246 height 24
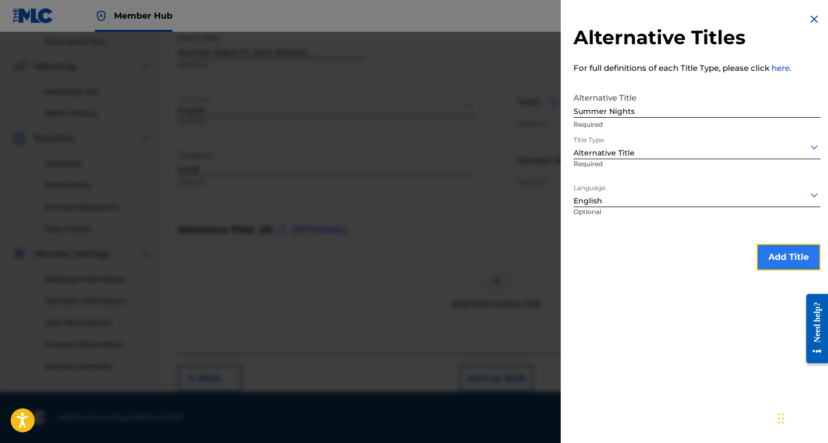
click at [781, 267] on button "Add Title" at bounding box center [788, 257] width 64 height 27
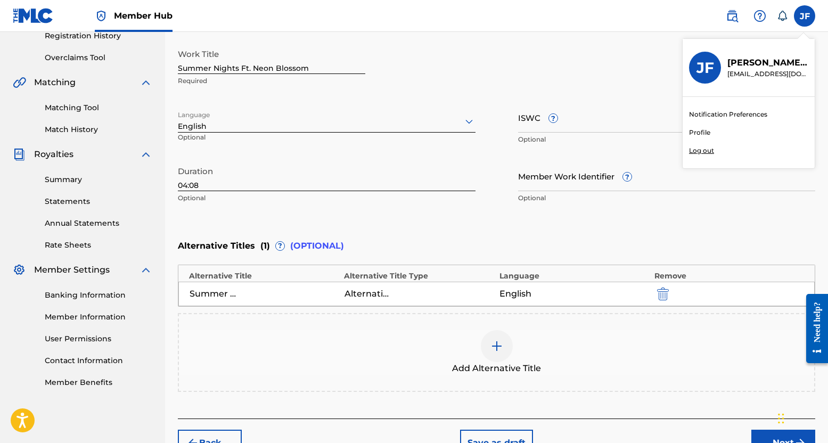
scroll to position [213, 0]
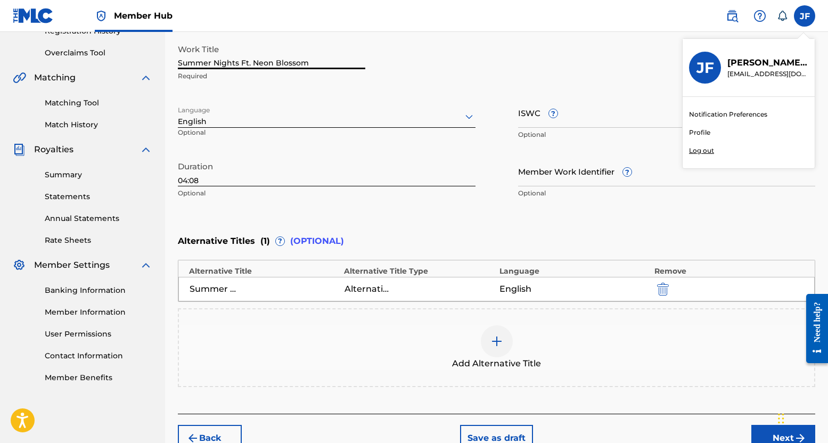
drag, startPoint x: 317, startPoint y: 62, endPoint x: 236, endPoint y: 64, distance: 80.4
click at [236, 64] on input "Summer Nights Ft. Neon Blossom" at bounding box center [271, 54] width 187 height 30
type input "Summer Nights"
click at [672, 289] on div at bounding box center [678, 289] width 48 height 12
click at [663, 288] on img "submit" at bounding box center [663, 289] width 12 height 13
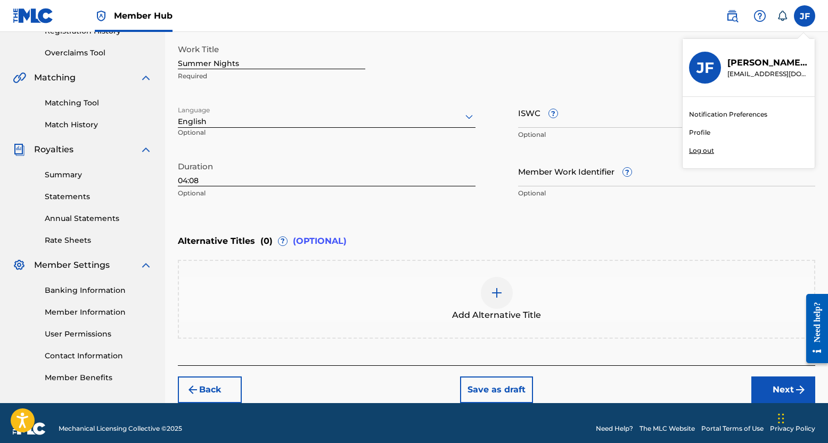
click at [525, 292] on div "Add Alternative Title" at bounding box center [496, 299] width 635 height 45
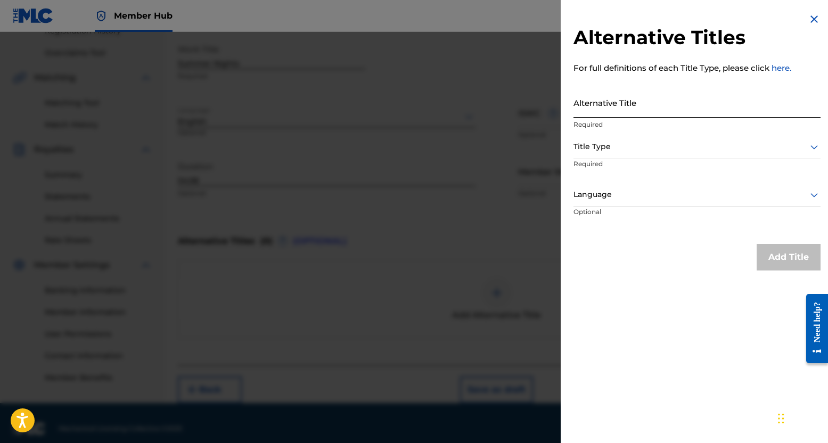
click at [631, 110] on input "Alternative Title" at bounding box center [696, 102] width 247 height 30
type input "Summer Nights Ft. Neon Blossom"
click at [685, 155] on div "Title Type" at bounding box center [696, 147] width 247 height 24
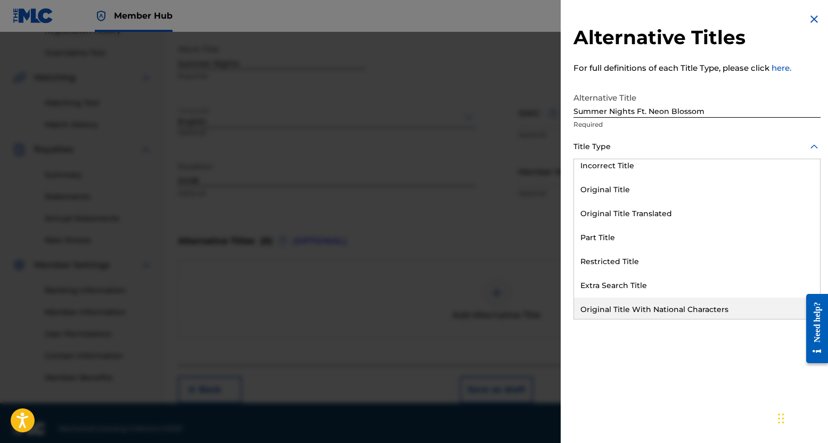
scroll to position [104, 0]
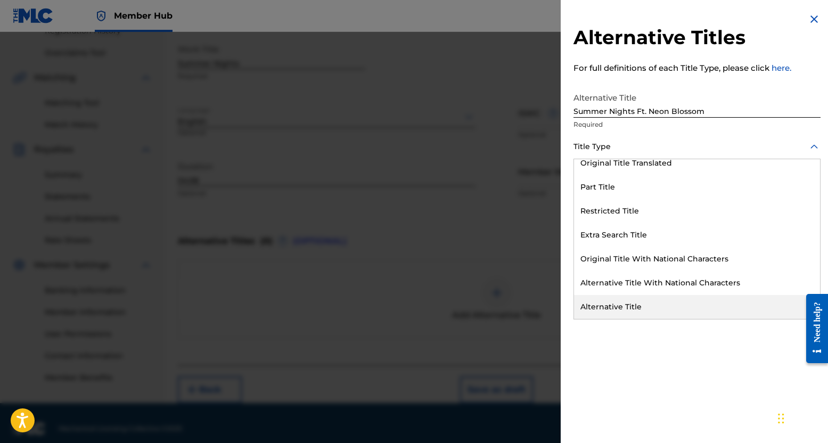
click at [631, 301] on div "Alternative Title" at bounding box center [697, 307] width 246 height 24
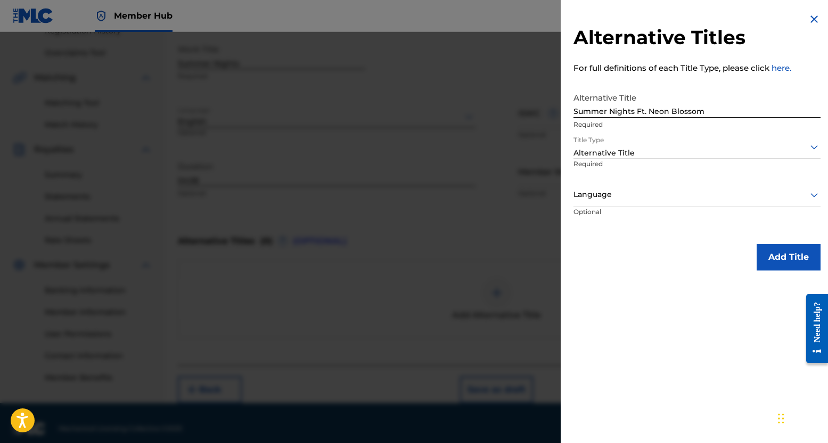
click at [635, 197] on div at bounding box center [696, 194] width 247 height 13
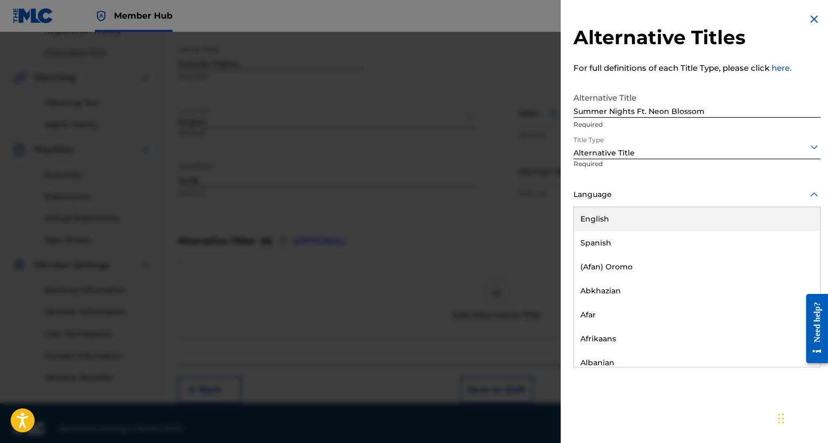
click at [621, 224] on div "English" at bounding box center [697, 219] width 246 height 24
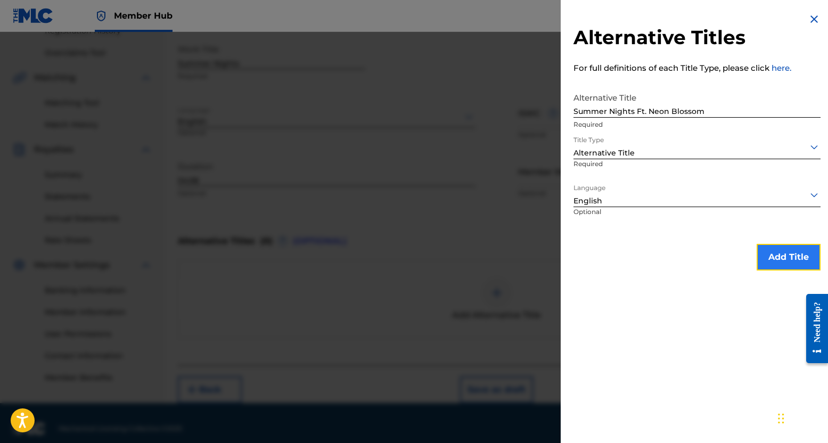
click at [786, 260] on button "Add Title" at bounding box center [788, 257] width 64 height 27
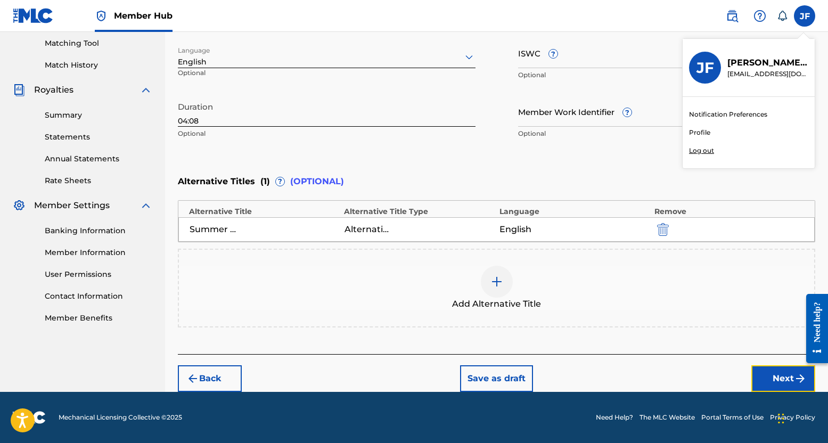
click at [756, 370] on button "Next" at bounding box center [783, 378] width 64 height 27
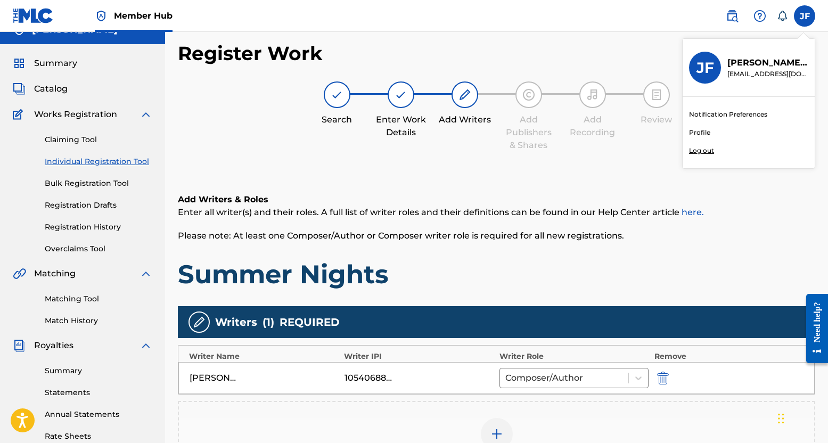
scroll to position [0, 0]
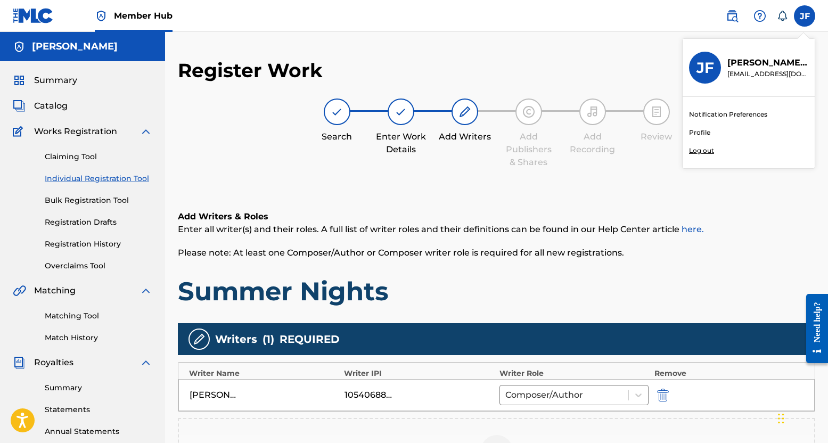
click at [651, 117] on img at bounding box center [656, 111] width 13 height 13
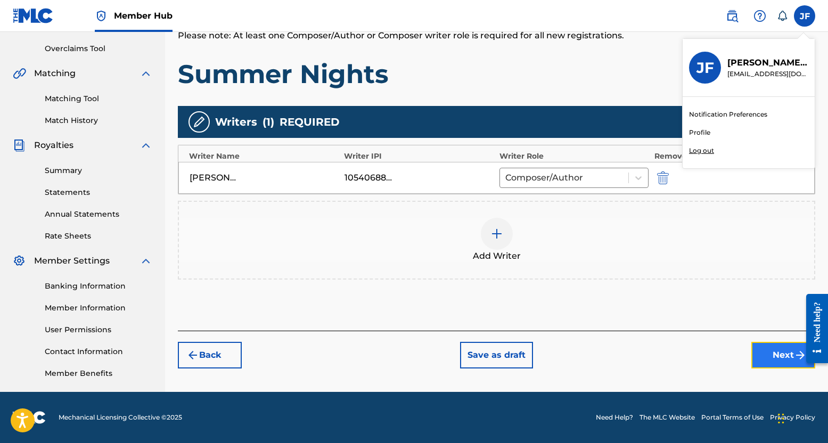
click at [769, 349] on button "Next" at bounding box center [783, 355] width 64 height 27
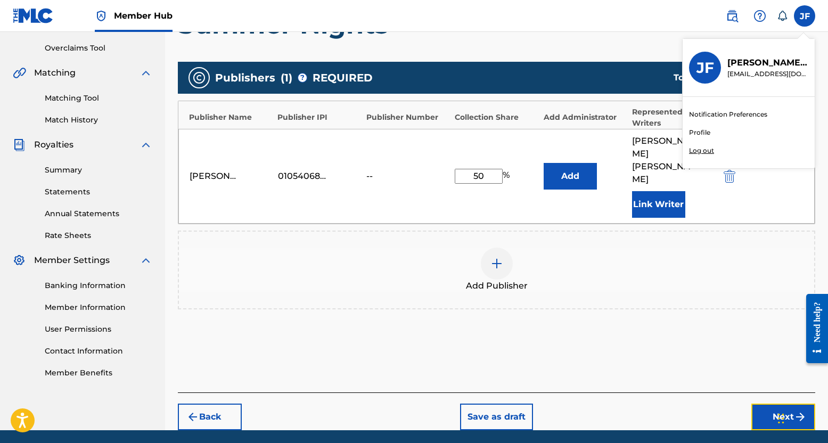
click at [771, 403] on button "Next" at bounding box center [783, 416] width 64 height 27
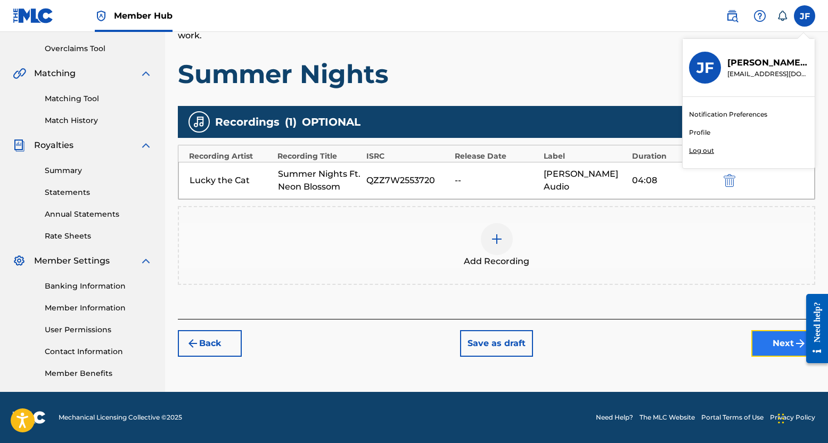
click at [779, 345] on button "Next" at bounding box center [783, 343] width 64 height 27
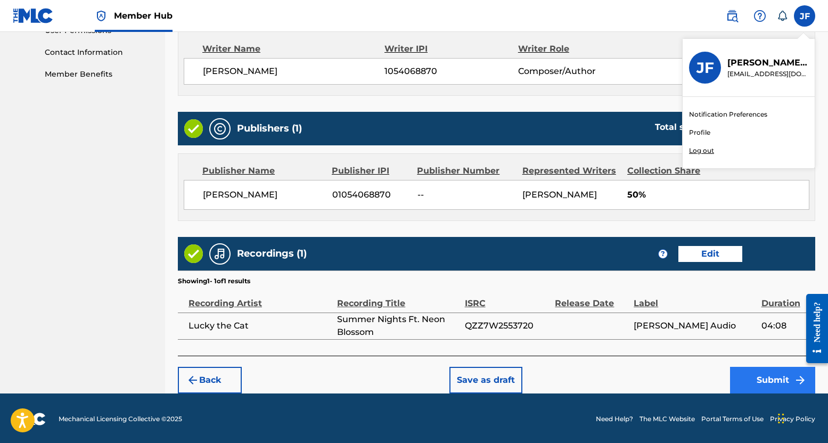
scroll to position [518, 0]
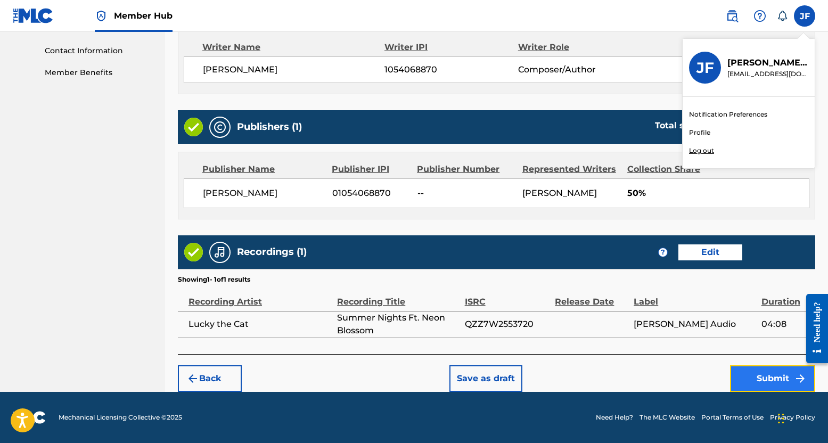
click at [767, 374] on button "Submit" at bounding box center [772, 378] width 85 height 27
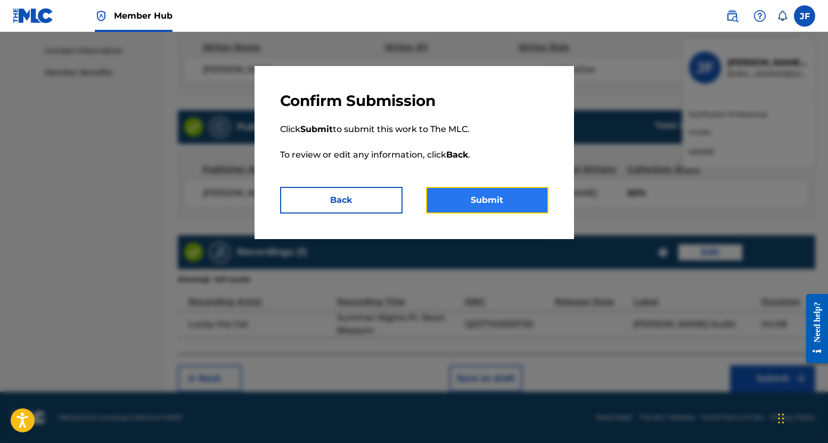
click at [499, 193] on button "Submit" at bounding box center [487, 200] width 122 height 27
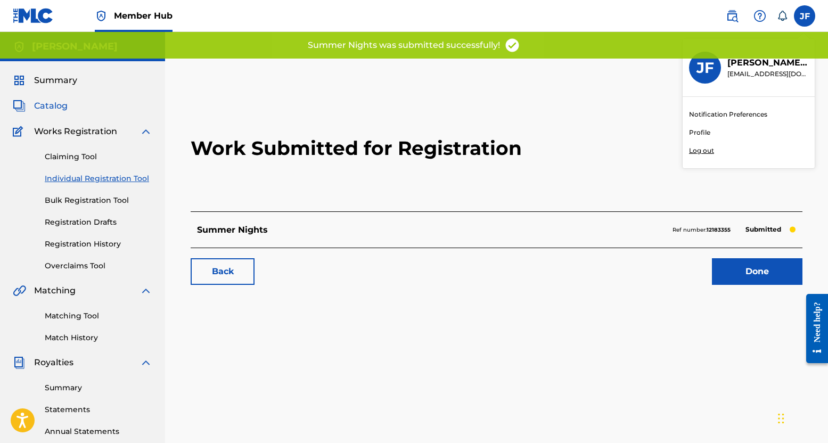
click at [49, 100] on span "Catalog" at bounding box center [51, 106] width 34 height 13
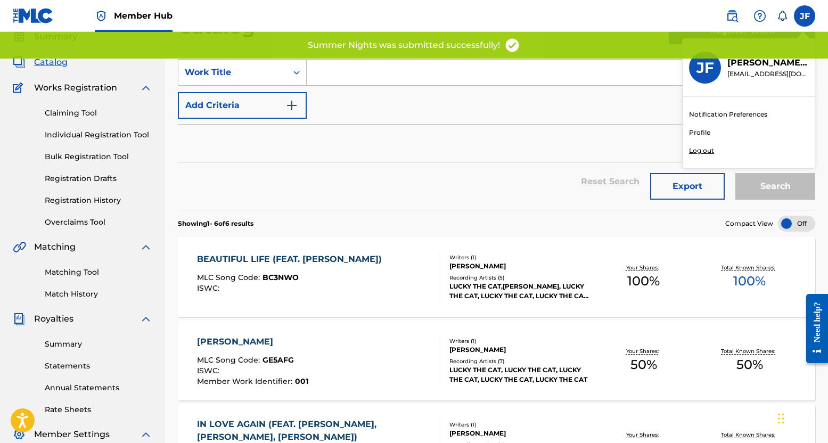
scroll to position [106, 0]
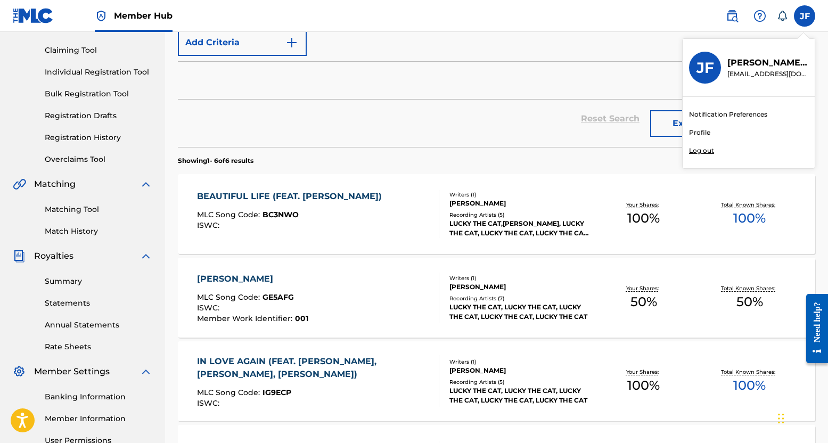
click at [313, 278] on div "[PERSON_NAME] MLC Song Code : GE5AFG ISWC : Member Work Identifier : 001" at bounding box center [318, 297] width 242 height 50
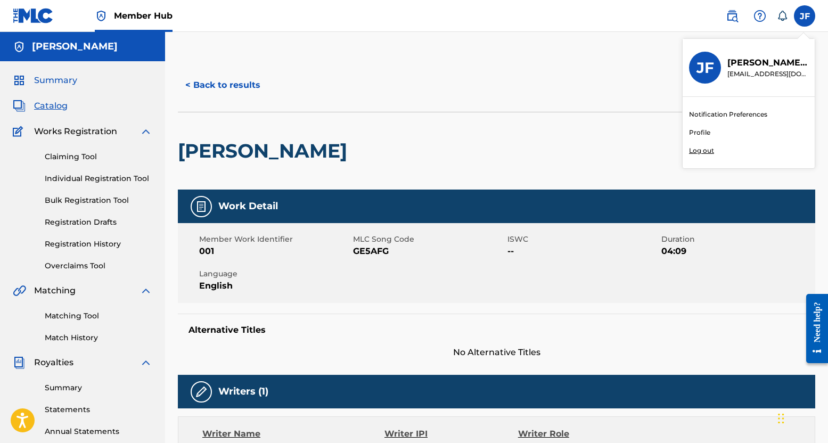
click at [63, 84] on span "Summary" at bounding box center [55, 80] width 43 height 13
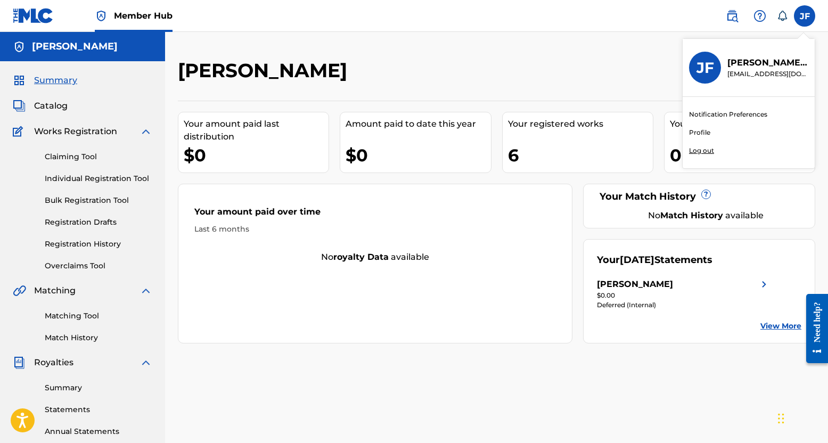
click at [68, 128] on span "Works Registration" at bounding box center [75, 131] width 83 height 13
click at [70, 159] on link "Claiming Tool" at bounding box center [98, 156] width 107 height 11
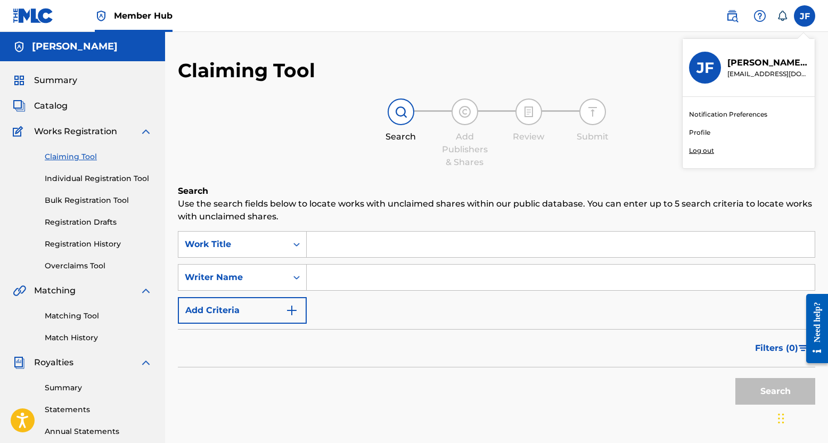
click at [76, 185] on div "Claiming Tool Individual Registration Tool Bulk Registration Tool Registration …" at bounding box center [82, 205] width 139 height 134
click at [79, 177] on link "Individual Registration Tool" at bounding box center [98, 178] width 107 height 11
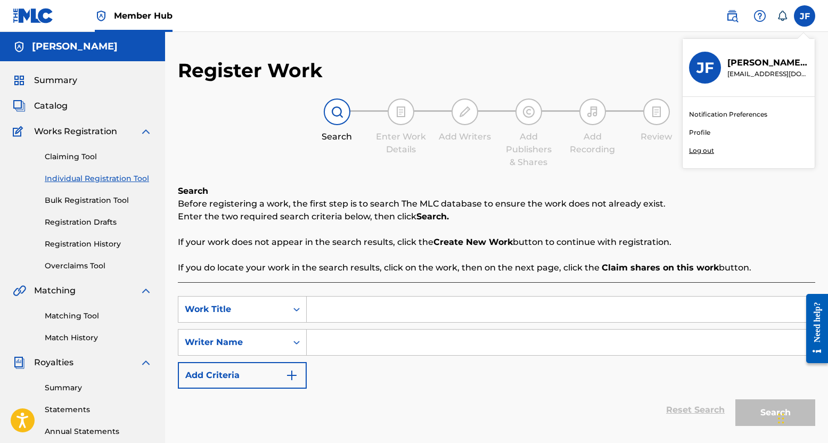
click at [78, 193] on div "Claiming Tool Individual Registration Tool Bulk Registration Tool Registration …" at bounding box center [82, 205] width 139 height 134
click at [77, 201] on link "Bulk Registration Tool" at bounding box center [98, 200] width 107 height 11
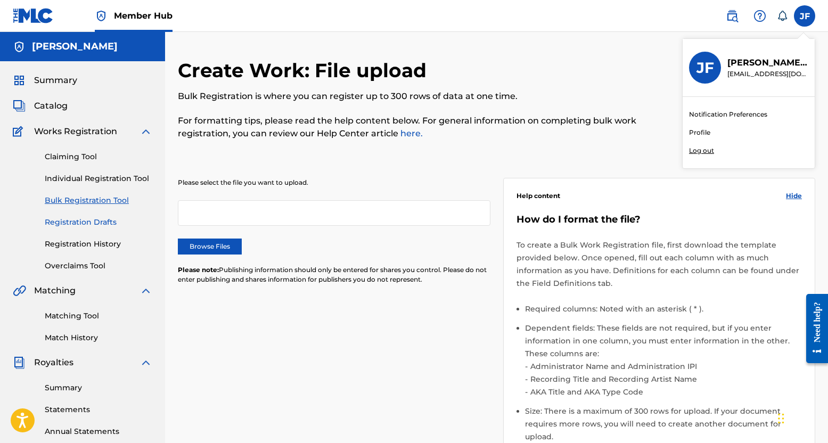
click at [72, 222] on link "Registration Drafts" at bounding box center [98, 222] width 107 height 11
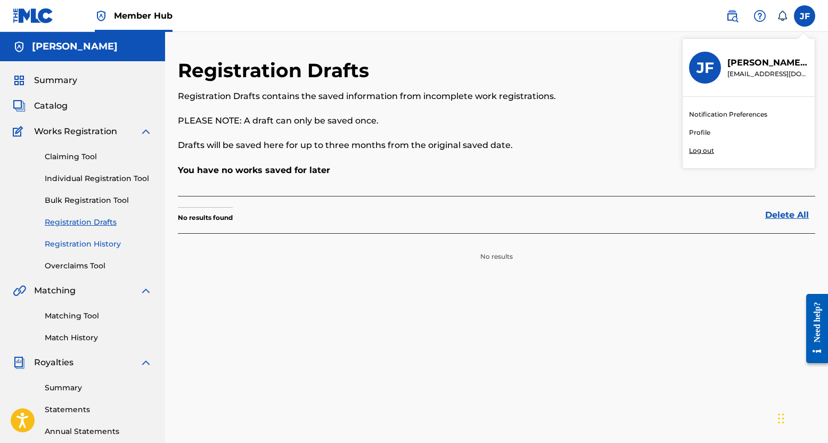
click at [73, 247] on link "Registration History" at bounding box center [98, 243] width 107 height 11
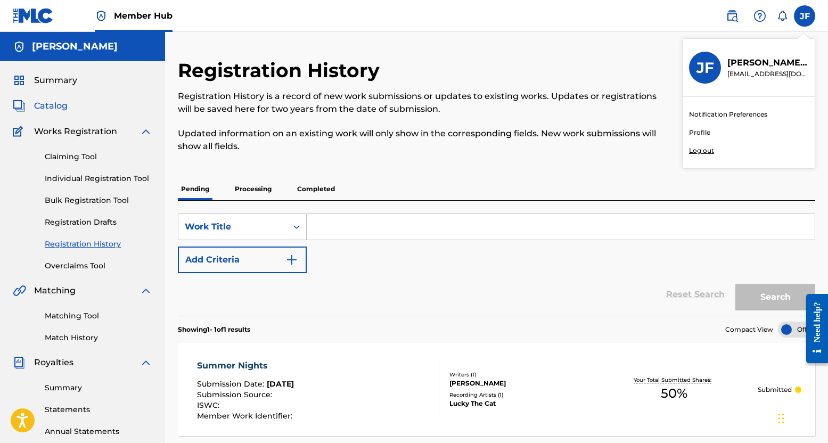
click at [58, 111] on span "Catalog" at bounding box center [51, 106] width 34 height 13
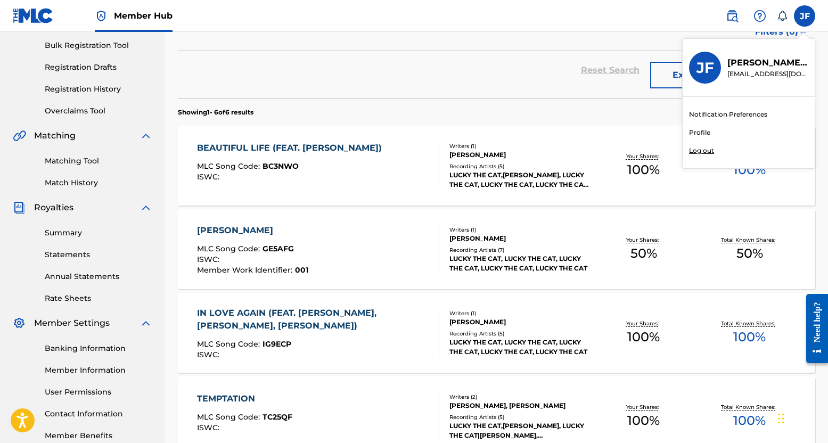
scroll to position [106, 0]
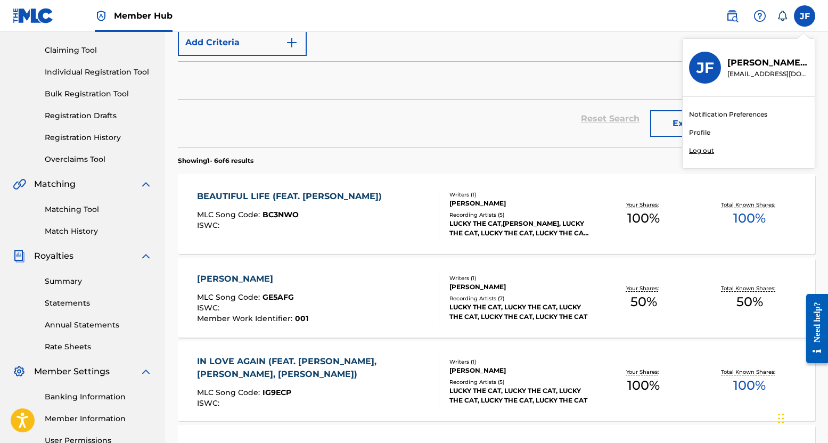
click at [344, 203] on div "BEAUTIFUL LIFE (FEAT. KRYSTALLE FRANZ) MLC Song Code : BC3NWO ISWC :" at bounding box center [292, 214] width 190 height 48
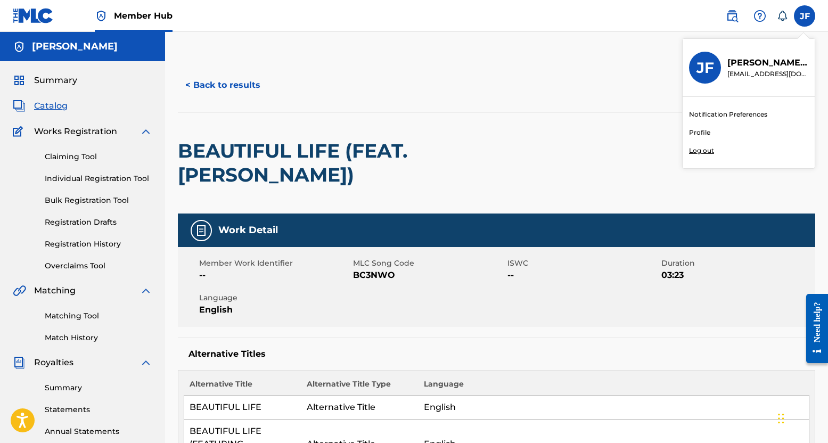
click at [795, 3] on nav "Member Hub JF JF John Falstrom jfalstrom2@gmail.com Notification Preferences Pr…" at bounding box center [414, 16] width 828 height 32
click at [805, 15] on label at bounding box center [803, 15] width 21 height 21
click at [804, 16] on input "JF John Falstrom jfalstrom2@gmail.com Notification Preferences Profile Log out" at bounding box center [804, 16] width 0 height 0
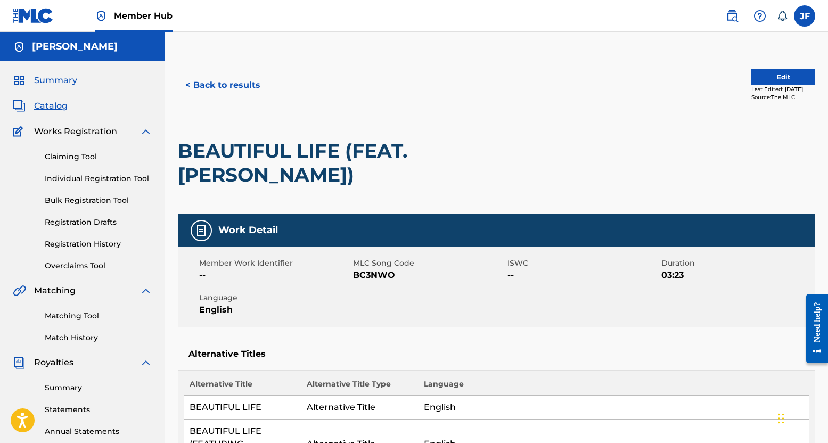
click at [75, 85] on span "Summary" at bounding box center [55, 80] width 43 height 13
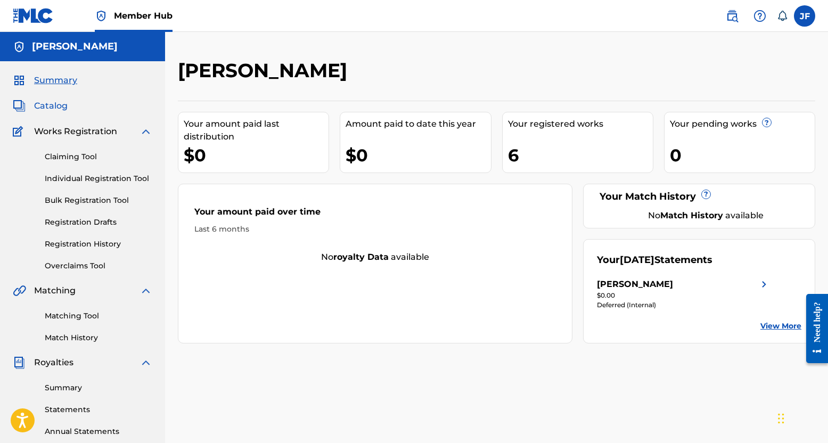
click at [53, 110] on span "Catalog" at bounding box center [51, 106] width 34 height 13
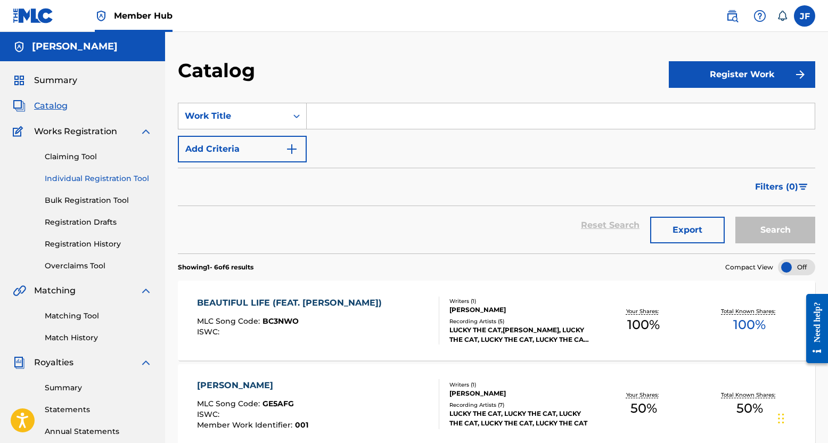
click at [125, 177] on link "Individual Registration Tool" at bounding box center [98, 178] width 107 height 11
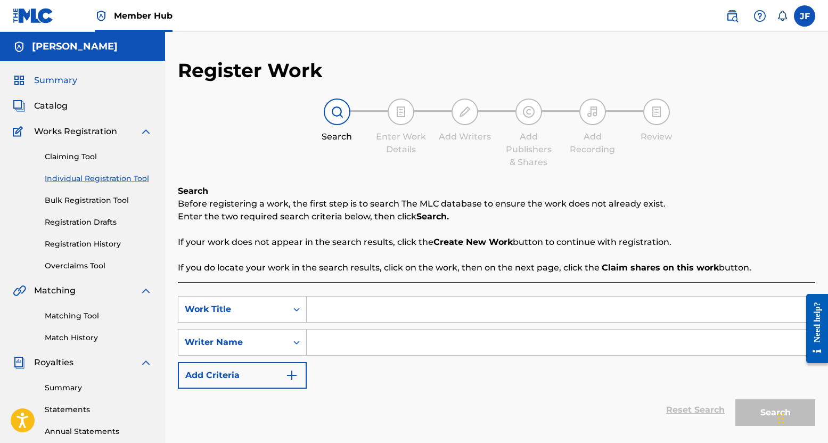
click at [69, 82] on span "Summary" at bounding box center [55, 80] width 43 height 13
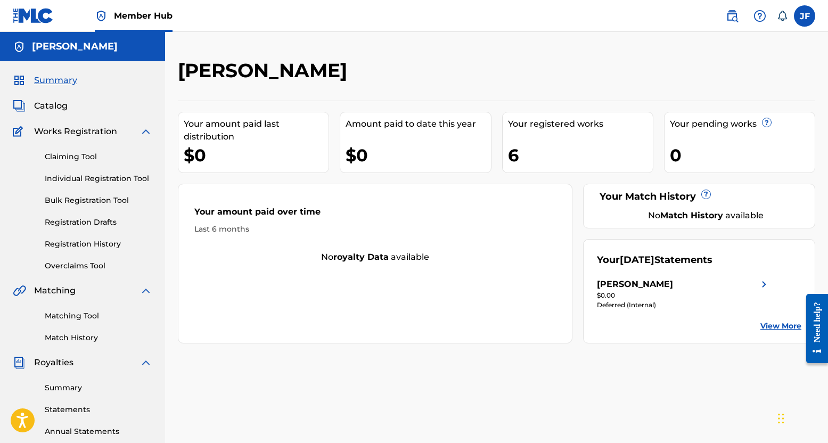
click at [61, 96] on div "Summary Catalog Works Registration Claiming Tool Individual Registration Tool B…" at bounding box center [82, 335] width 165 height 548
click at [46, 111] on span "Catalog" at bounding box center [51, 106] width 34 height 13
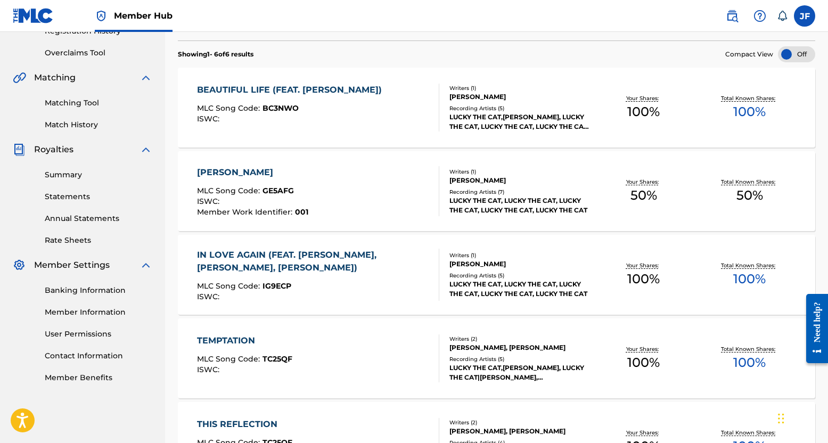
scroll to position [160, 0]
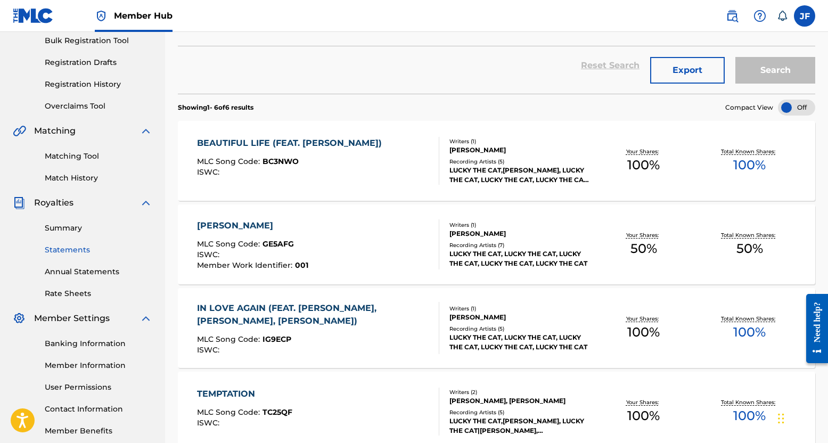
click at [94, 255] on link "Statements" at bounding box center [98, 249] width 107 height 11
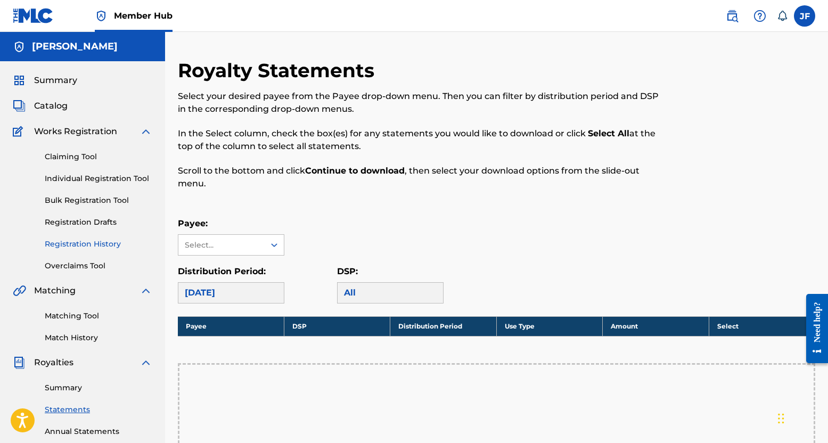
click at [92, 245] on link "Registration History" at bounding box center [98, 243] width 107 height 11
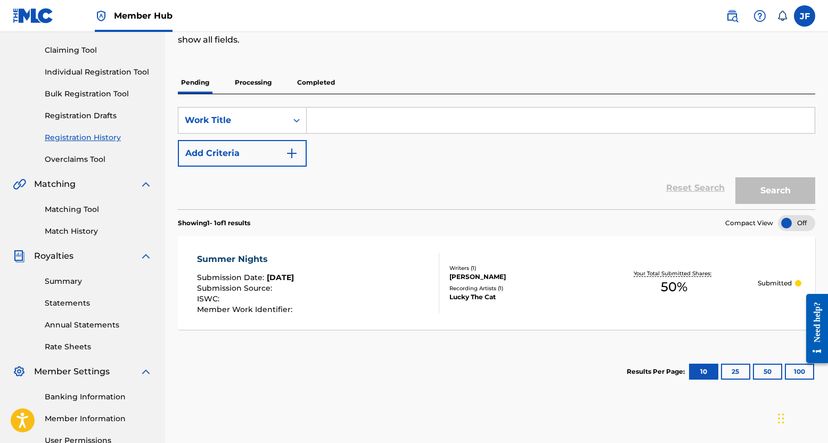
scroll to position [160, 0]
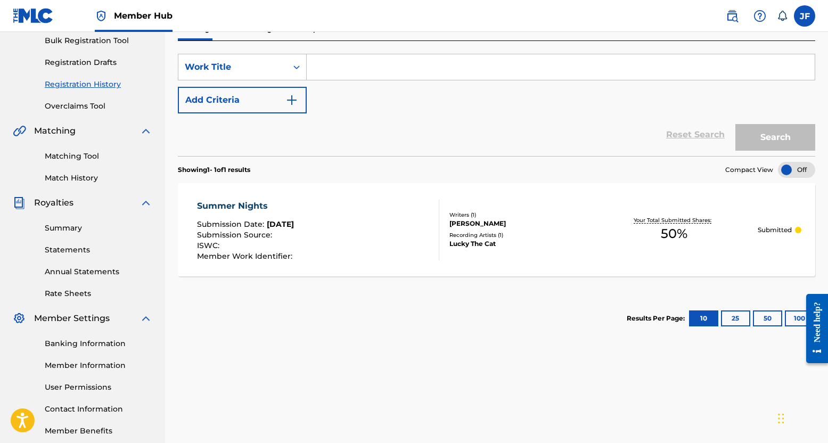
click at [673, 230] on span "50 %" at bounding box center [673, 233] width 27 height 19
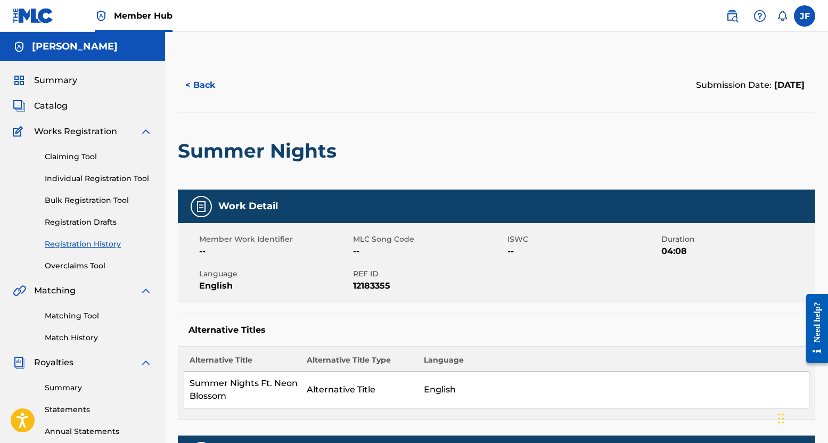
click at [37, 115] on div "Summary Catalog Works Registration Claiming Tool Individual Registration Tool B…" at bounding box center [82, 335] width 165 height 548
click at [46, 108] on span "Catalog" at bounding box center [51, 106] width 34 height 13
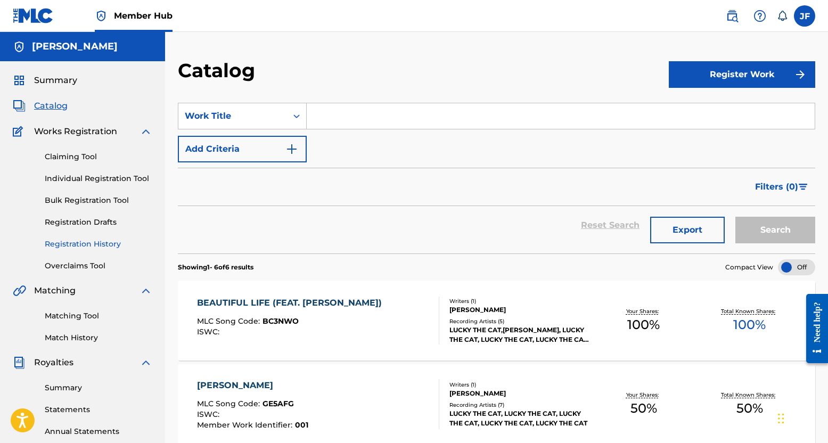
click at [58, 239] on link "Registration History" at bounding box center [98, 243] width 107 height 11
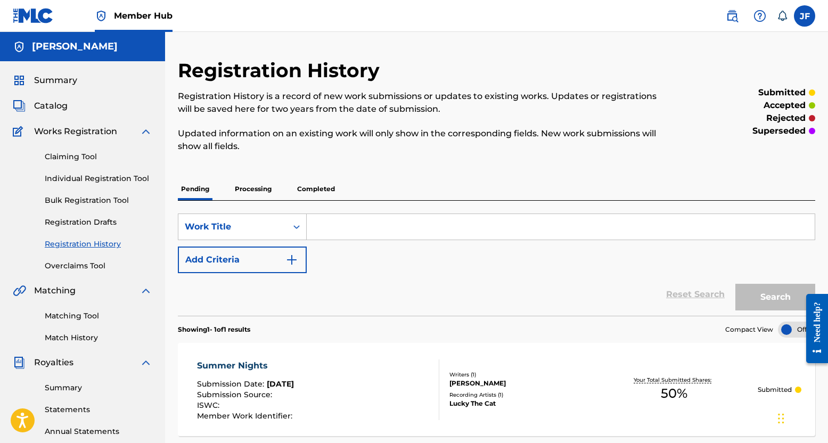
click at [70, 72] on div "Summary Catalog Works Registration Claiming Tool Individual Registration Tool B…" at bounding box center [82, 335] width 165 height 548
click at [59, 96] on div "Summary Catalog Works Registration Claiming Tool Individual Registration Tool B…" at bounding box center [82, 335] width 165 height 548
click at [56, 102] on span "Catalog" at bounding box center [51, 106] width 34 height 13
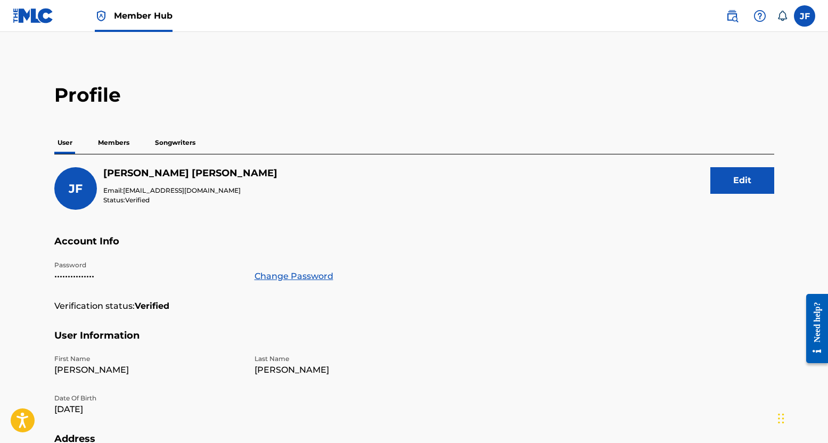
click at [104, 142] on p "Members" at bounding box center [114, 142] width 38 height 22
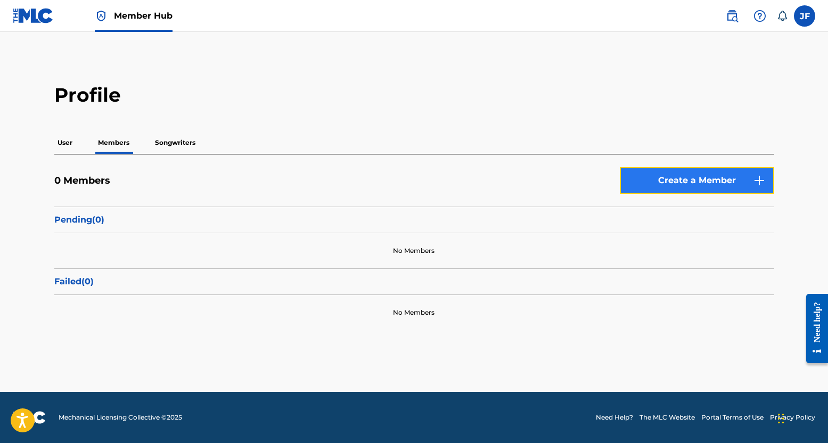
click at [625, 180] on link "Create a Member" at bounding box center [696, 180] width 154 height 27
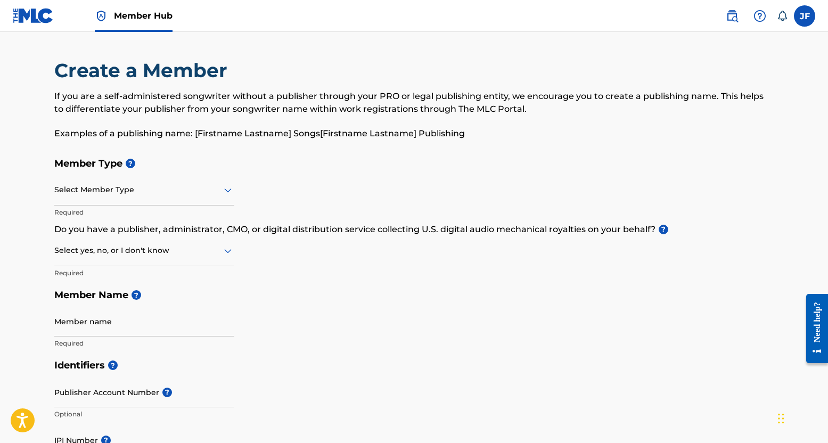
click at [133, 195] on div at bounding box center [144, 189] width 180 height 13
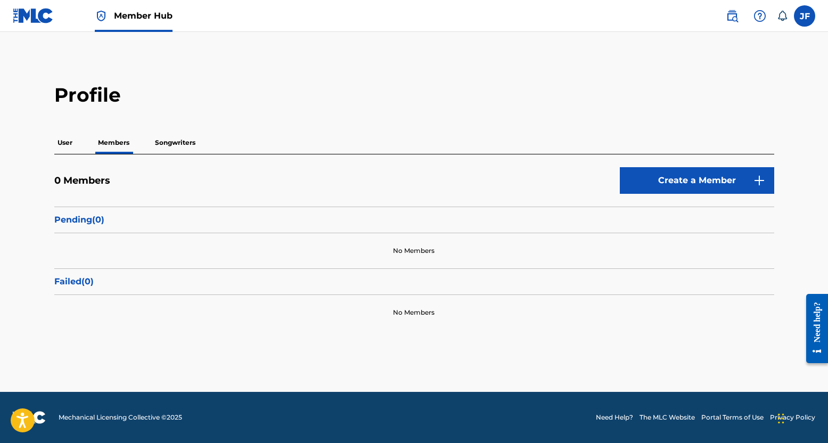
click at [70, 146] on p "User" at bounding box center [64, 142] width 21 height 22
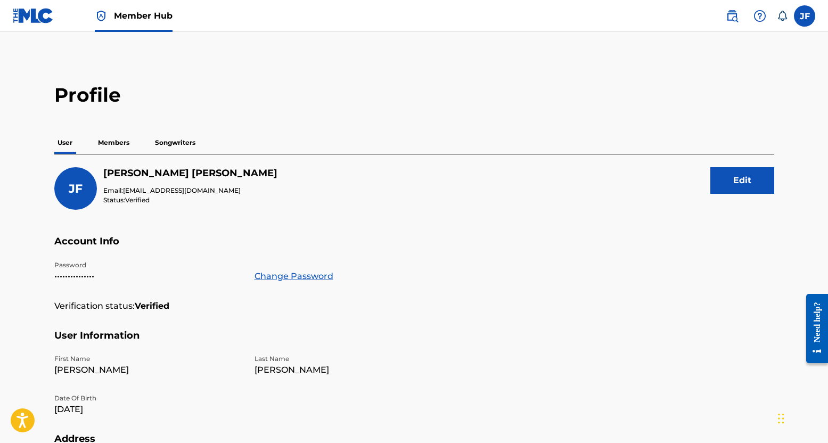
click at [113, 141] on p "Members" at bounding box center [114, 142] width 38 height 22
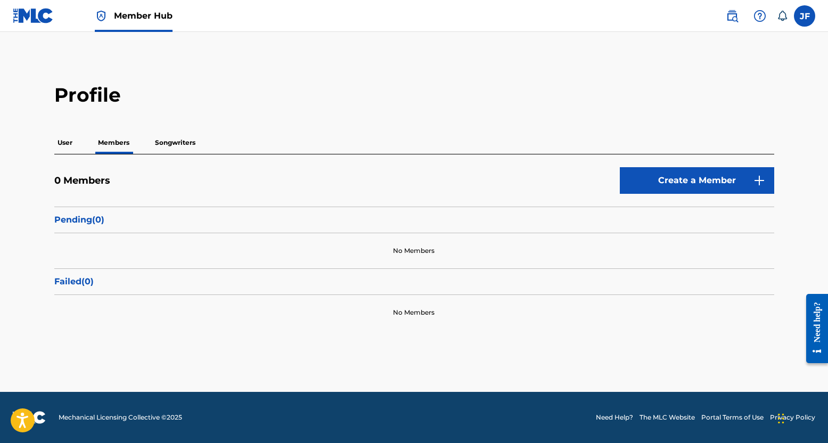
click at [167, 145] on p "Songwriters" at bounding box center [175, 142] width 47 height 22
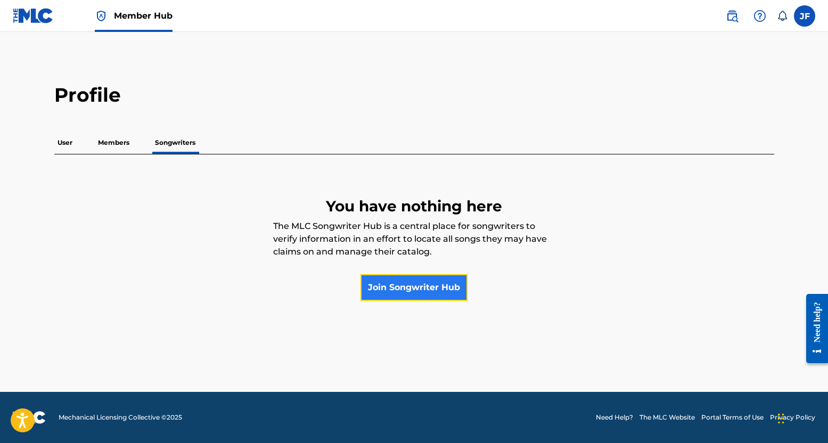
click at [448, 291] on link "Join Songwriter Hub" at bounding box center [413, 287] width 107 height 27
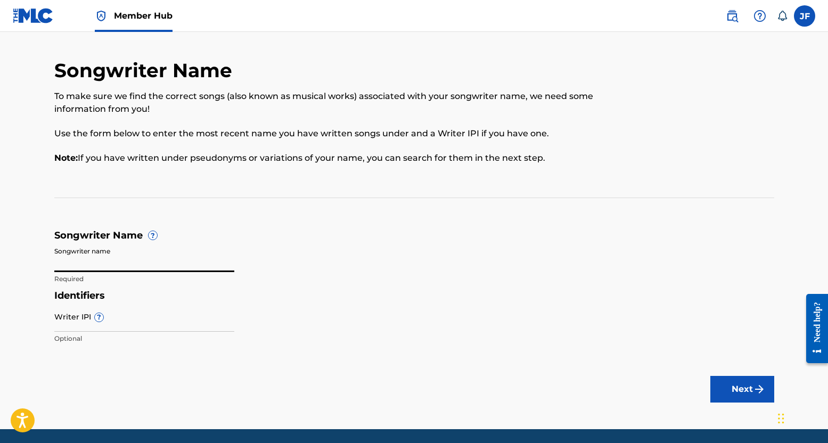
click at [97, 262] on input "Songwriter name" at bounding box center [144, 257] width 180 height 30
type input "[PERSON_NAME]"
click at [379, 305] on div "Identifiers Writer IPI ? Optional" at bounding box center [413, 320] width 719 height 60
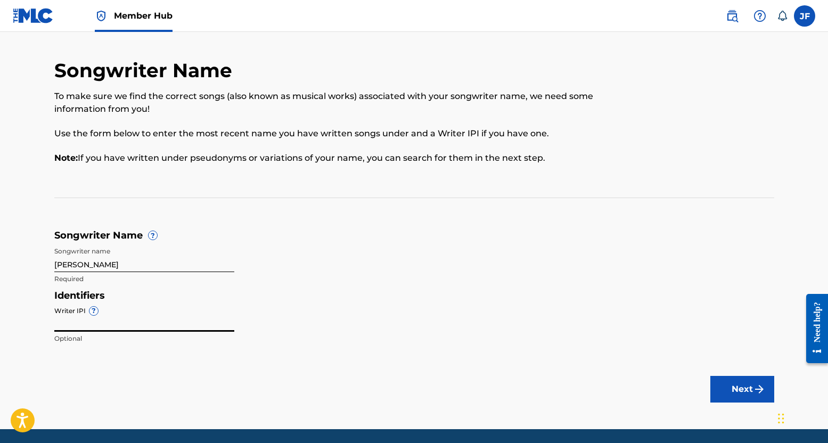
click at [72, 319] on input "Writer IPI ?" at bounding box center [144, 316] width 180 height 30
click at [128, 311] on input "Writer IPI ?" at bounding box center [144, 316] width 180 height 30
type input "1054068870"
click at [750, 390] on button "Next" at bounding box center [742, 389] width 64 height 27
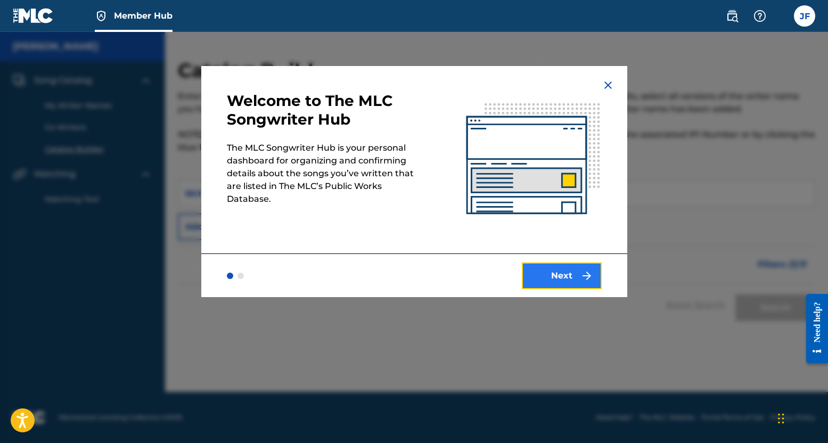
click at [575, 282] on button "Next" at bounding box center [562, 275] width 80 height 27
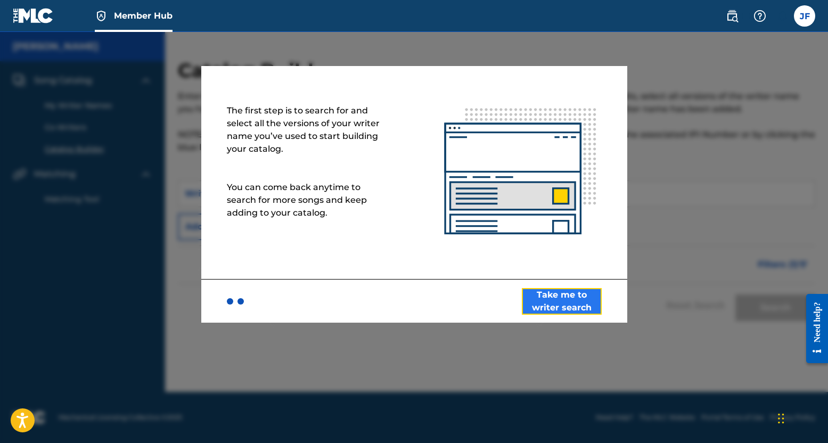
click at [572, 295] on button "Take me to writer search" at bounding box center [562, 301] width 80 height 27
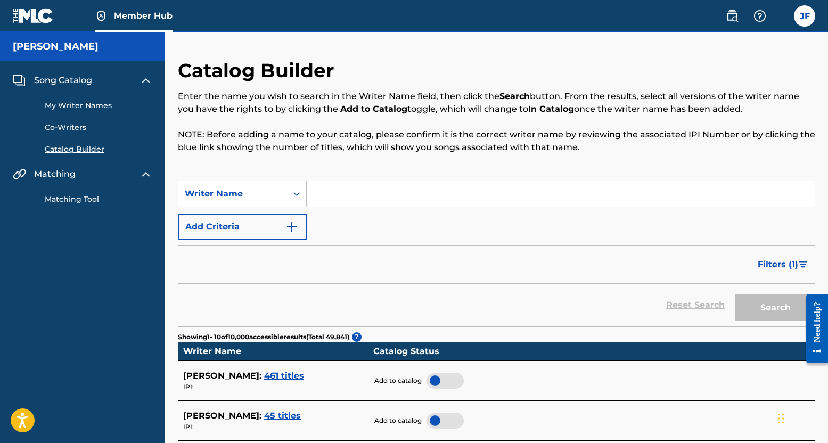
click at [62, 96] on div "My Writer Names Co-Writers Catalog Builder" at bounding box center [82, 121] width 139 height 68
click at [64, 100] on div "My Writer Names Co-Writers Catalog Builder" at bounding box center [82, 121] width 139 height 68
click at [63, 102] on link "My Writer Names" at bounding box center [98, 105] width 107 height 11
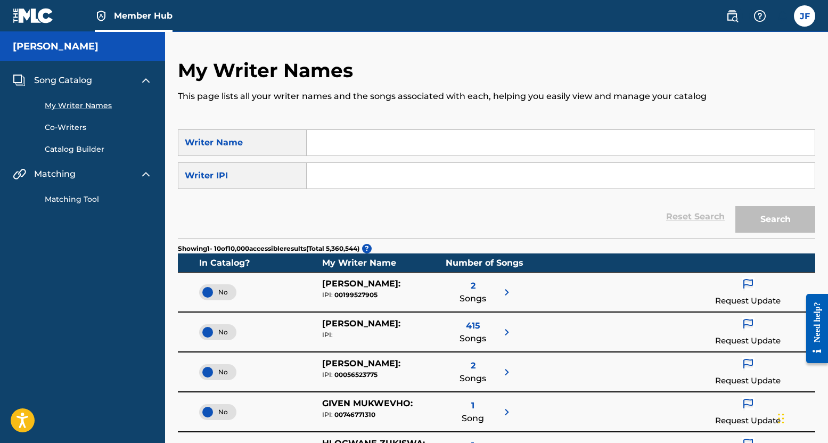
click at [61, 76] on span "Song Catalog" at bounding box center [63, 80] width 58 height 13
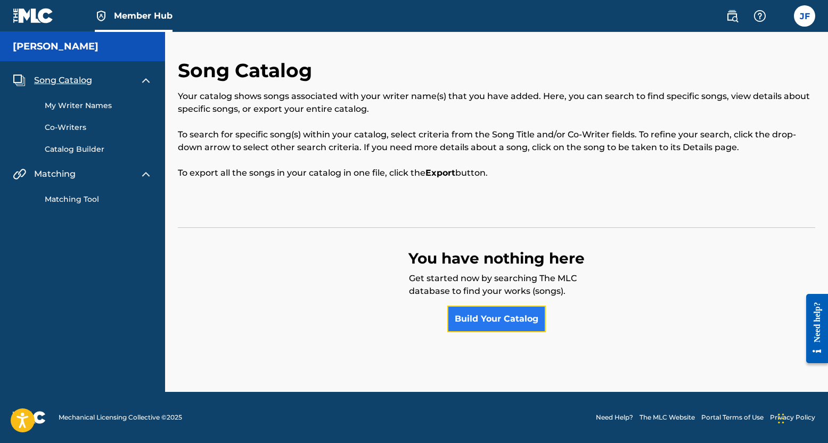
click at [503, 315] on link "Build Your Catalog" at bounding box center [496, 318] width 98 height 27
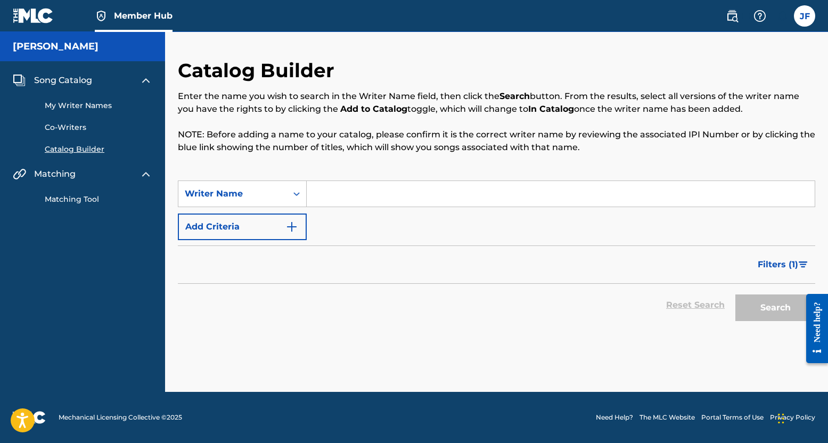
click at [359, 195] on input "Search Form" at bounding box center [561, 194] width 508 height 26
click at [289, 194] on div "Search Form" at bounding box center [296, 193] width 19 height 19
click at [267, 219] on div "Writer IPI" at bounding box center [242, 220] width 128 height 27
click at [369, 205] on input "Search Form" at bounding box center [561, 194] width 508 height 26
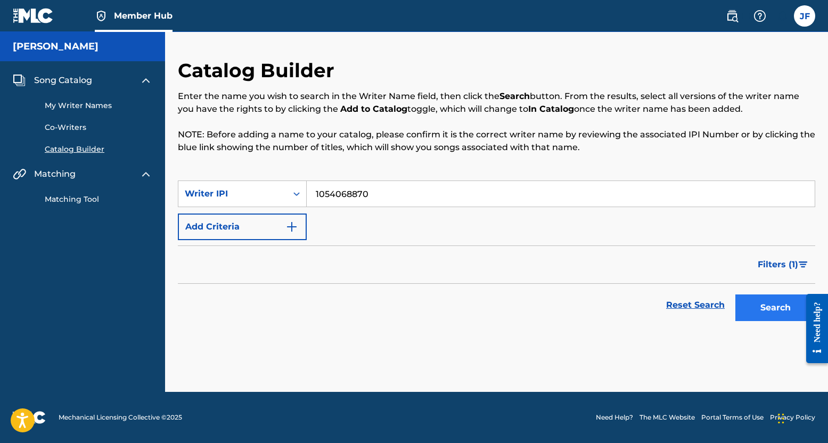
type input "1054068870"
click at [765, 300] on button "Search" at bounding box center [775, 307] width 80 height 27
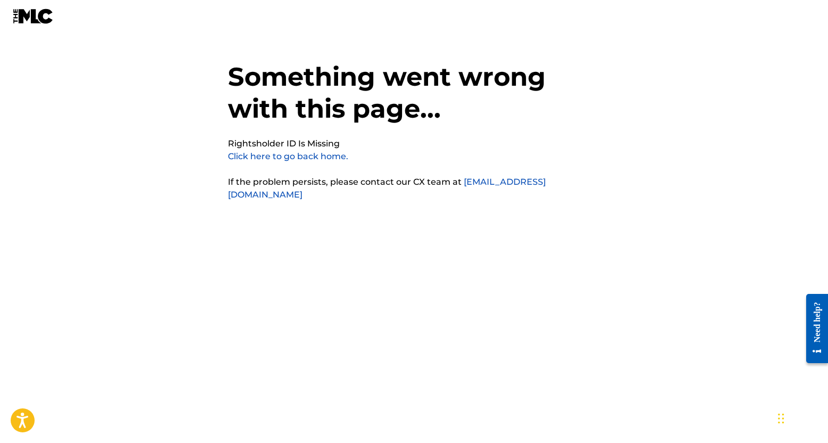
click at [34, 13] on img at bounding box center [33, 16] width 41 height 15
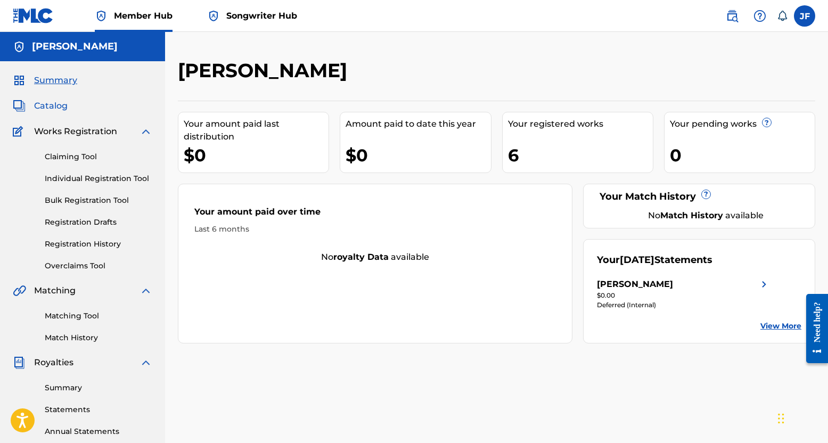
click at [51, 109] on span "Catalog" at bounding box center [51, 106] width 34 height 13
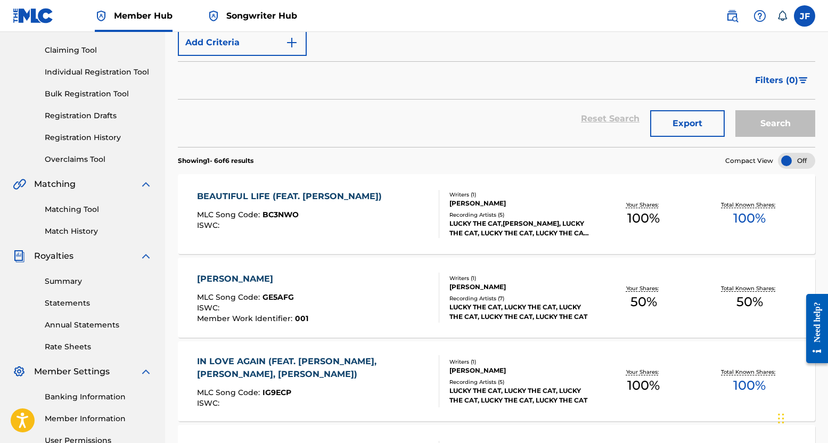
scroll to position [160, 0]
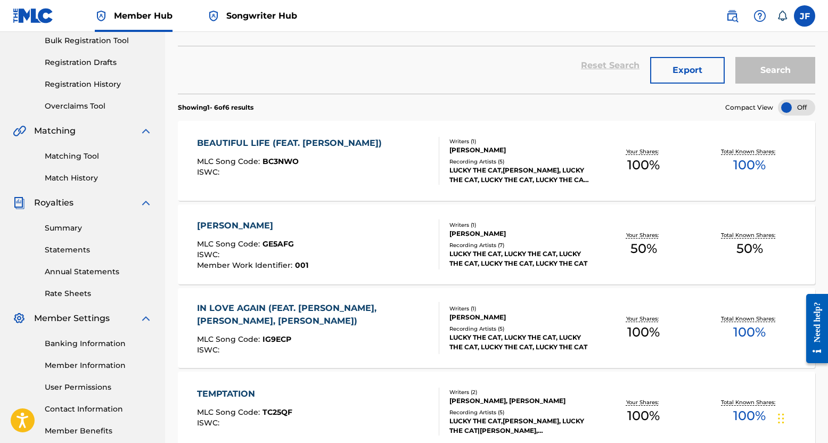
click at [407, 229] on div "[PERSON_NAME] MLC Song Code : GE5AFG ISWC : Member Work Identifier : 001" at bounding box center [318, 244] width 242 height 50
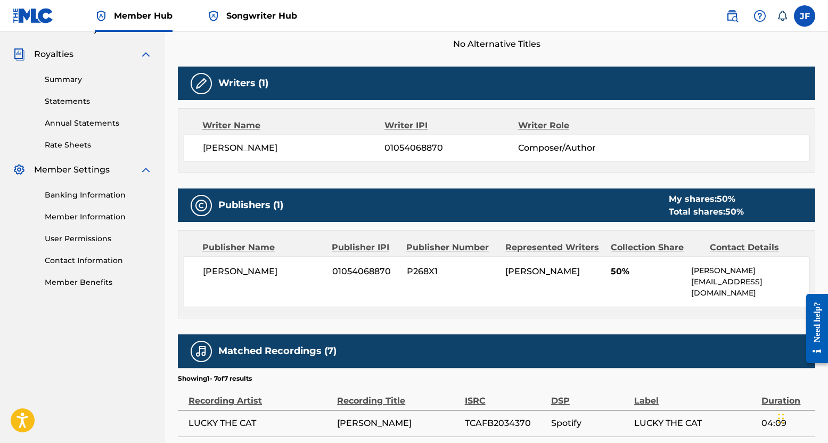
scroll to position [319, 0]
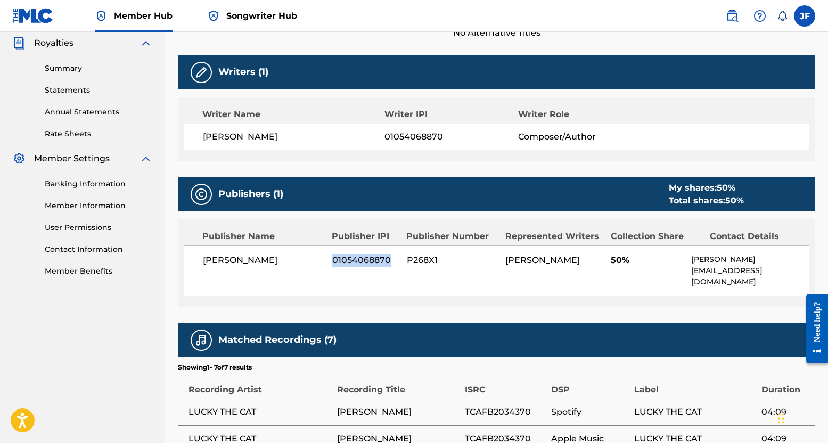
drag, startPoint x: 332, startPoint y: 261, endPoint x: 388, endPoint y: 258, distance: 56.5
click at [388, 258] on span "01054068870" at bounding box center [365, 260] width 67 height 13
copy span "01054068870"
click at [433, 269] on div "[PERSON_NAME] 01054068870 P268X1 [PERSON_NAME] 50% [PERSON_NAME] [EMAIL_ADDRESS…" at bounding box center [496, 270] width 625 height 51
